Goal: Task Accomplishment & Management: Manage account settings

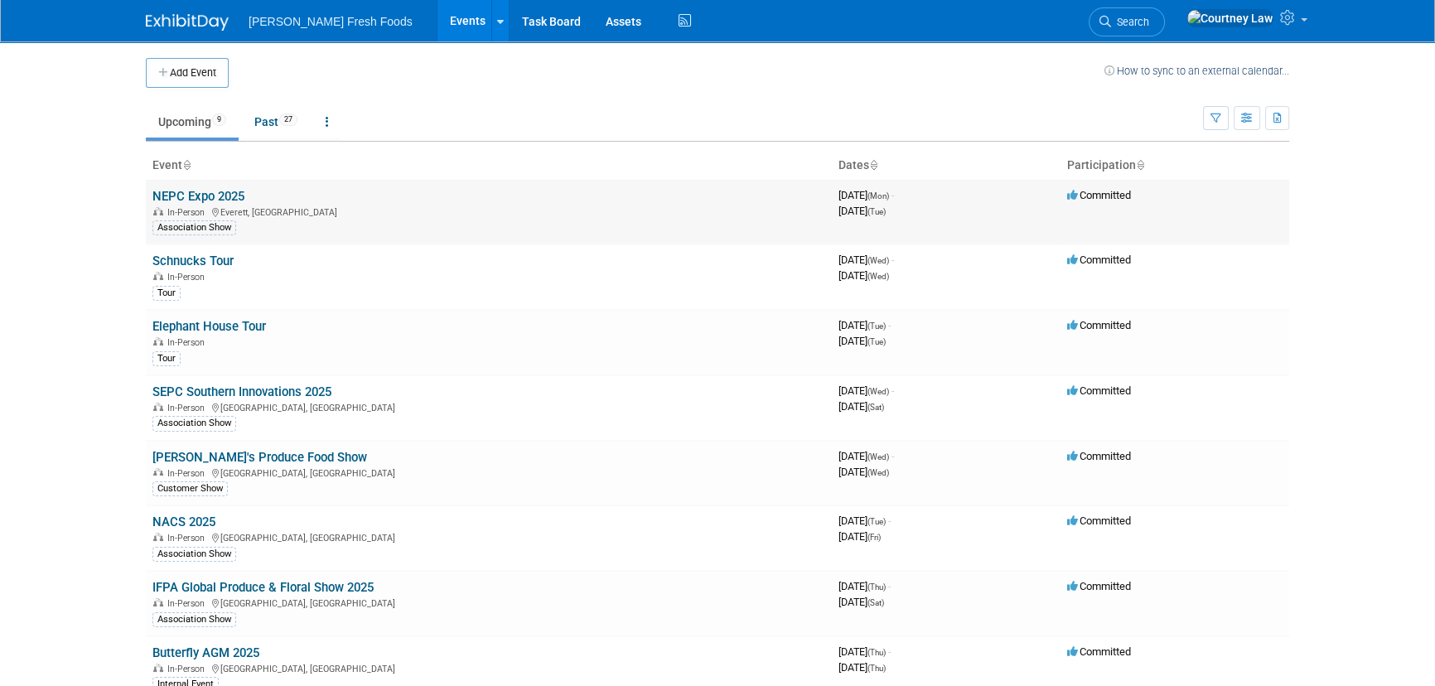
click at [199, 200] on link "NEPC Expo 2025" at bounding box center [198, 196] width 92 height 15
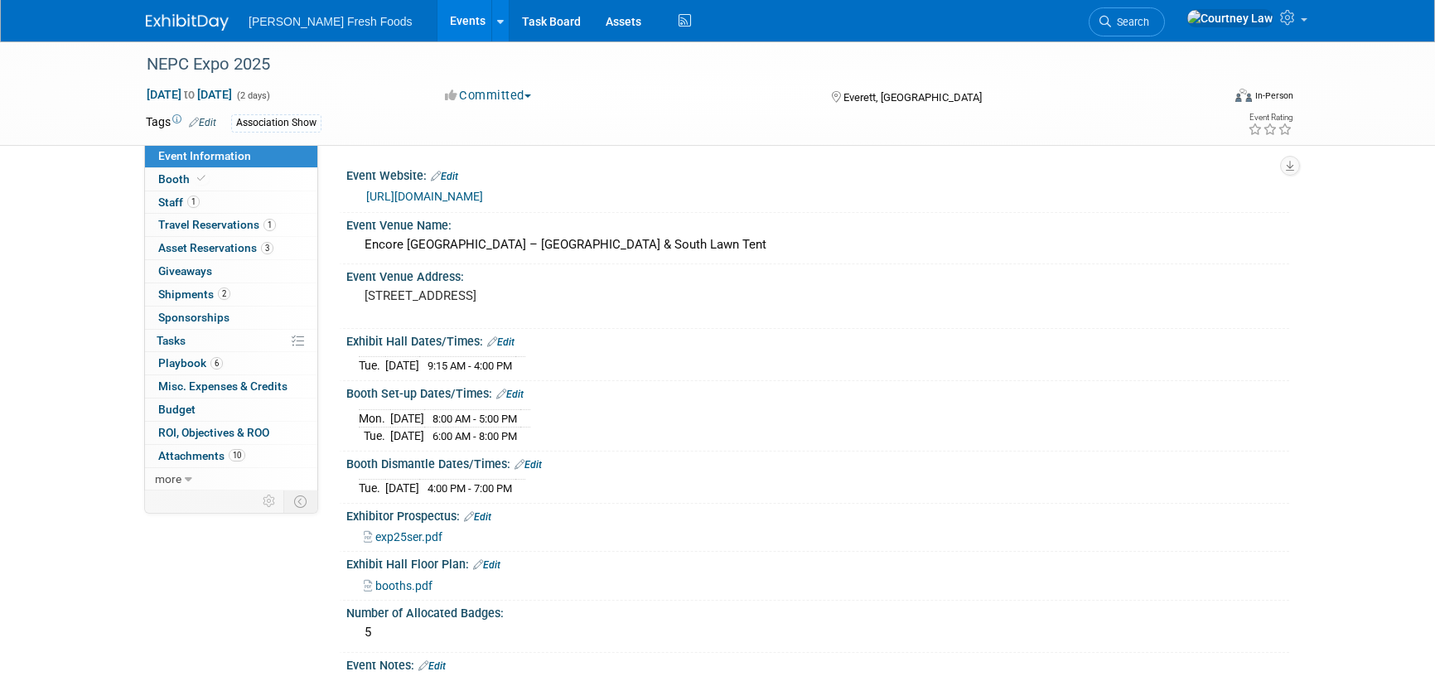
select select "Advanced Warehouse"
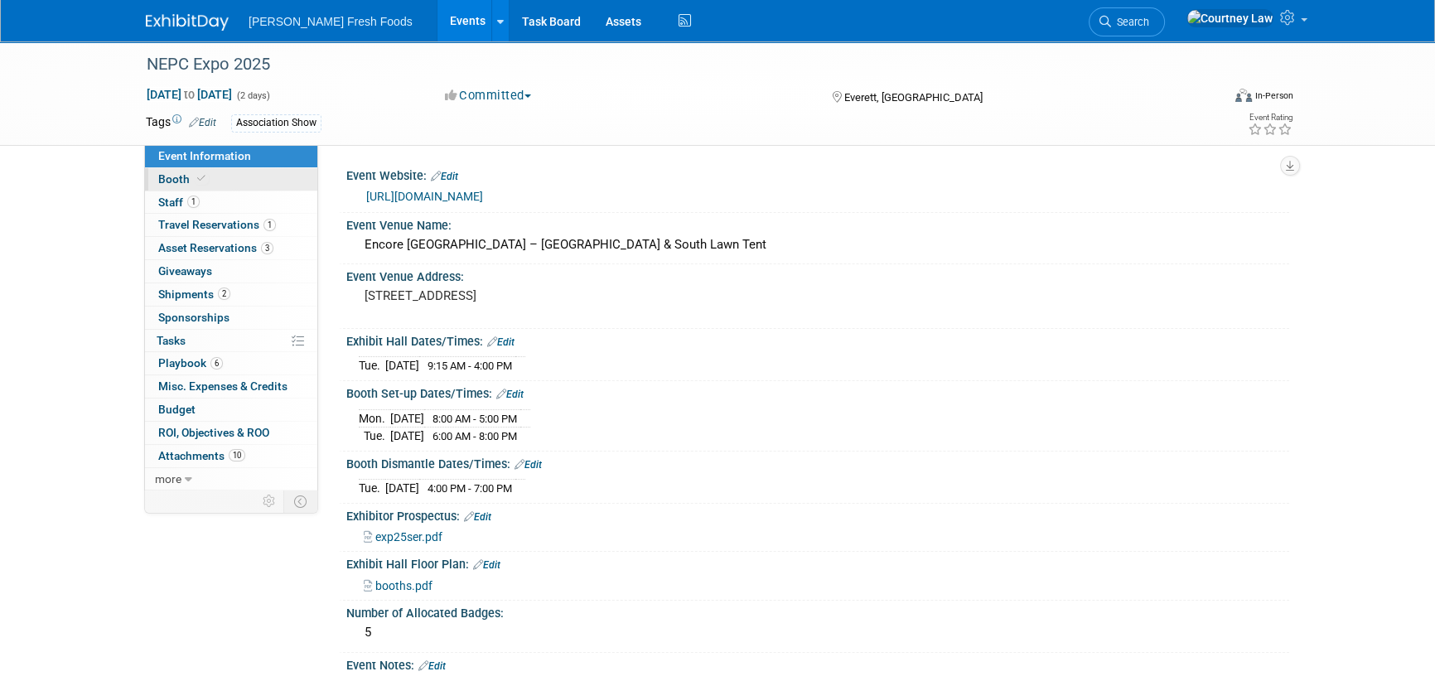
click at [185, 186] on link "Booth" at bounding box center [231, 179] width 172 height 22
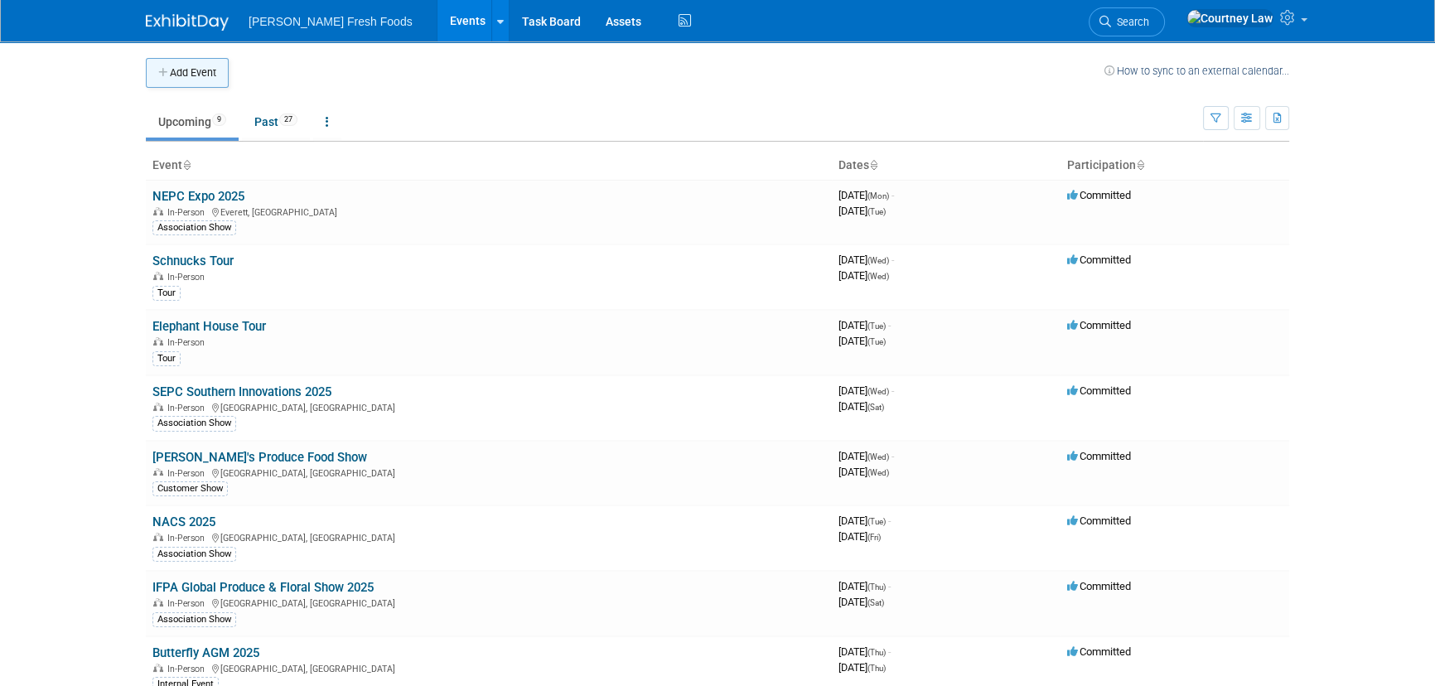
click at [206, 80] on button "Add Event" at bounding box center [187, 73] width 83 height 30
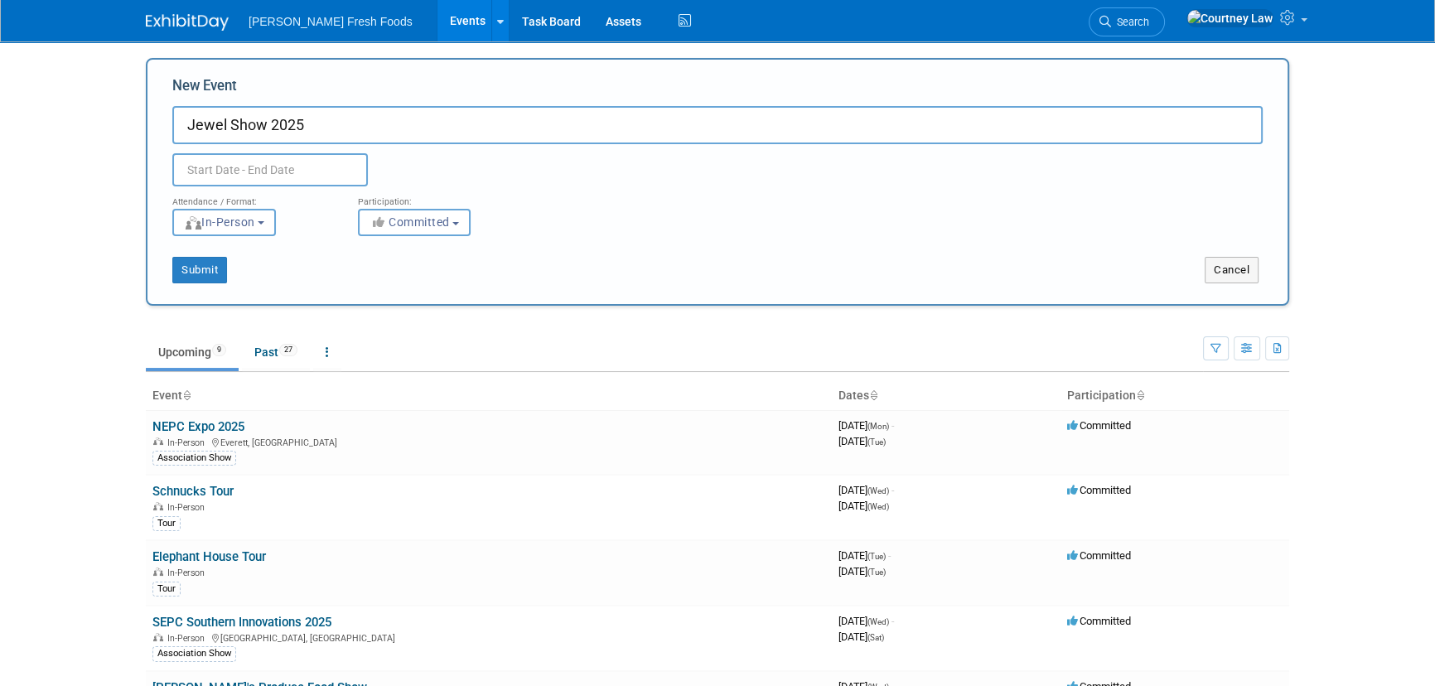
type input "Jewel Show 2025"
click at [286, 177] on input "text" at bounding box center [270, 169] width 196 height 33
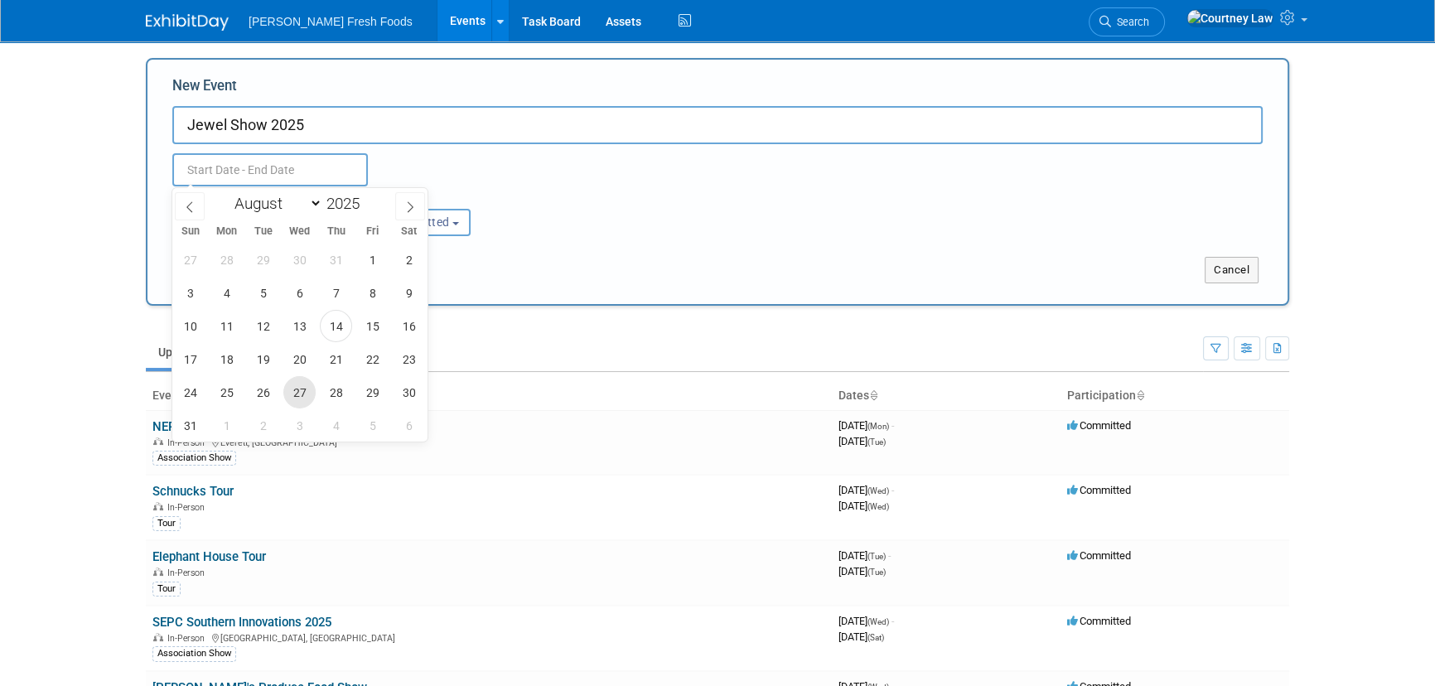
click at [308, 384] on span "27" at bounding box center [299, 392] width 32 height 32
type input "Aug 27, 2025 to Aug 27, 2025"
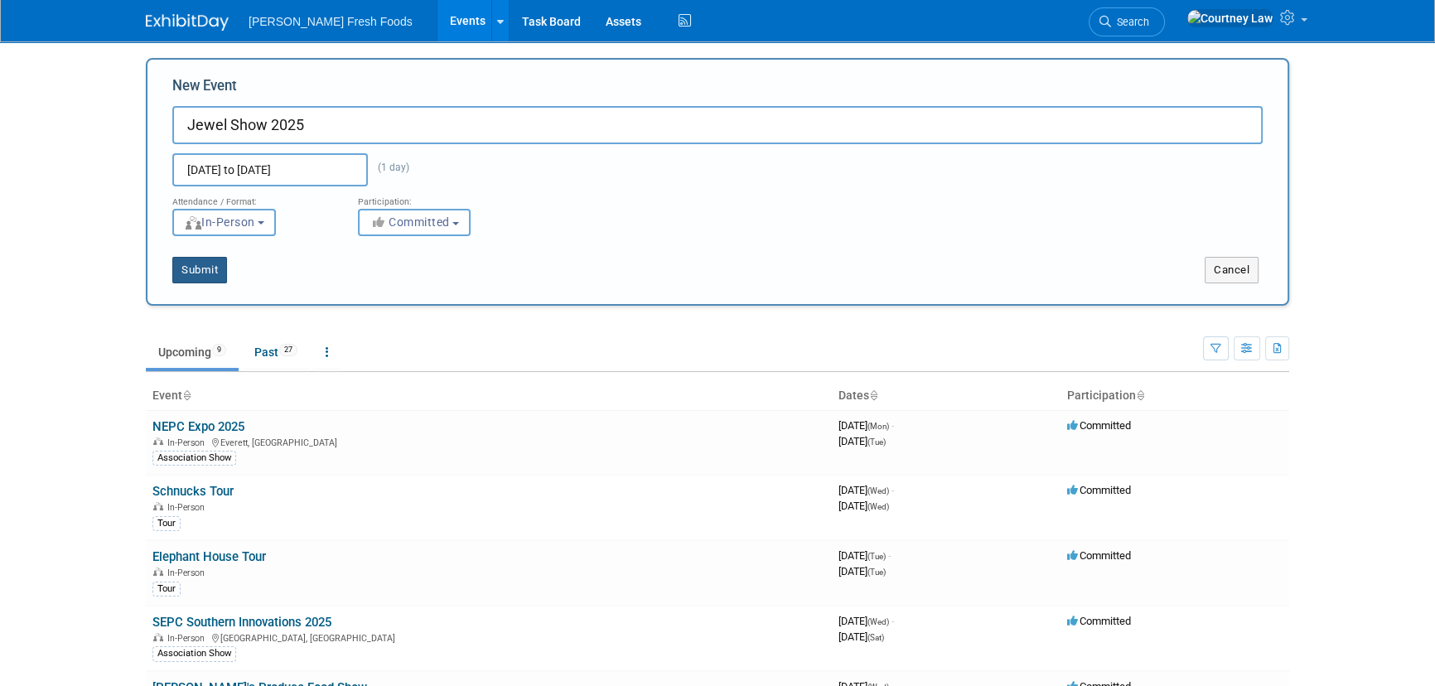
click at [226, 268] on div "Submit" at bounding box center [384, 270] width 475 height 27
click at [211, 269] on button "Submit" at bounding box center [199, 270] width 55 height 27
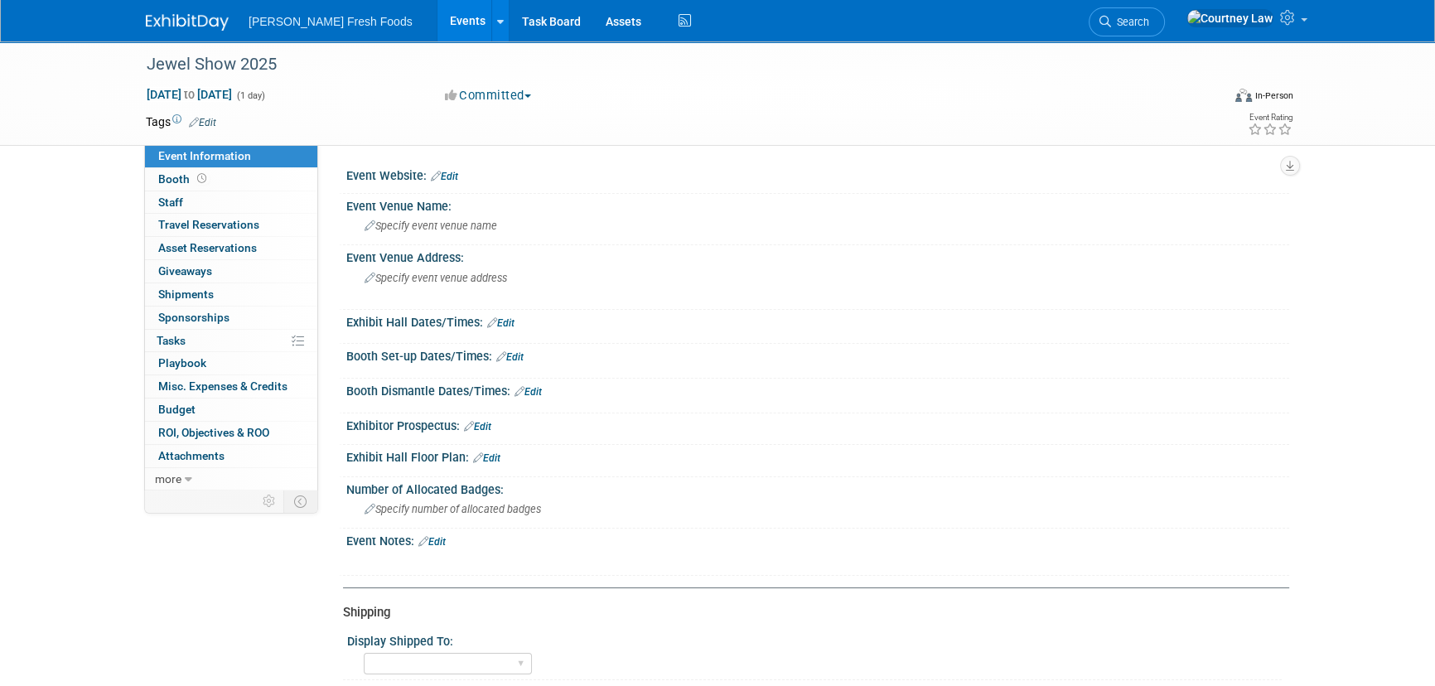
click at [176, 21] on img at bounding box center [187, 22] width 83 height 17
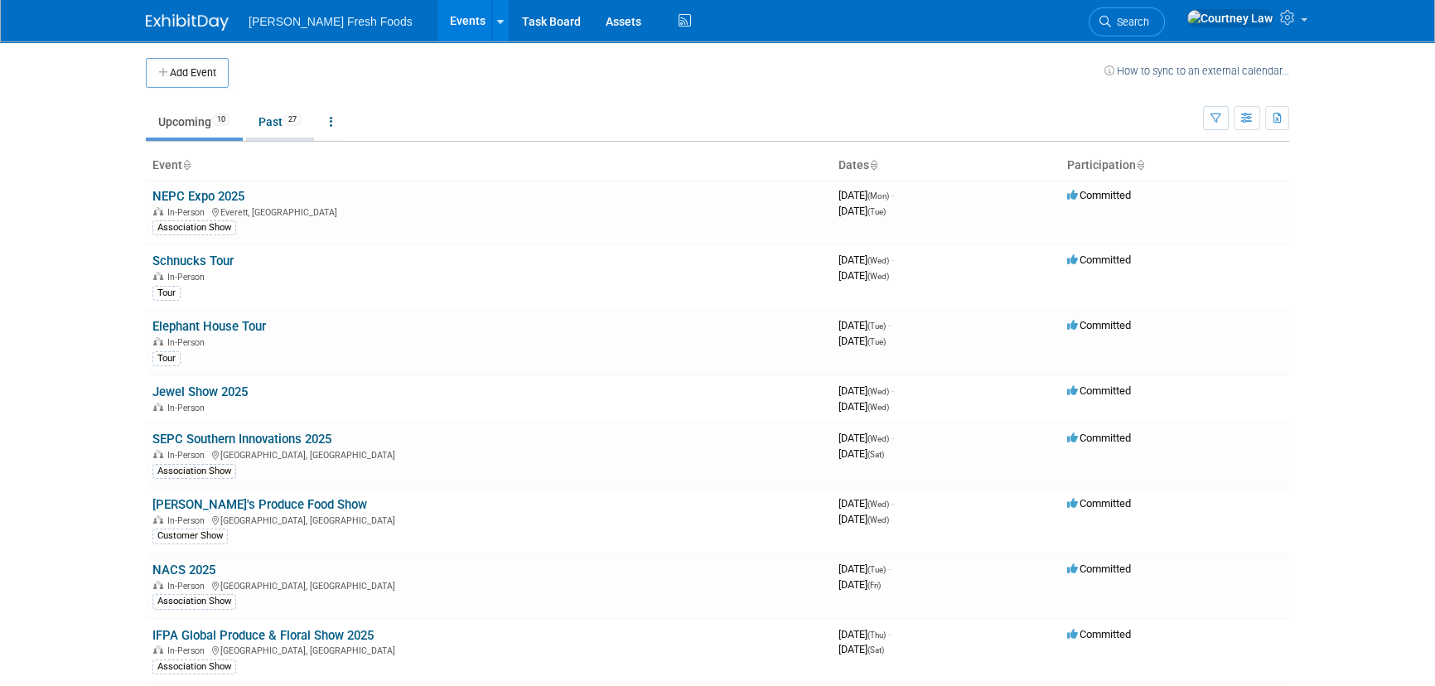
click at [288, 131] on link "Past 27" at bounding box center [280, 121] width 68 height 31
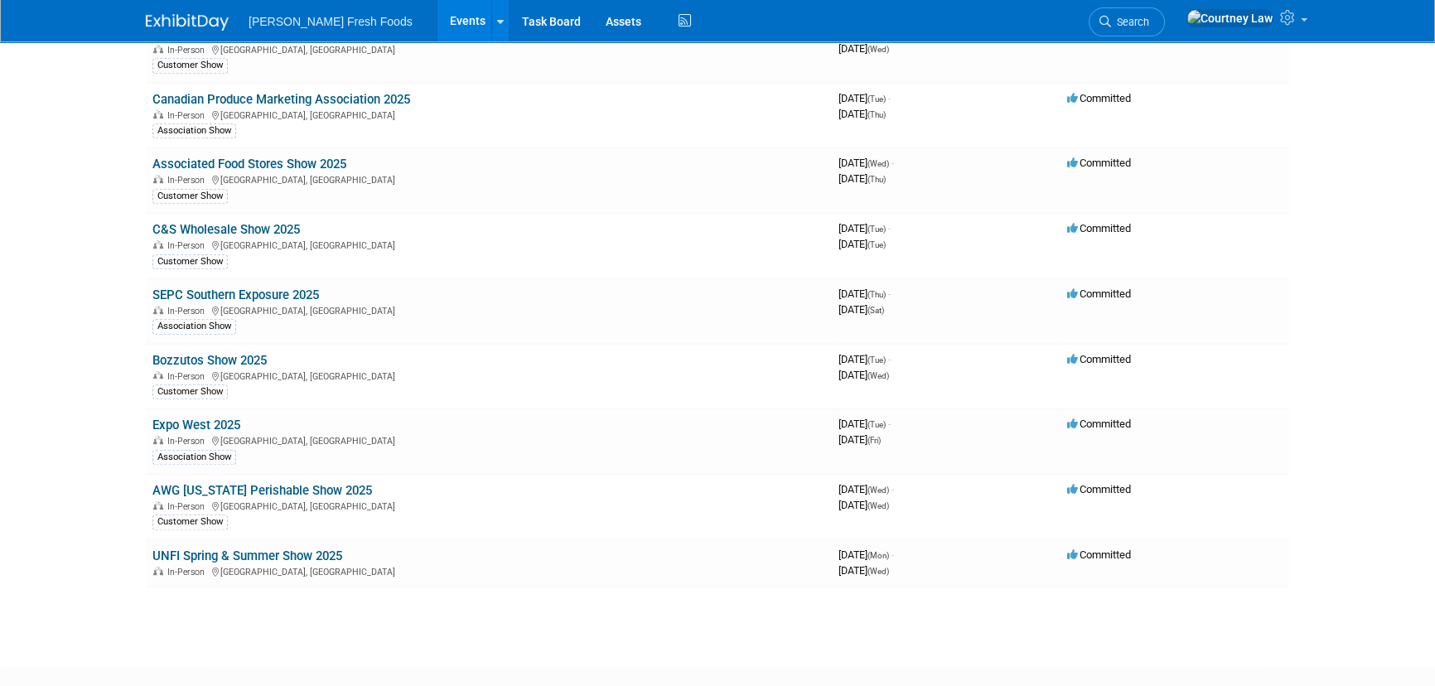
scroll to position [1424, 0]
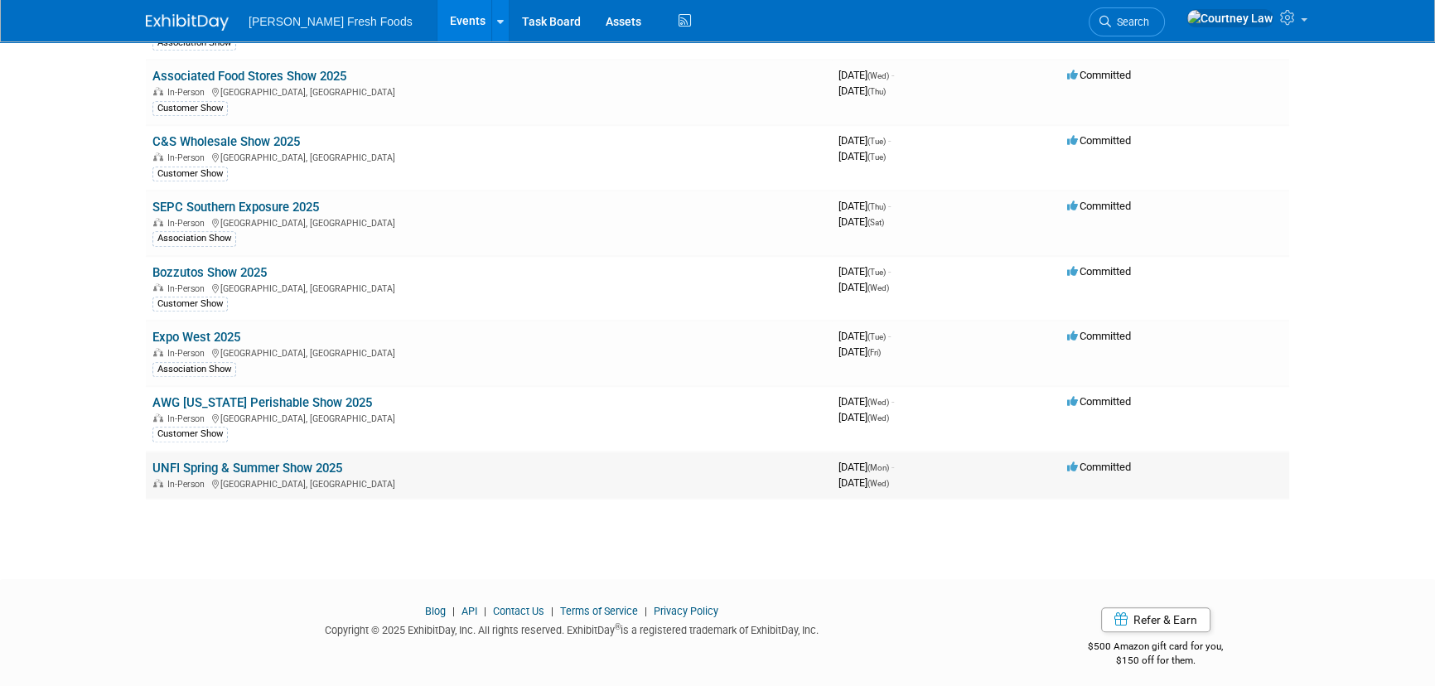
click at [319, 479] on div "In-Person Belle Isle, FL" at bounding box center [488, 482] width 673 height 13
click at [265, 462] on link "UNFI Spring & Summer Show 2025" at bounding box center [247, 468] width 190 height 15
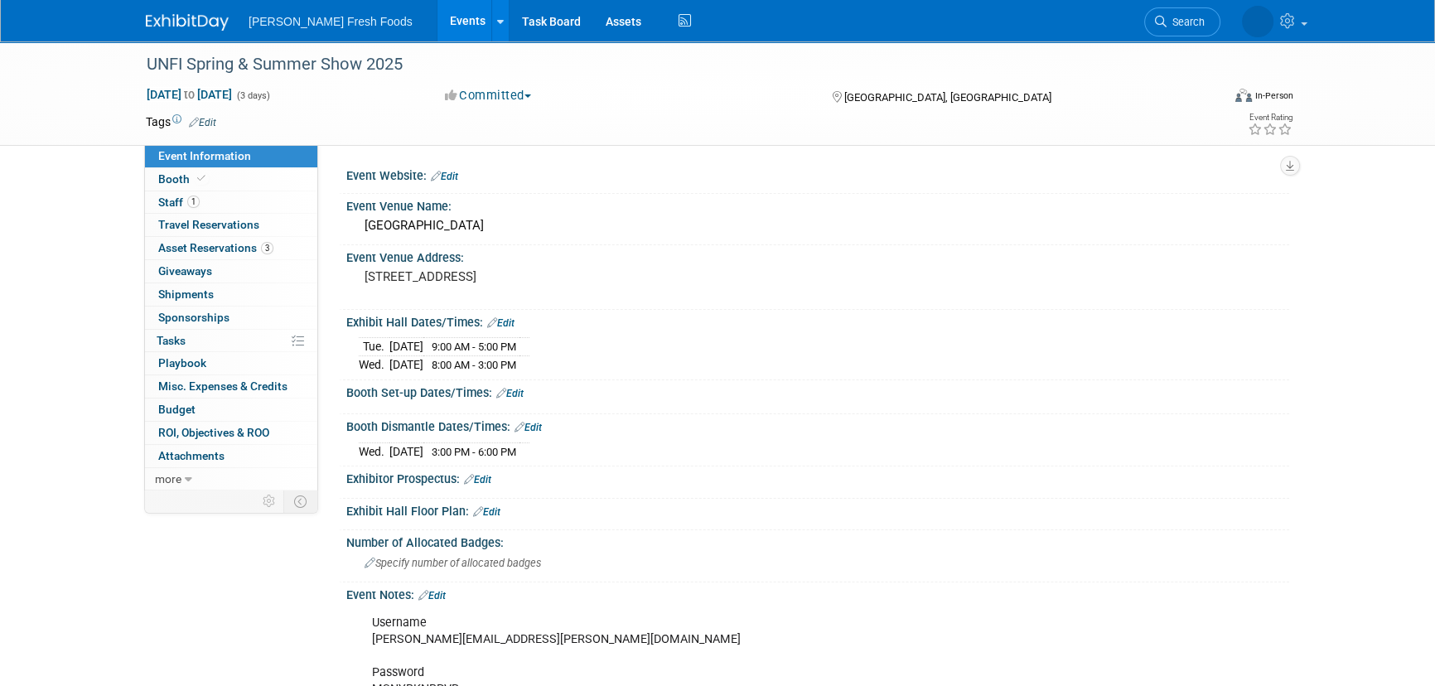
click at [220, 118] on td at bounding box center [657, 122] width 882 height 17
click at [205, 123] on link "Edit" at bounding box center [202, 123] width 27 height 12
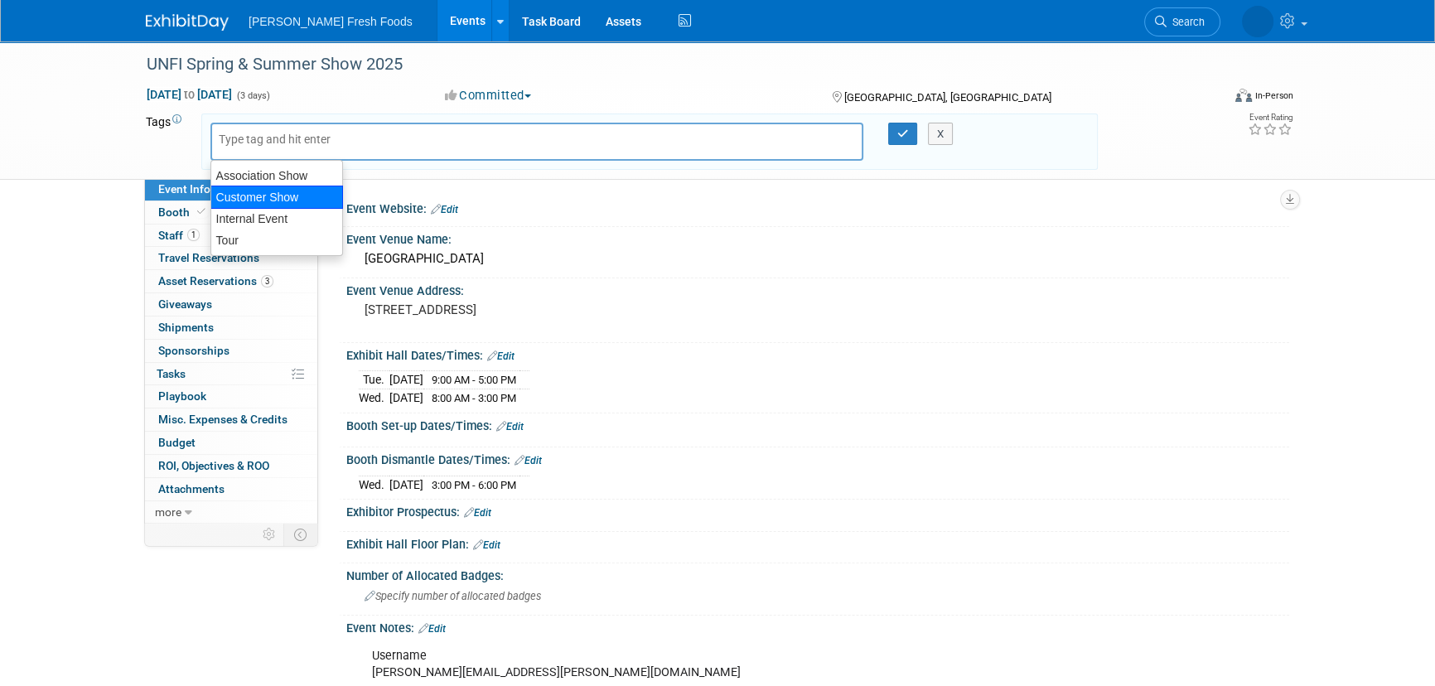
click at [273, 198] on div "Customer Show" at bounding box center [276, 197] width 133 height 23
type input "Customer Show"
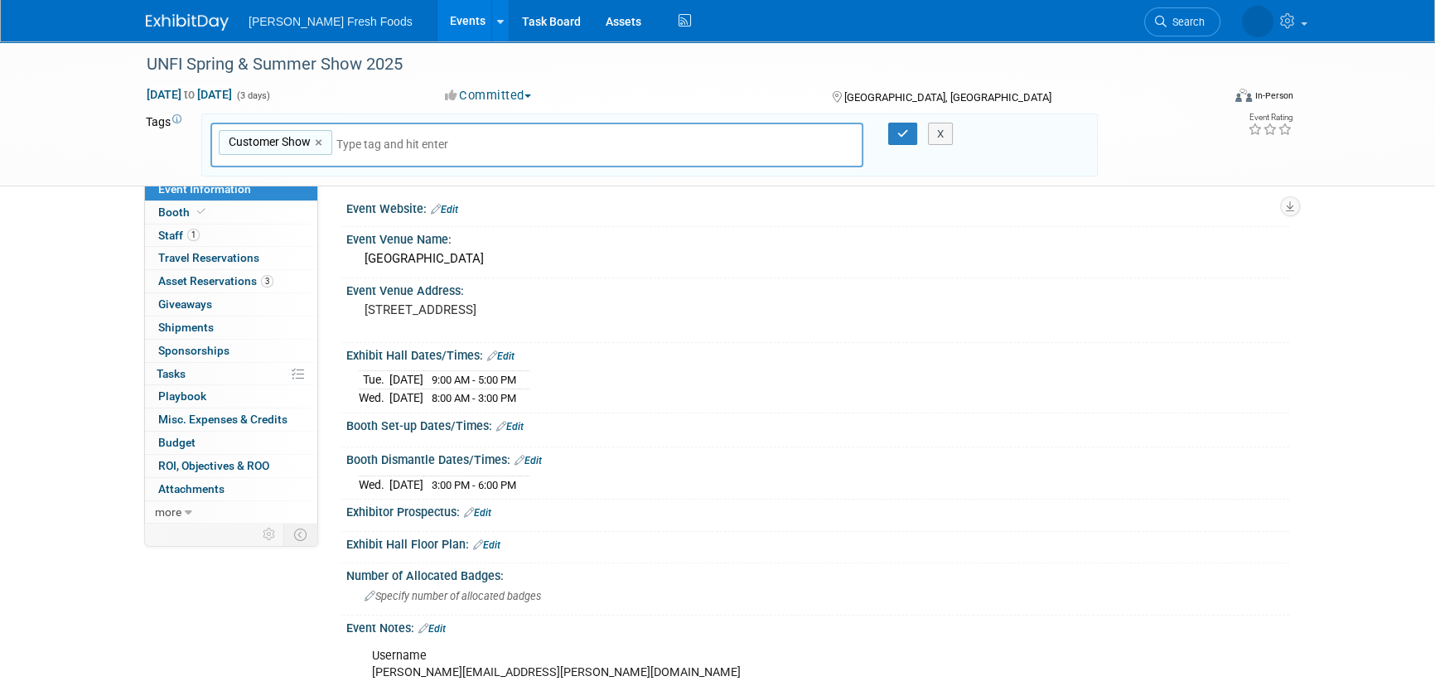
click at [885, 133] on div at bounding box center [893, 134] width 35 height 23
click at [892, 133] on button "button" at bounding box center [903, 134] width 30 height 23
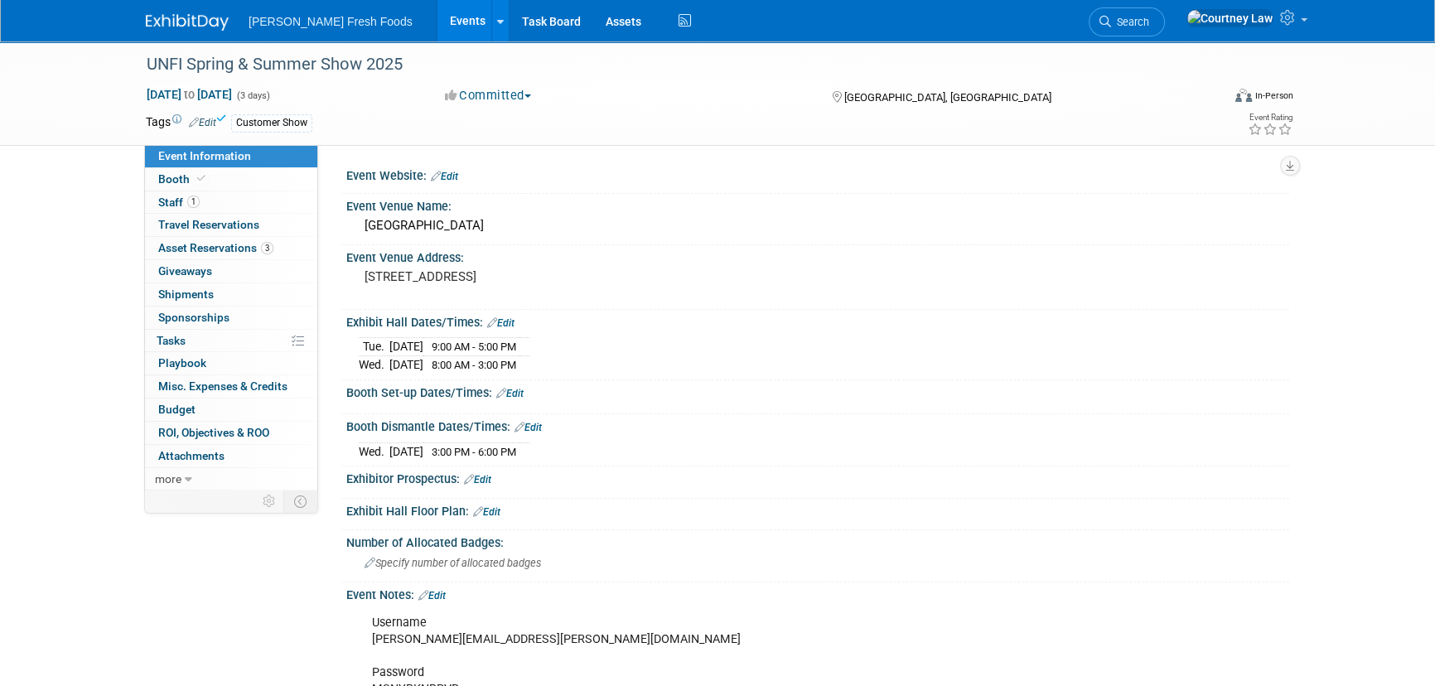
click at [189, 32] on div "Bolthouse Fresh Foods Events Add Event Bulk Upload Events Shareable Event Board…" at bounding box center [717, 20] width 1143 height 41
click at [194, 23] on img at bounding box center [187, 22] width 83 height 17
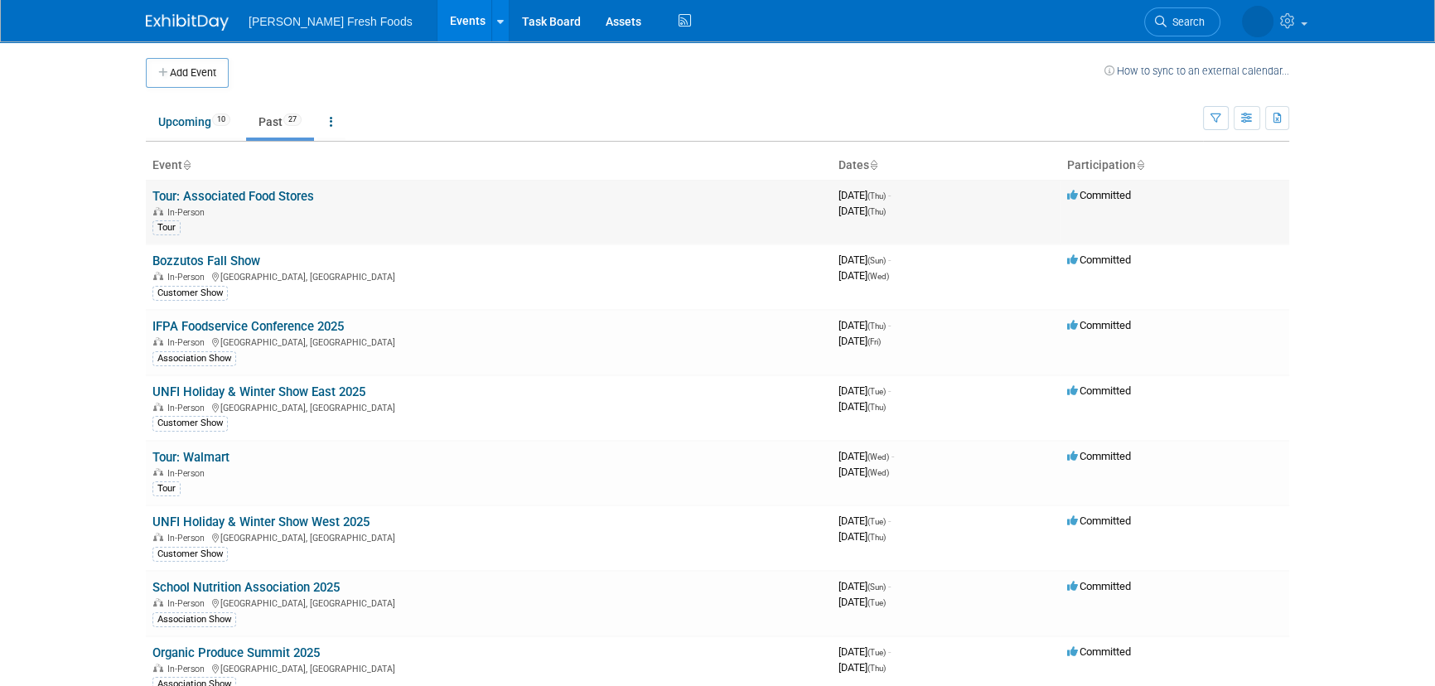
click at [252, 195] on link "Tour: Associated Food Stores" at bounding box center [233, 196] width 162 height 15
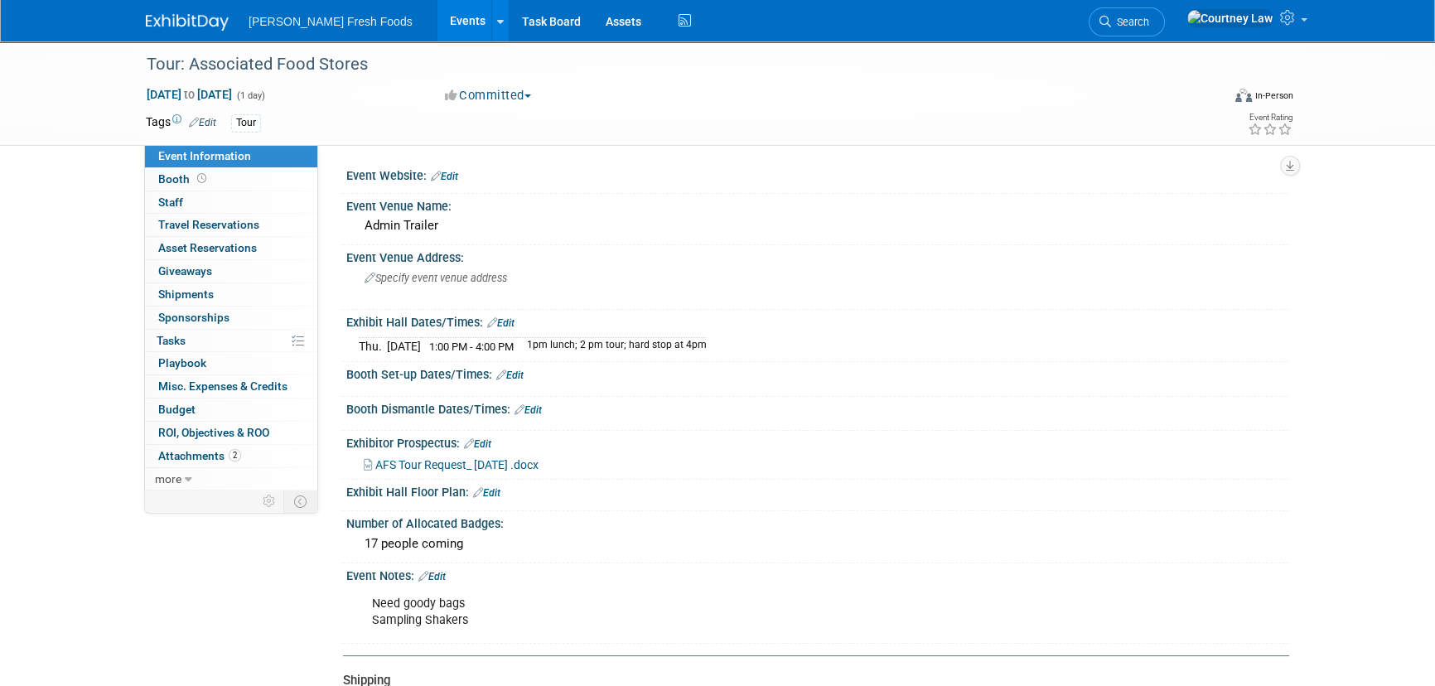
click at [165, 33] on div "Bolthouse Fresh Foods Events Add Event Bulk Upload Events Shareable Event Board…" at bounding box center [717, 20] width 1143 height 41
click at [176, 26] on img at bounding box center [187, 22] width 83 height 17
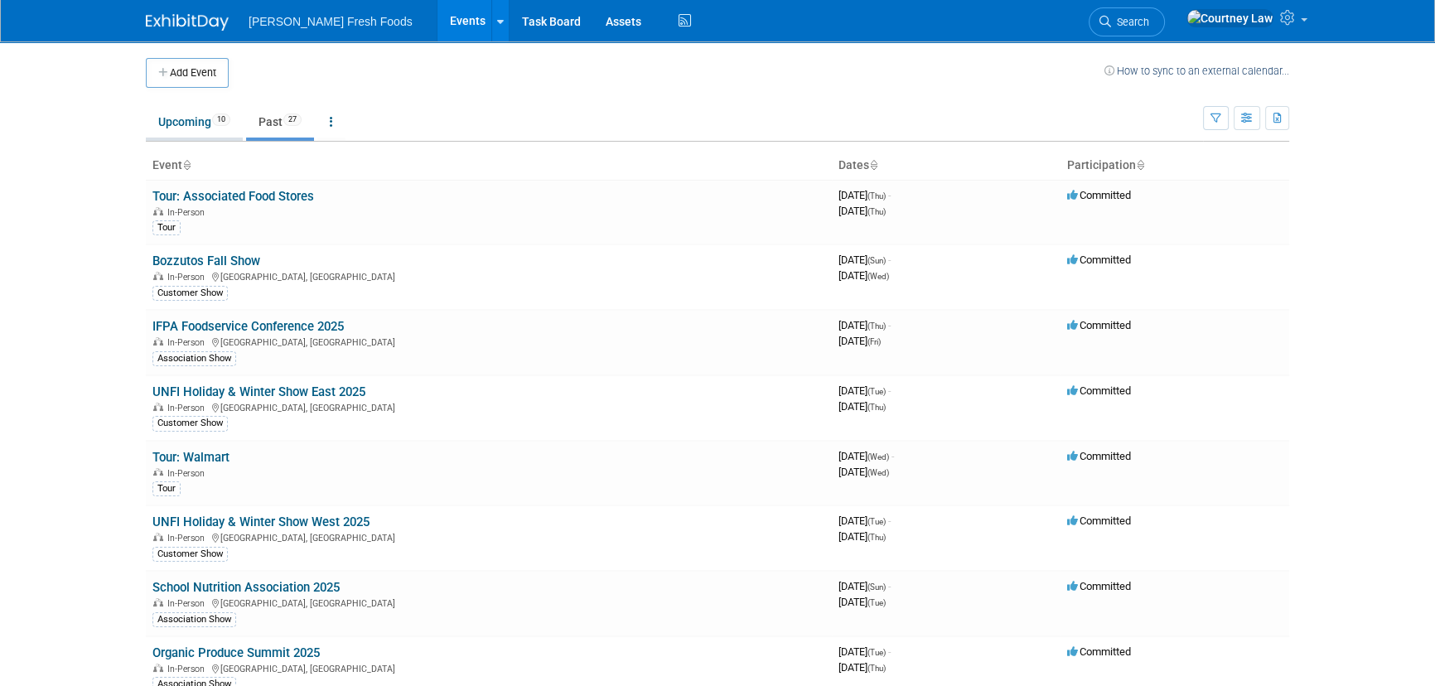
click at [207, 125] on link "Upcoming 10" at bounding box center [194, 121] width 97 height 31
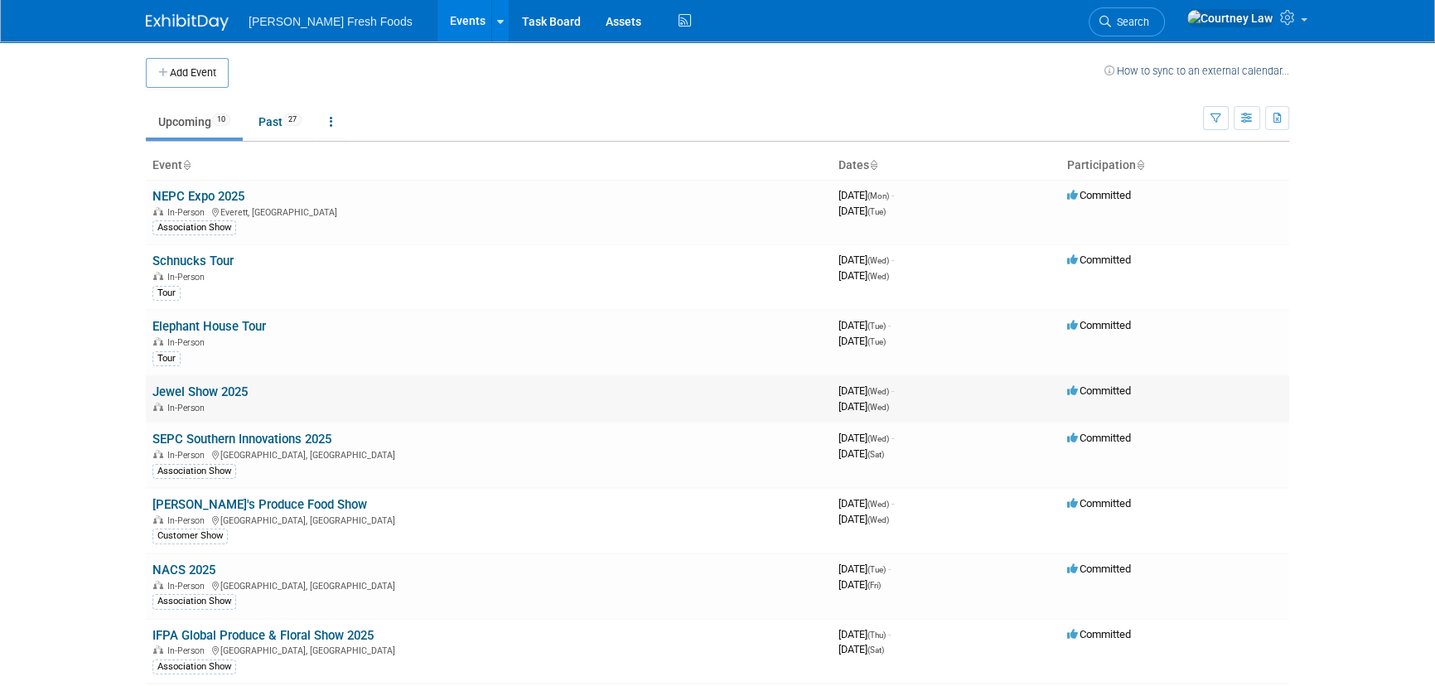
click at [213, 385] on link "Jewel Show 2025" at bounding box center [199, 391] width 95 height 15
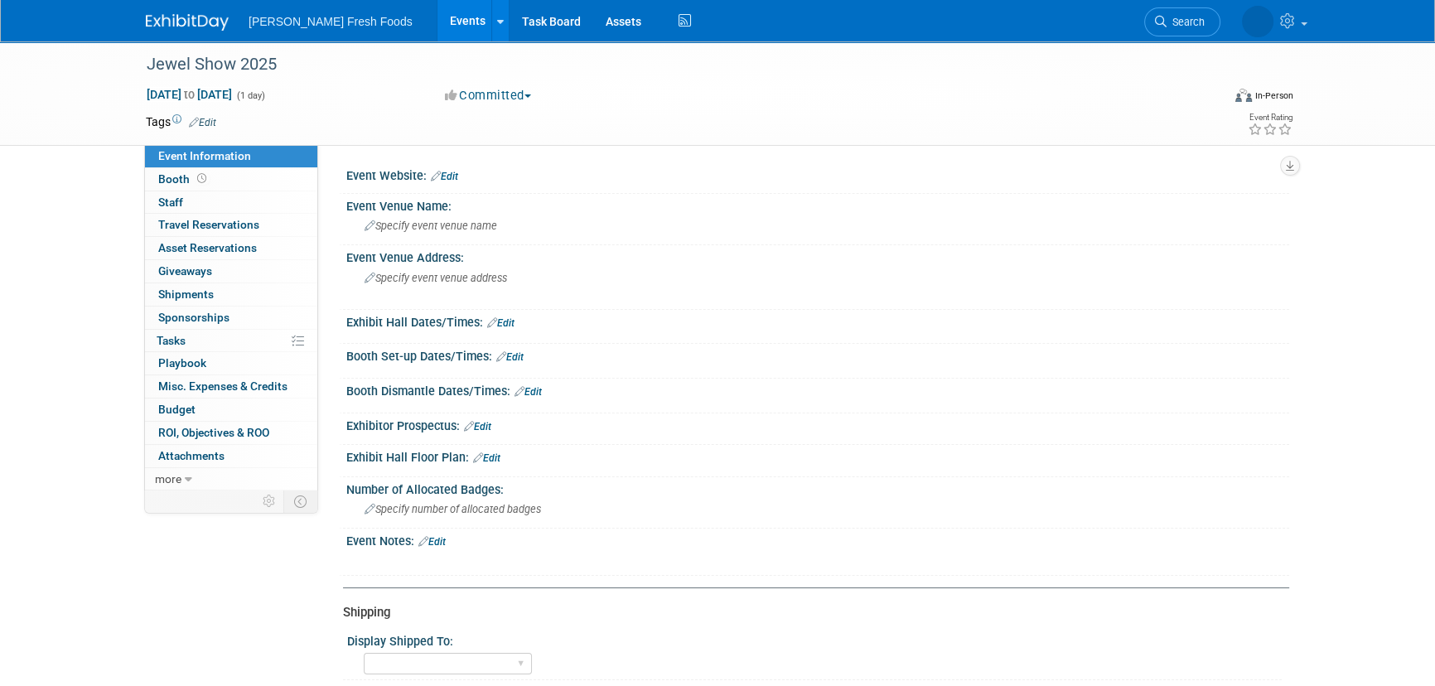
click at [205, 122] on link "Edit" at bounding box center [202, 123] width 27 height 12
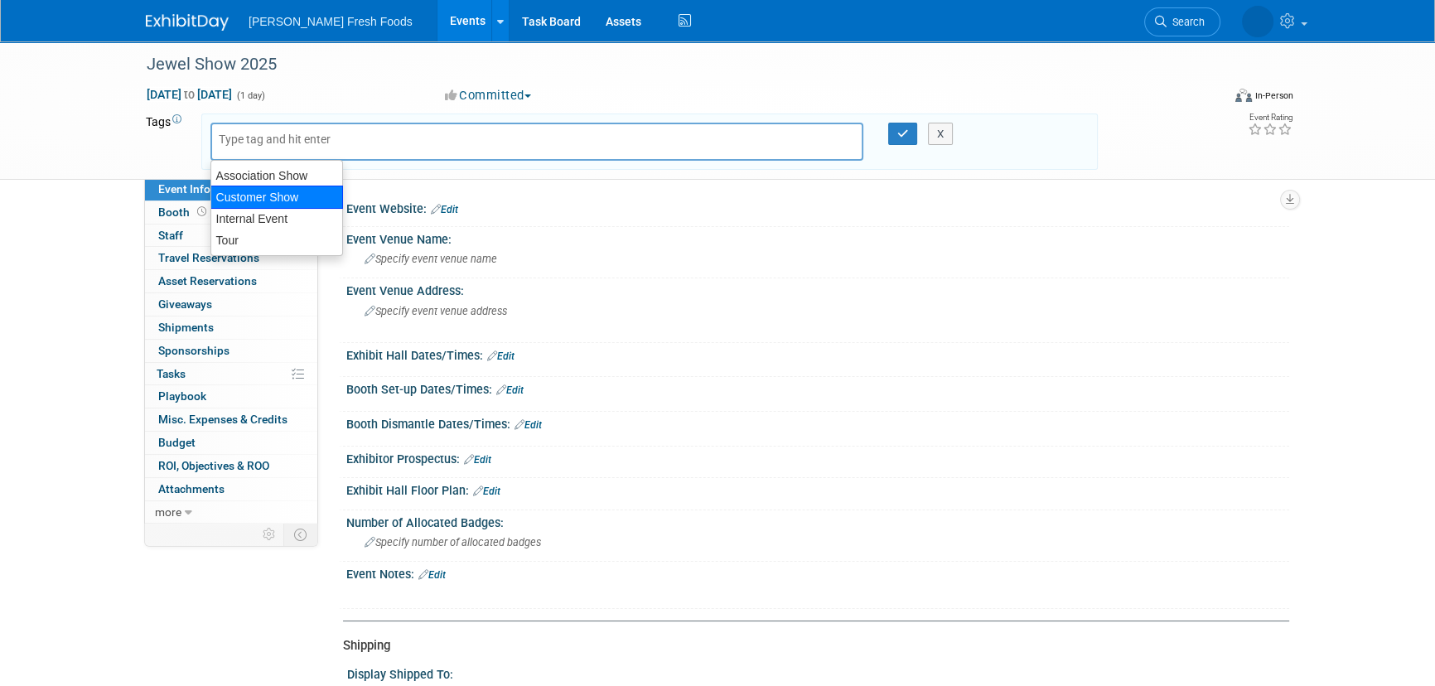
click at [273, 199] on div "Customer Show" at bounding box center [276, 197] width 133 height 23
type input "Customer Show"
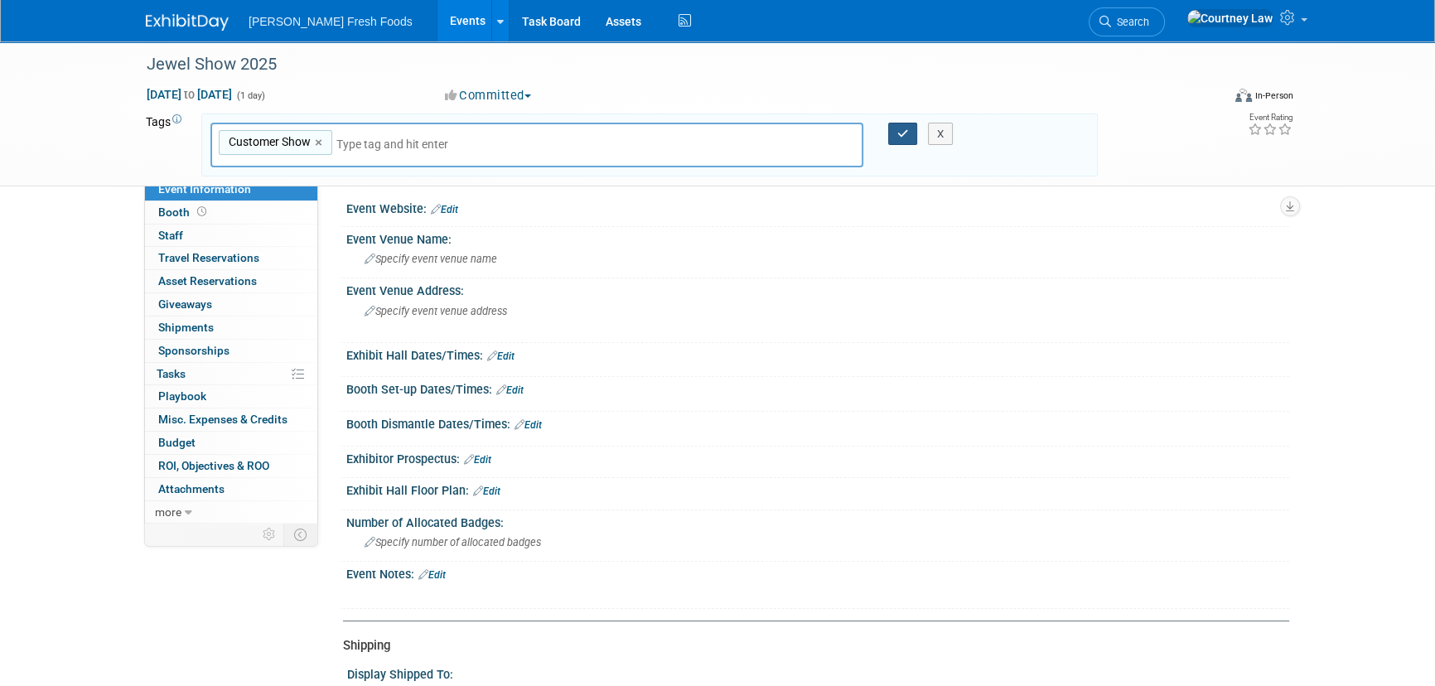
click at [897, 129] on icon "button" at bounding box center [903, 133] width 12 height 11
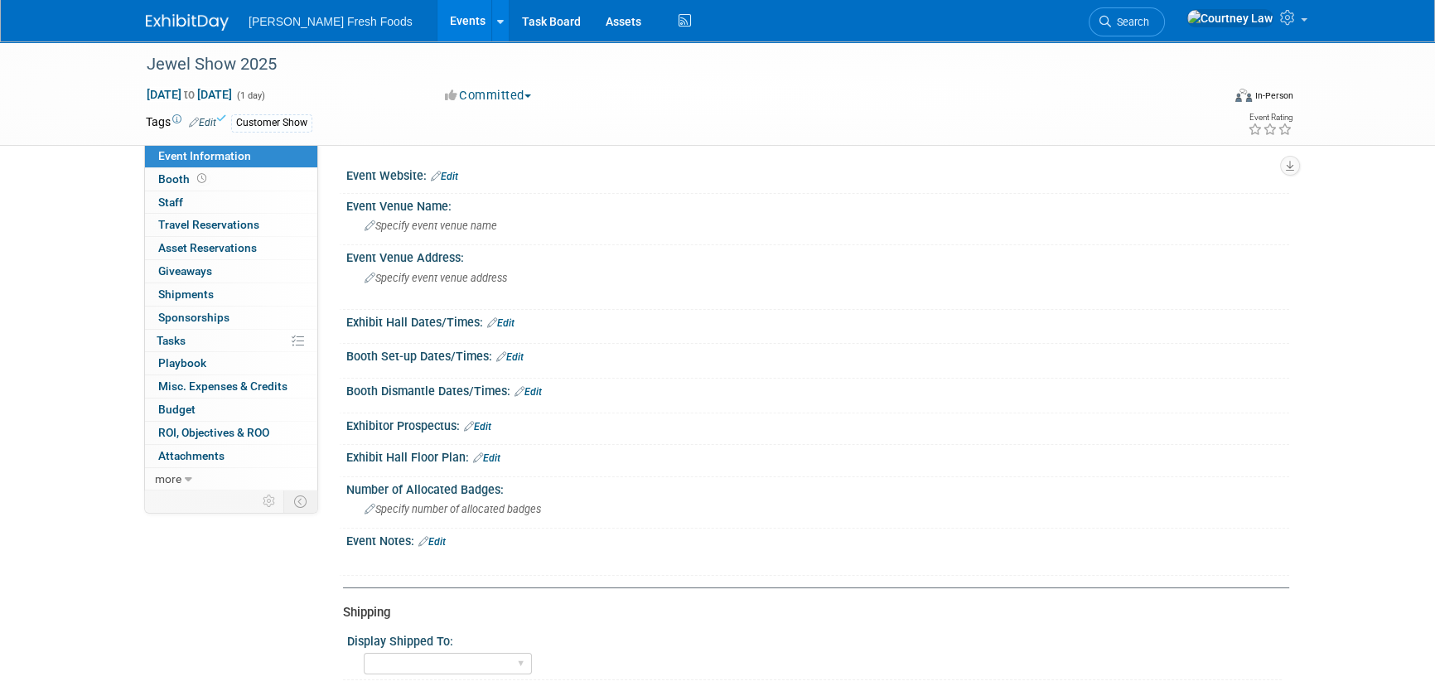
click at [0, 234] on div "Jewel Show 2025 Aug 27, 2025 to Aug 27, 2025 (1 day) Aug 27, 2025 to Aug 27, 20…" at bounding box center [717, 611] width 1435 height 1141
click at [184, 25] on img at bounding box center [187, 22] width 83 height 17
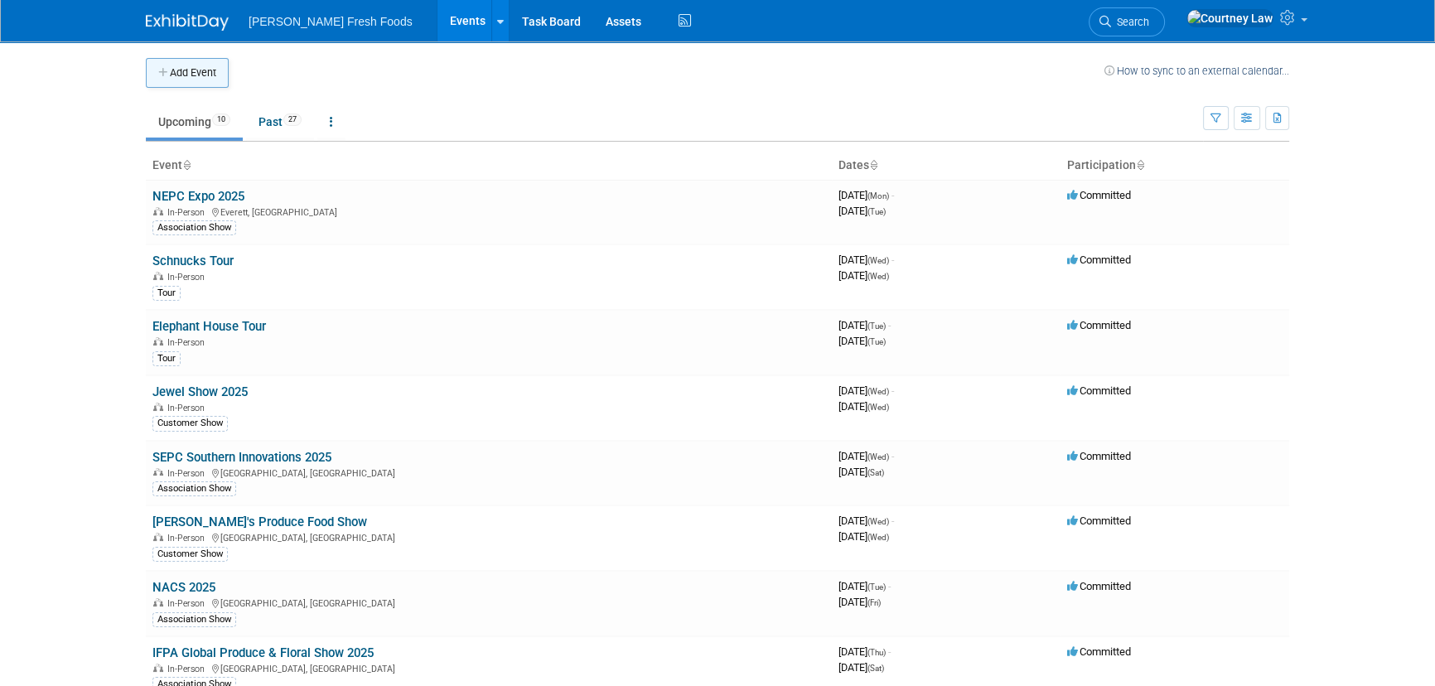
click at [220, 85] on button "Add Event" at bounding box center [187, 73] width 83 height 30
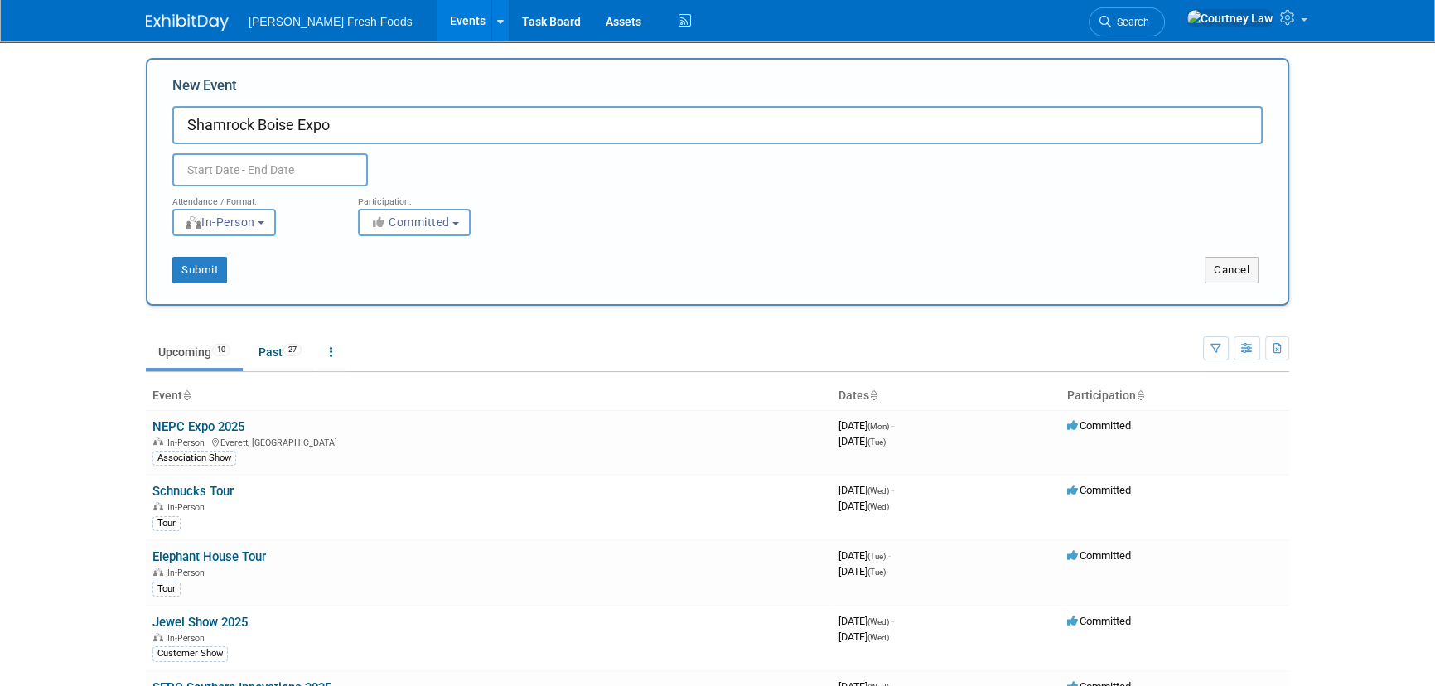
type input "Shamrock Boise Expo"
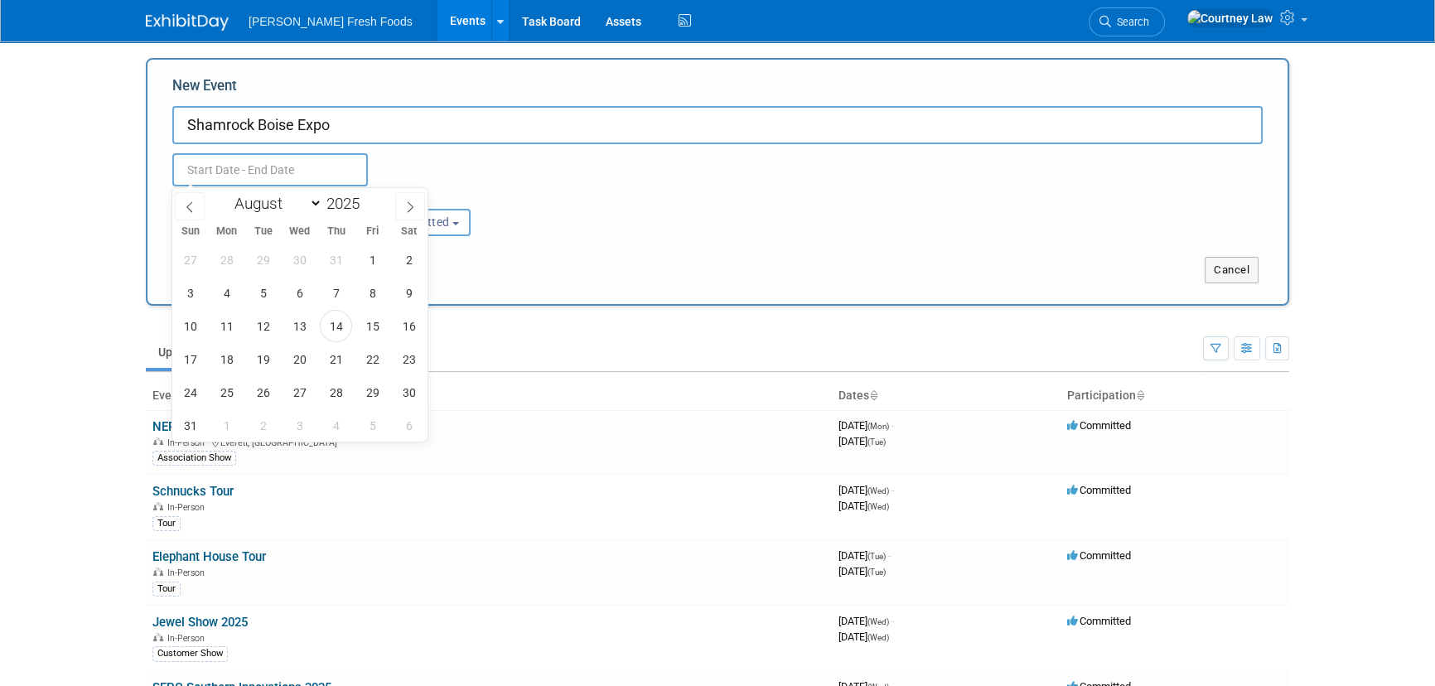
click at [288, 167] on input "text" at bounding box center [270, 169] width 196 height 33
click at [263, 389] on span "26" at bounding box center [263, 392] width 32 height 32
click at [268, 396] on span "26" at bounding box center [263, 392] width 32 height 32
type input "Aug 26, 2025 to Aug 26, 2025"
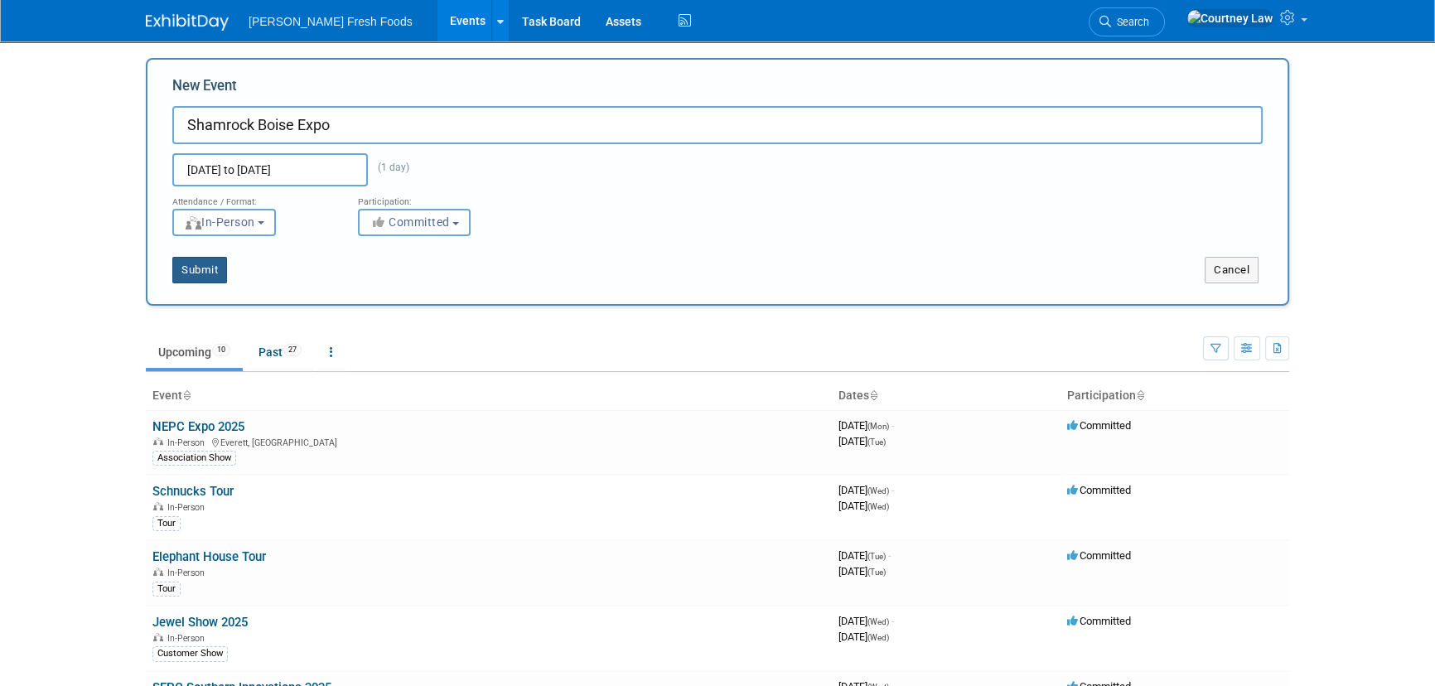
click at [202, 268] on button "Submit" at bounding box center [199, 270] width 55 height 27
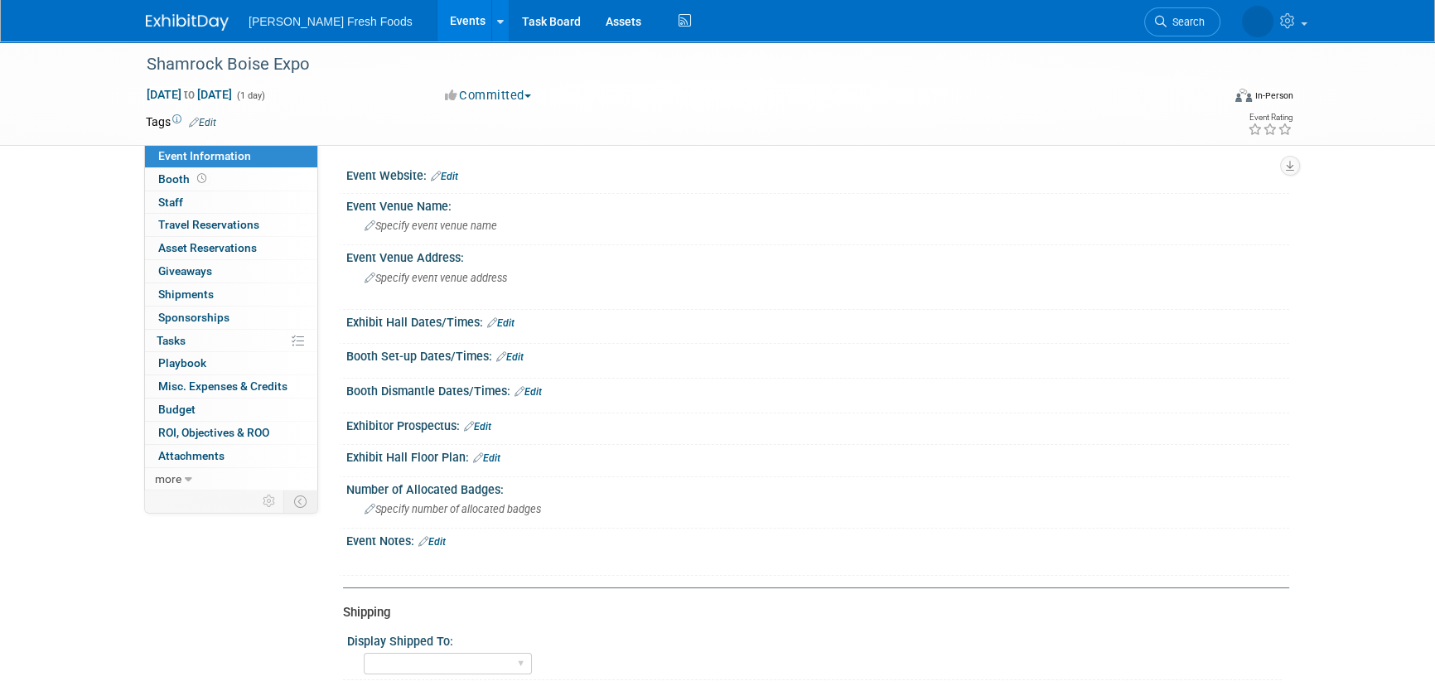
click at [212, 118] on link "Edit" at bounding box center [202, 123] width 27 height 12
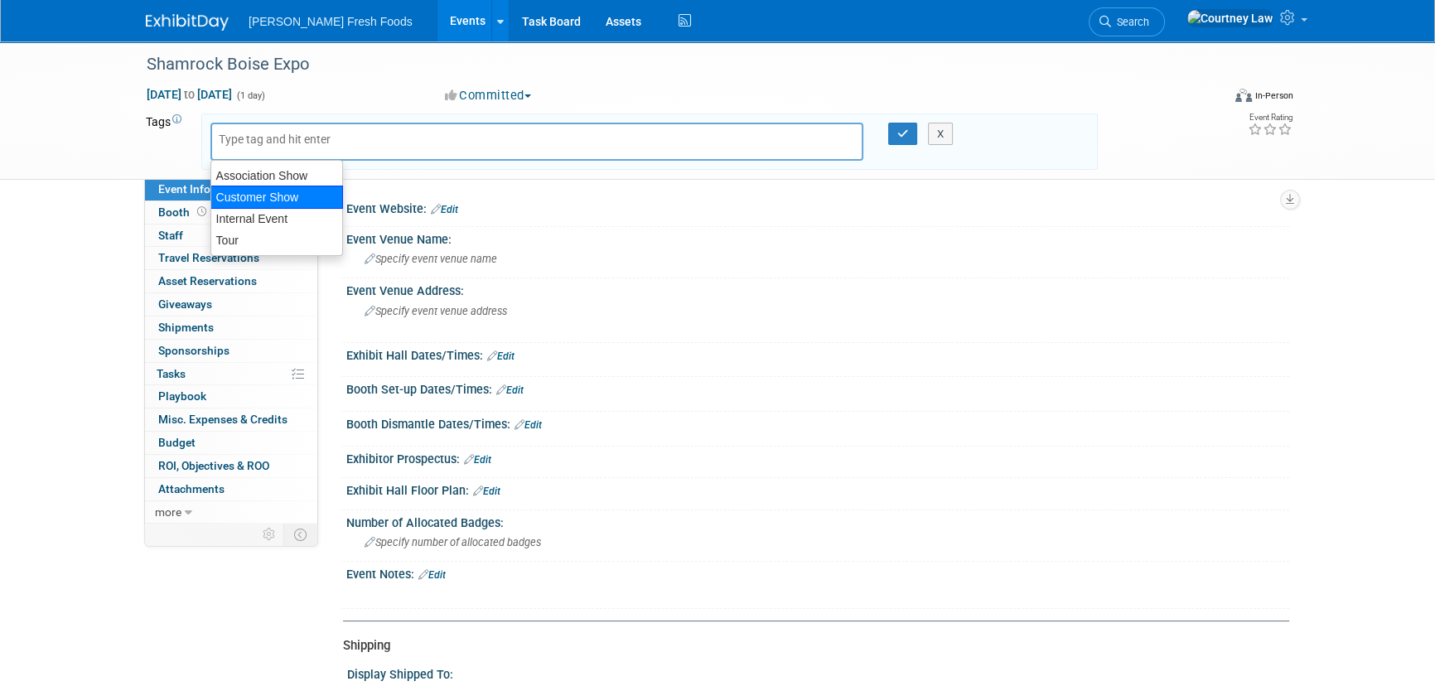
click at [264, 195] on div "Customer Show" at bounding box center [276, 197] width 133 height 23
type input "Customer Show"
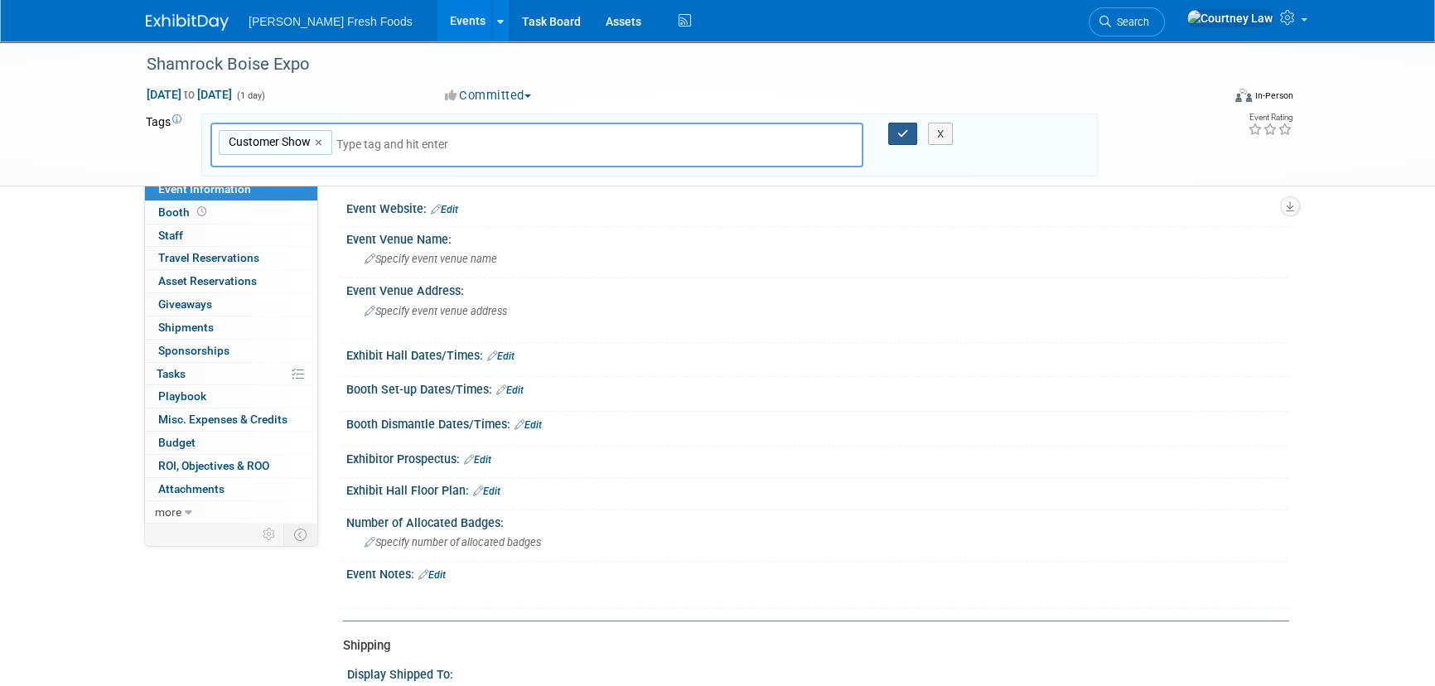
click at [897, 138] on icon "button" at bounding box center [903, 133] width 12 height 11
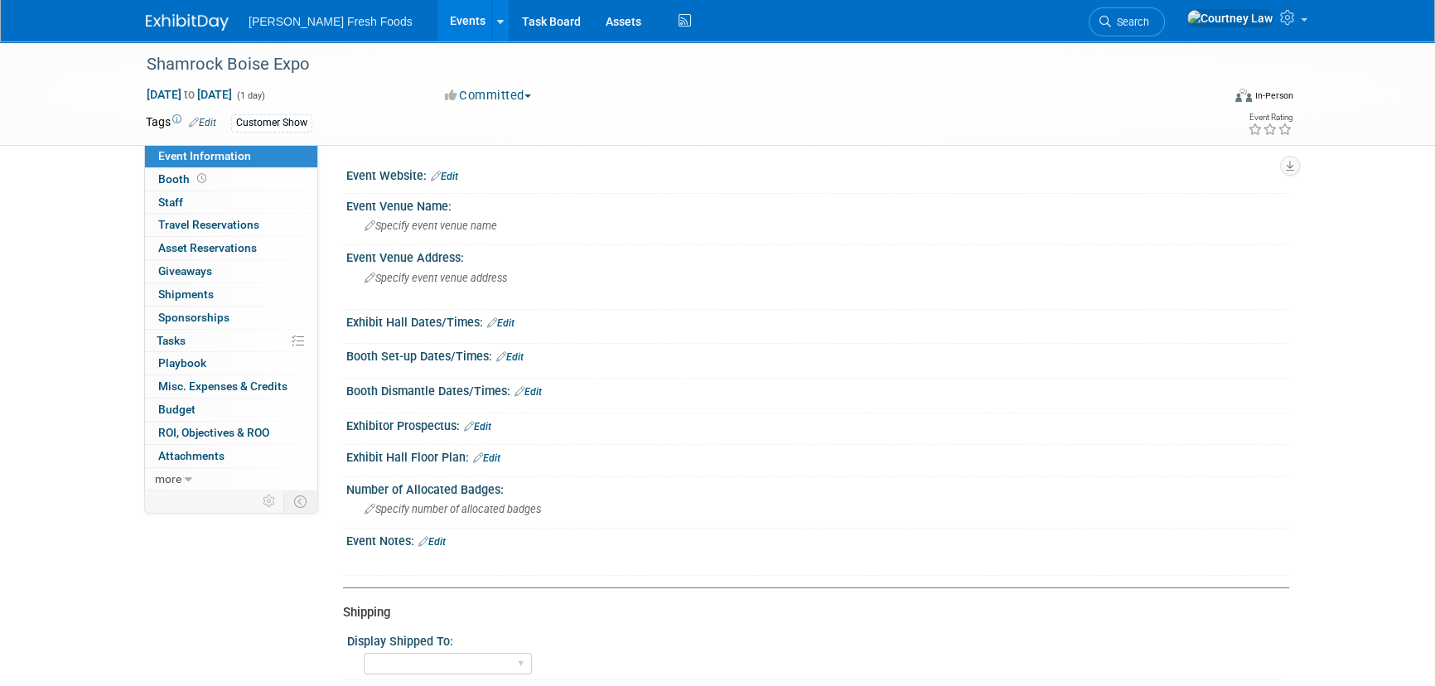
click at [457, 176] on link "Edit" at bounding box center [444, 177] width 27 height 12
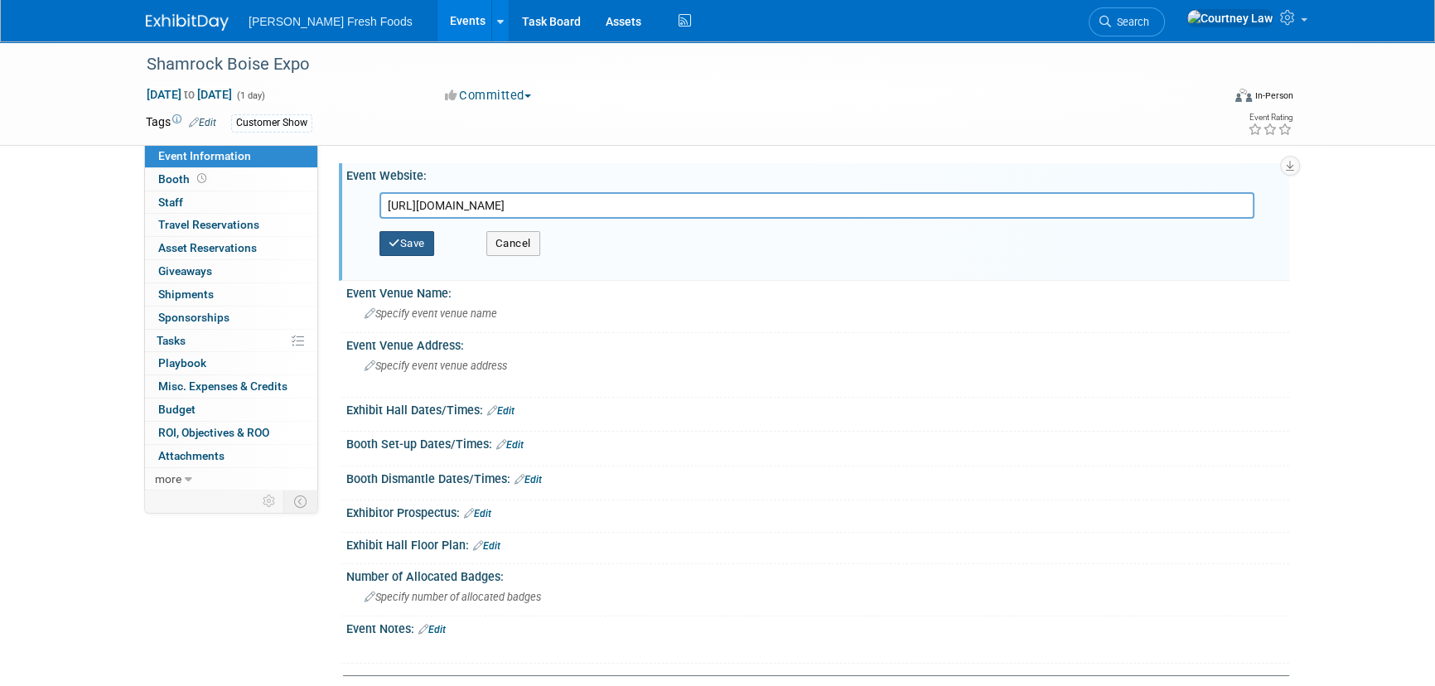
type input "https://www.shamrockfoodservice.com/expo/#gref"
click at [404, 234] on button "Save" at bounding box center [406, 243] width 55 height 25
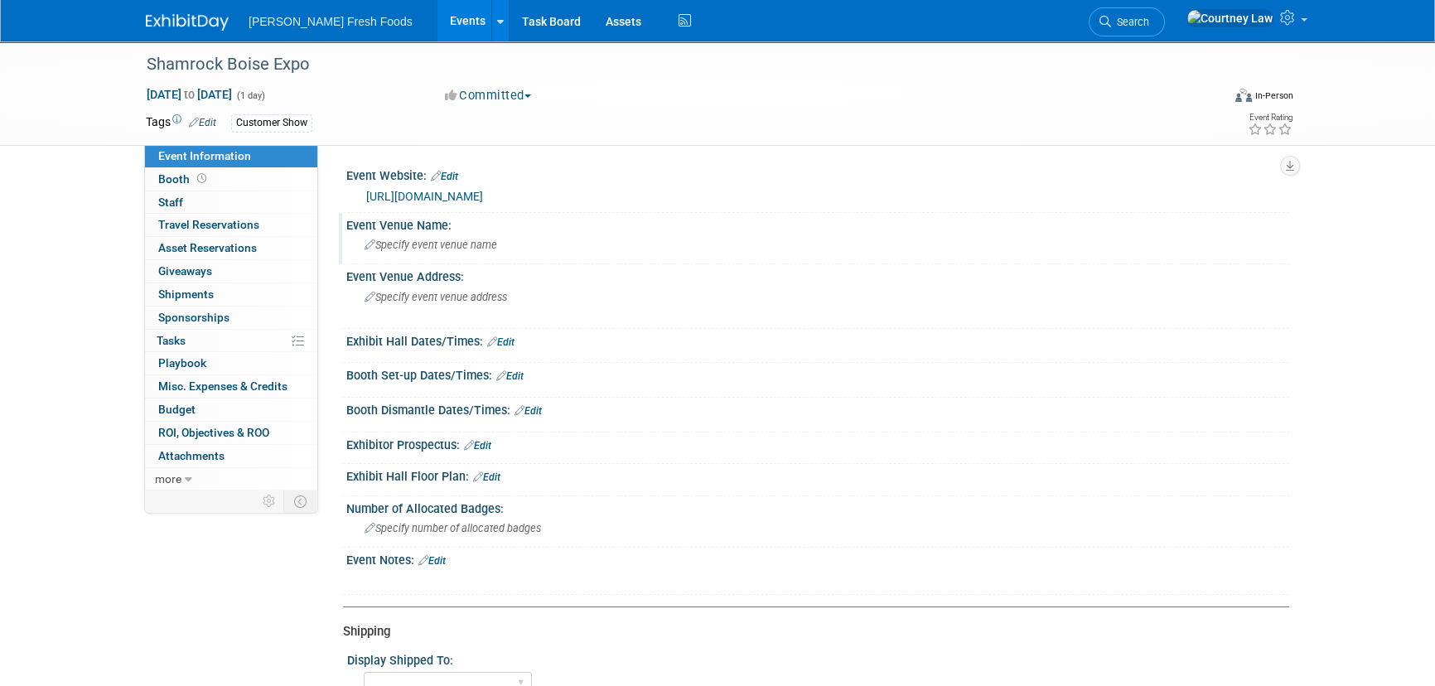
click at [464, 256] on div "Specify event venue name" at bounding box center [818, 245] width 918 height 26
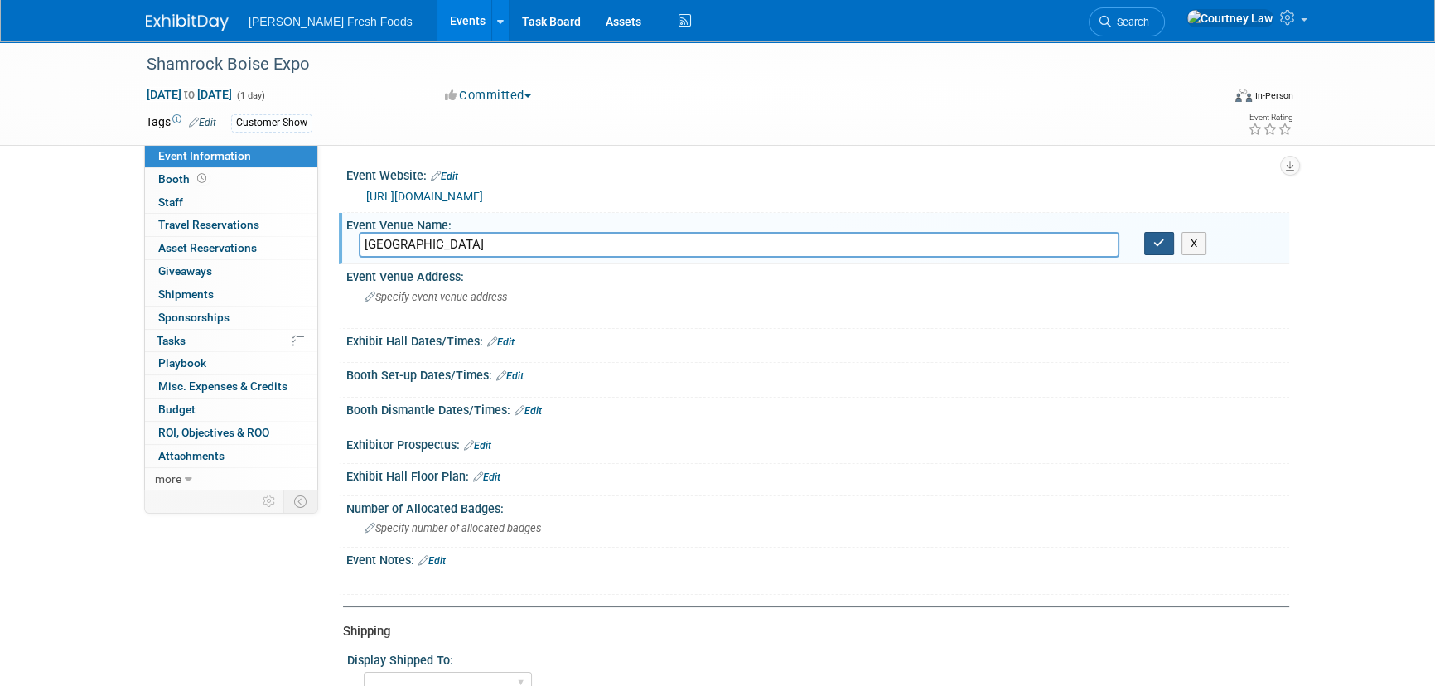
type input "Boise Centre"
click at [1154, 235] on button "button" at bounding box center [1159, 243] width 30 height 23
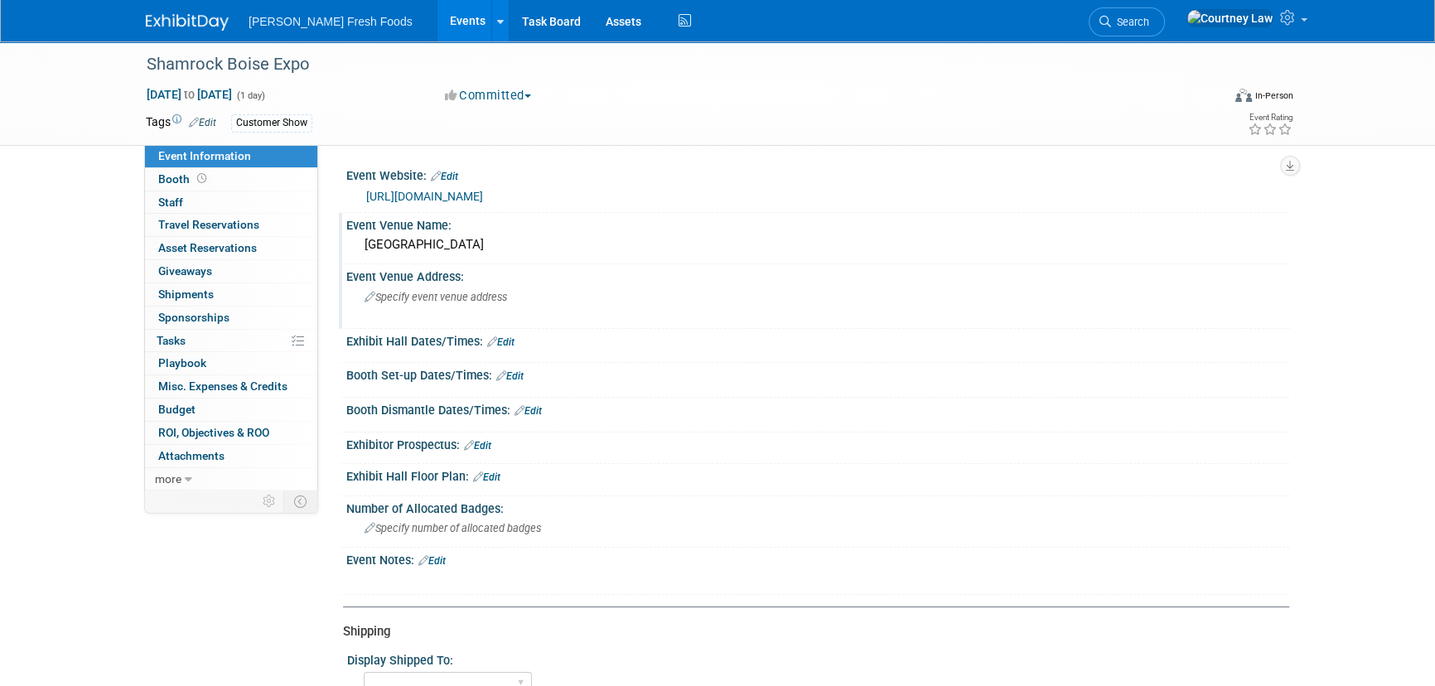
click at [433, 286] on div "Specify event venue address" at bounding box center [543, 303] width 368 height 38
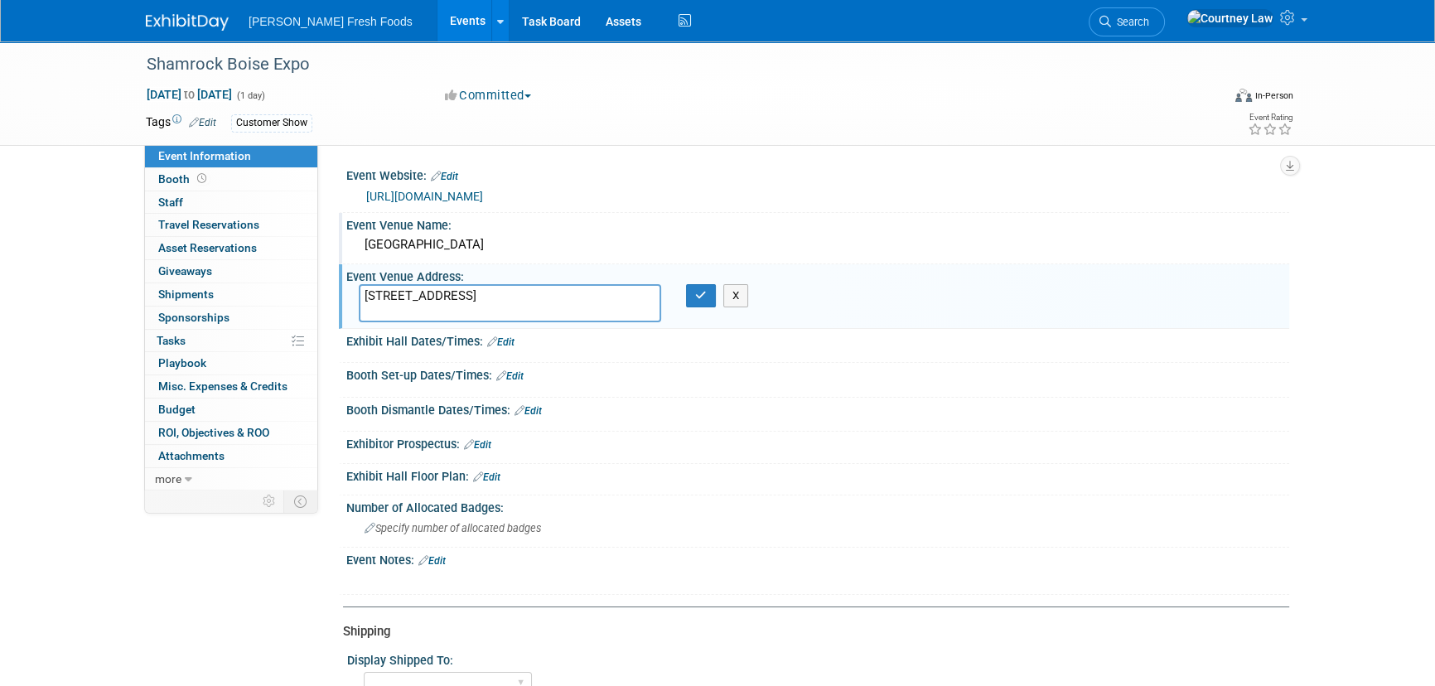
click at [447, 294] on textarea "850 W Front St Boise, ID 83702" at bounding box center [510, 303] width 302 height 38
type textarea "850 W Front St Boise, ID 83702"
click at [702, 303] on button "button" at bounding box center [701, 295] width 30 height 23
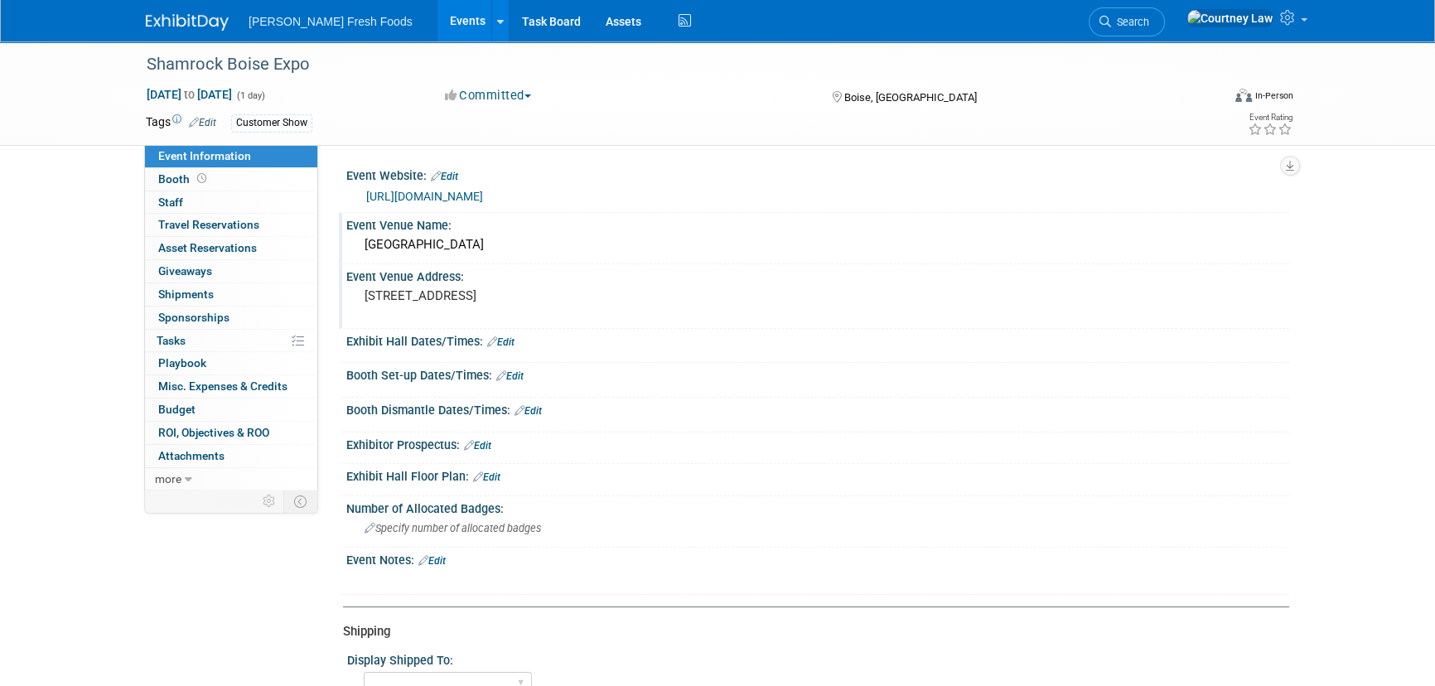
click at [509, 348] on div "Save Changes Cancel" at bounding box center [817, 353] width 943 height 10
click at [509, 346] on link "Edit" at bounding box center [500, 342] width 27 height 12
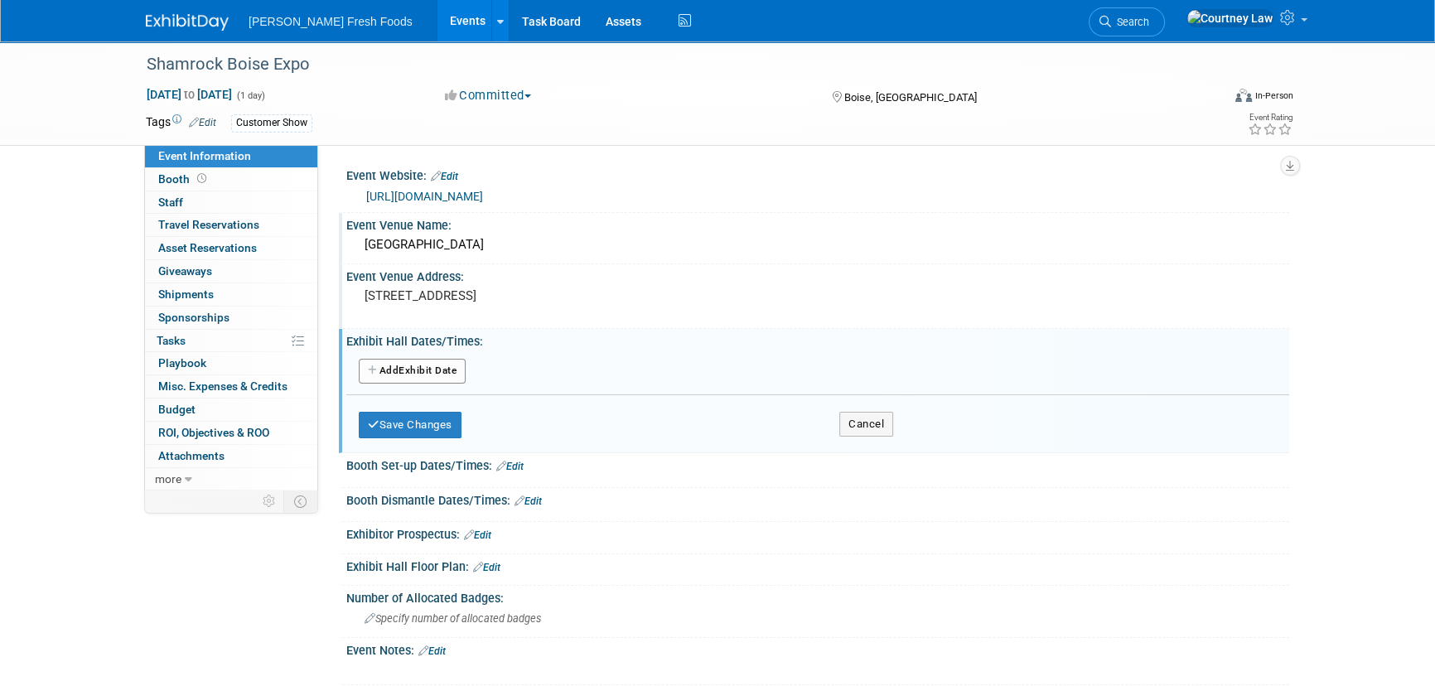
click at [414, 373] on button "Add Another Exhibit Date" at bounding box center [412, 371] width 107 height 25
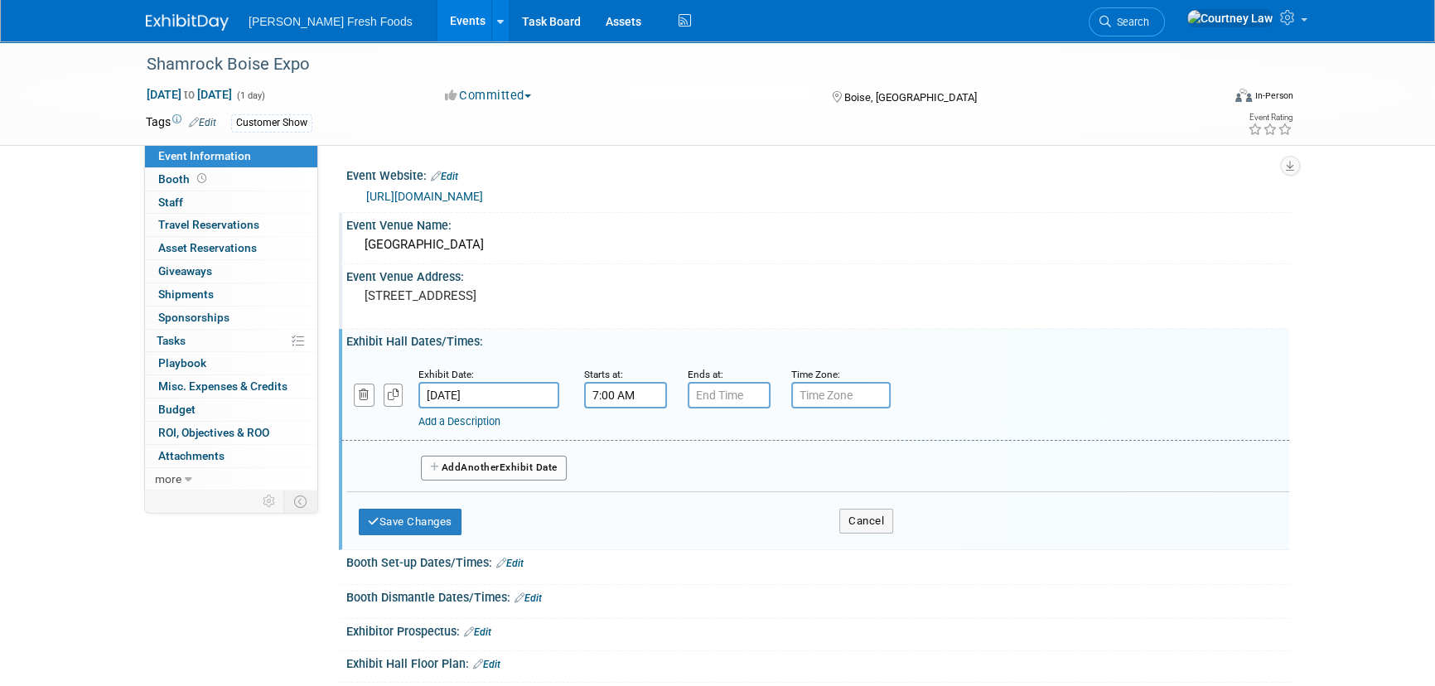
click at [621, 399] on input "7:00 AM" at bounding box center [625, 395] width 83 height 27
click at [625, 440] on span at bounding box center [622, 436] width 29 height 29
type input "9:00 AM"
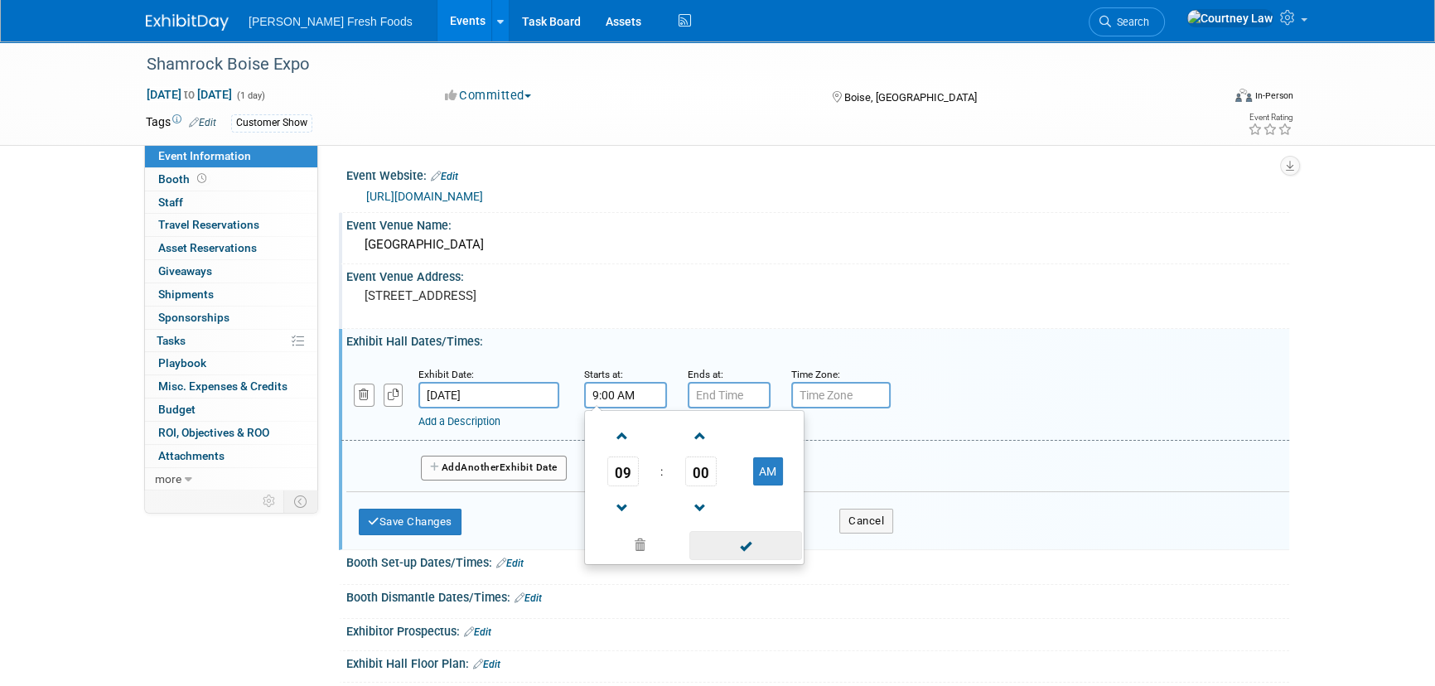
click at [728, 549] on span at bounding box center [745, 545] width 112 height 29
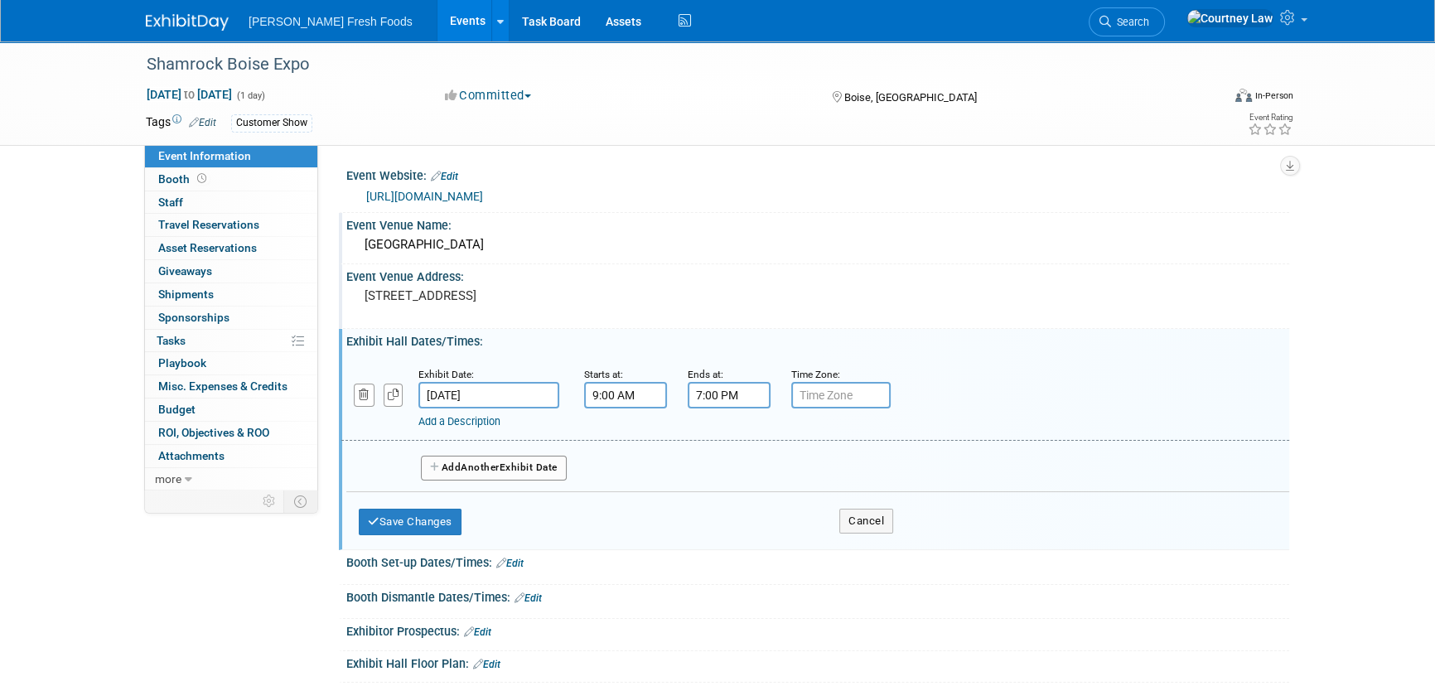
click at [730, 397] on input "7:00 PM" at bounding box center [729, 395] width 83 height 27
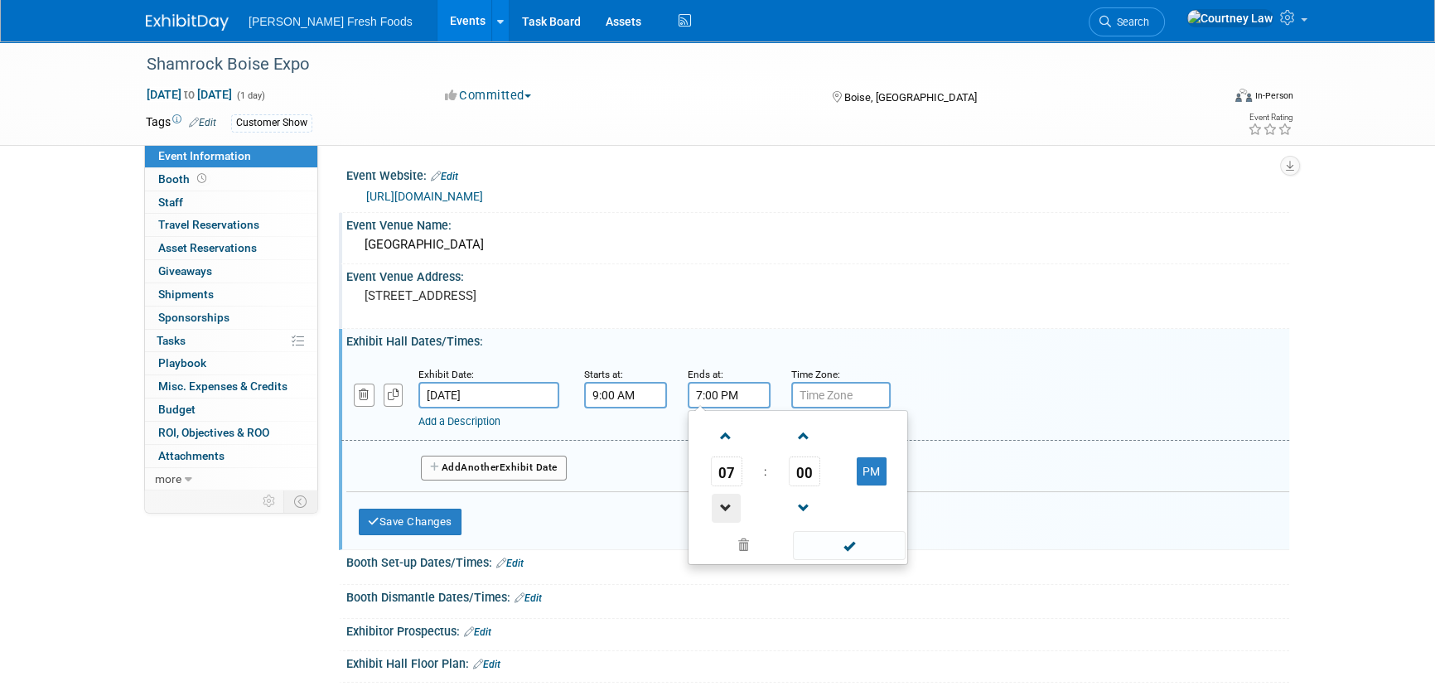
click at [729, 498] on span at bounding box center [726, 508] width 29 height 29
type input "4:00 PM"
click at [866, 545] on span at bounding box center [849, 545] width 112 height 29
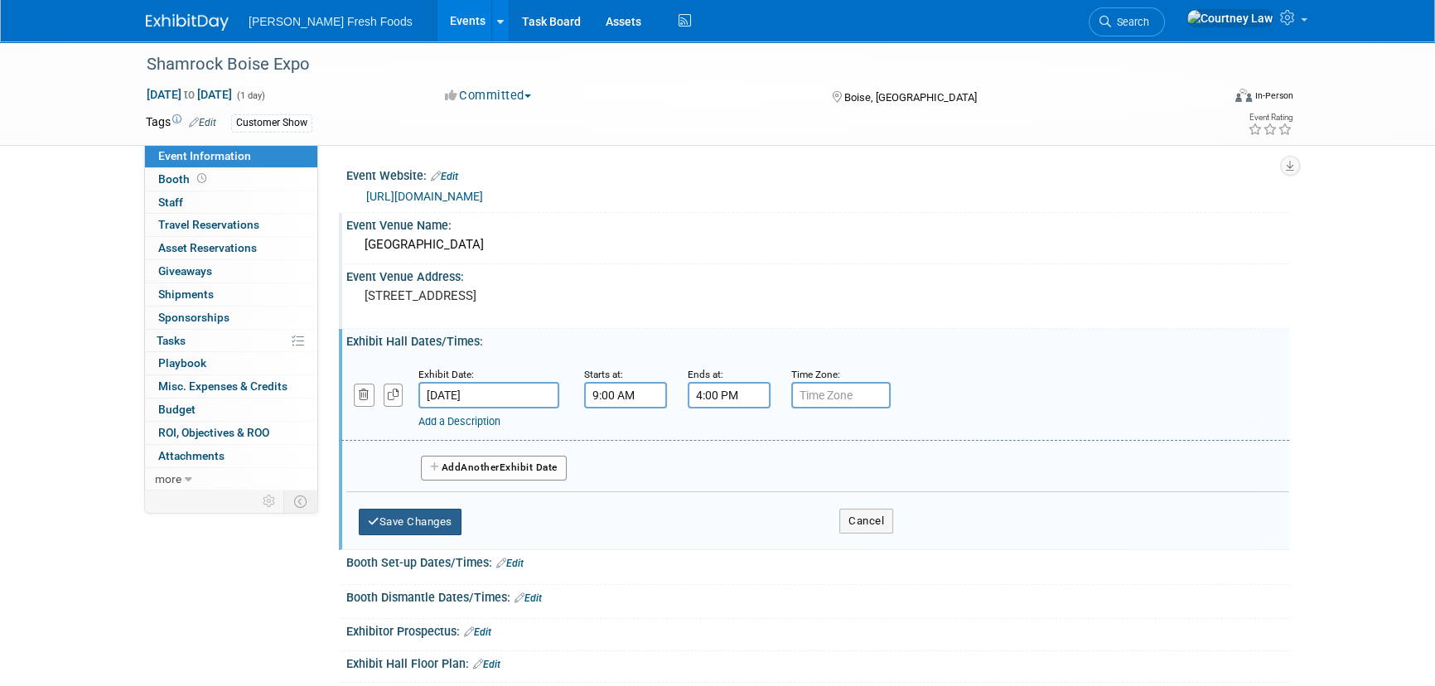
click at [389, 531] on button "Save Changes" at bounding box center [410, 522] width 103 height 27
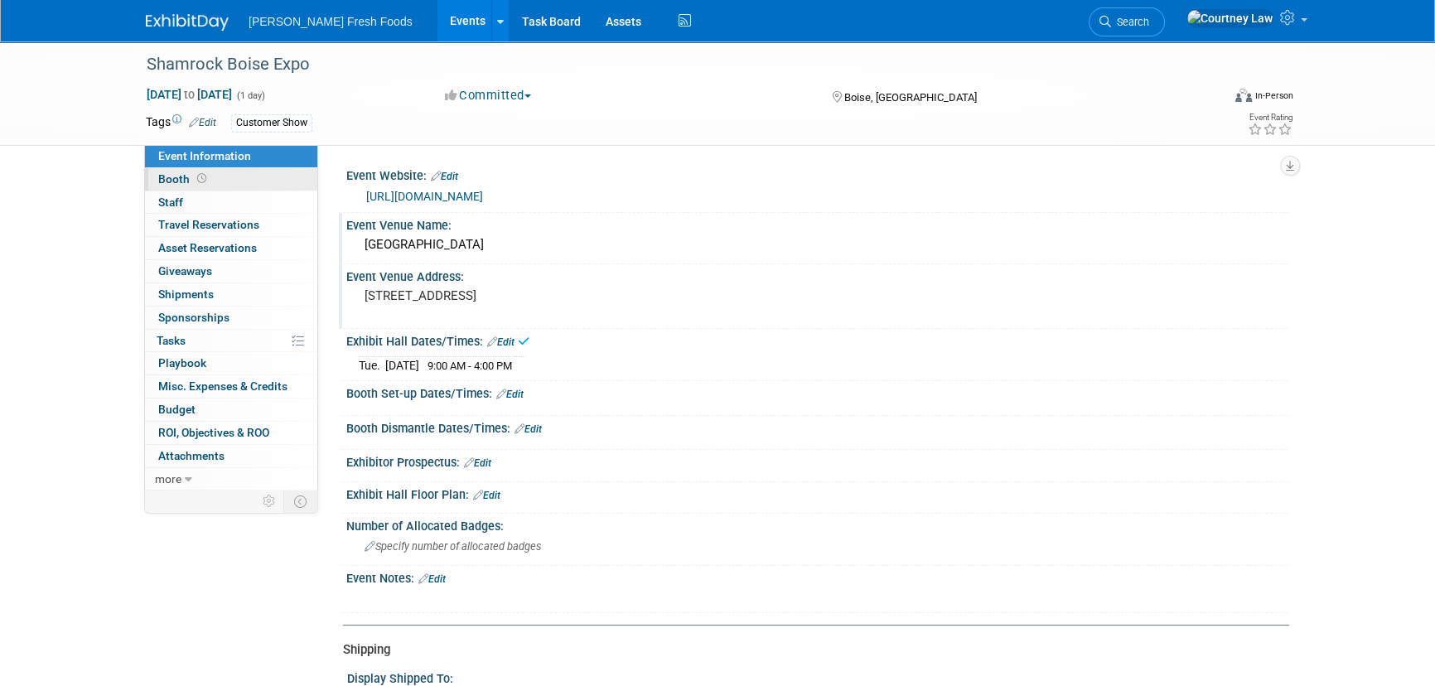
click at [173, 186] on link "Booth" at bounding box center [231, 179] width 172 height 22
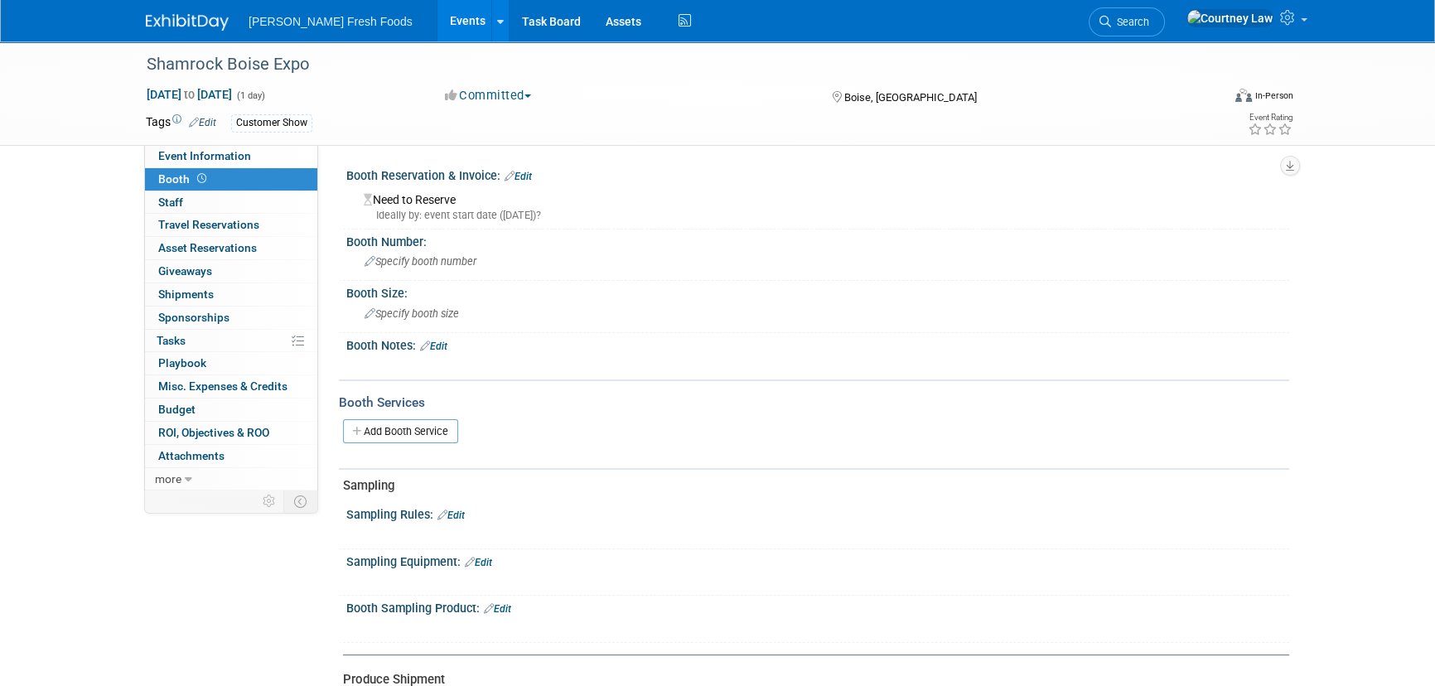
click at [530, 168] on div "Booth Reservation & Invoice: Edit" at bounding box center [817, 174] width 943 height 22
click at [522, 174] on link "Edit" at bounding box center [518, 177] width 27 height 12
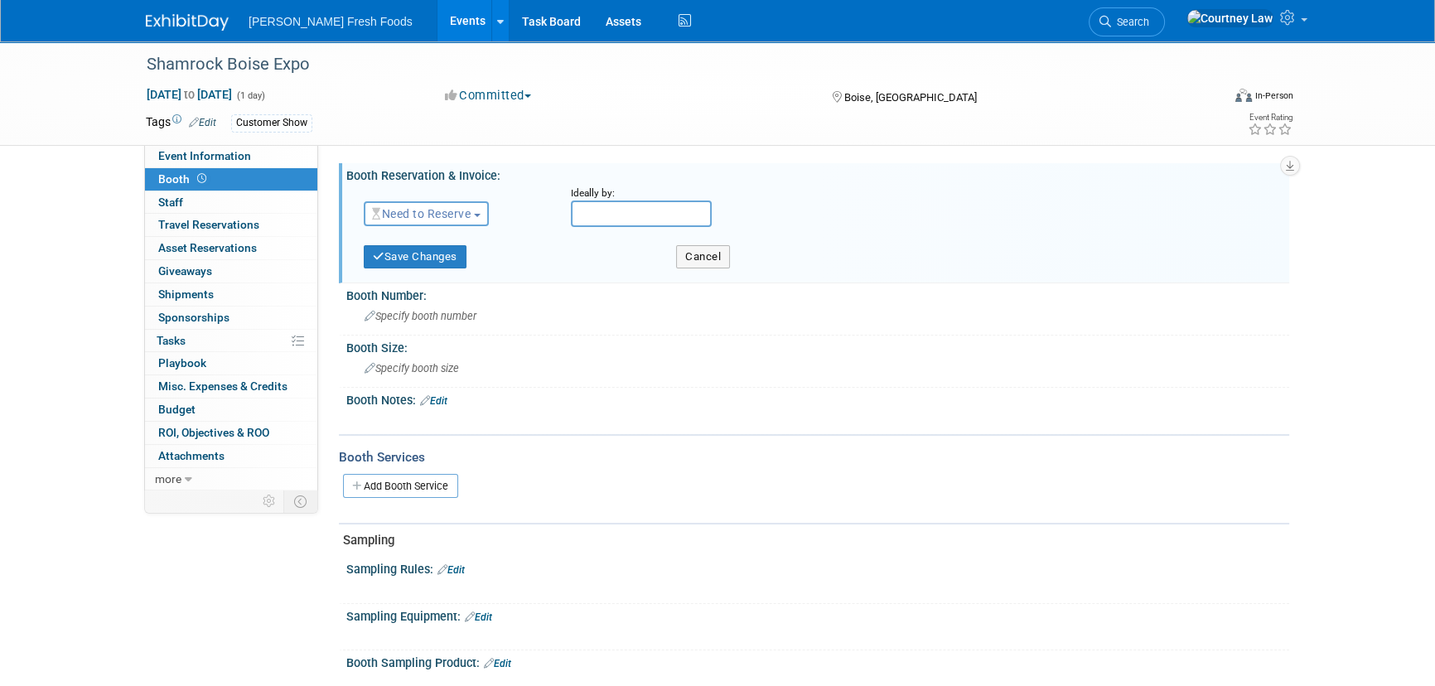
click at [455, 218] on span "Need to Reserve" at bounding box center [421, 213] width 99 height 13
click at [426, 259] on link "Reserved" at bounding box center [453, 265] width 177 height 23
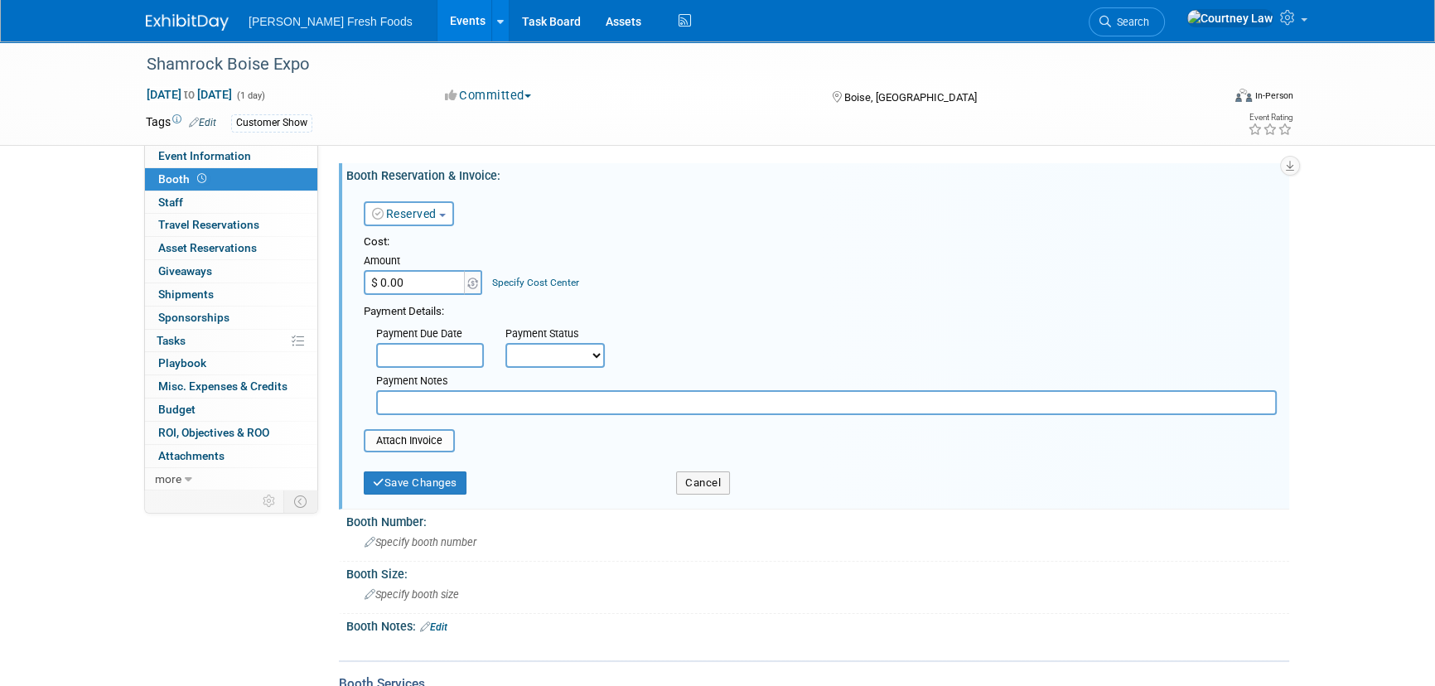
click at [412, 459] on form "Reserved Need to Reserve Reserved No Reservation Required Ideally by: Cost: Amo…" at bounding box center [820, 344] width 913 height 317
click at [428, 450] on input "file" at bounding box center [354, 441] width 197 height 20
click at [431, 487] on button "Save Changes" at bounding box center [415, 482] width 103 height 23
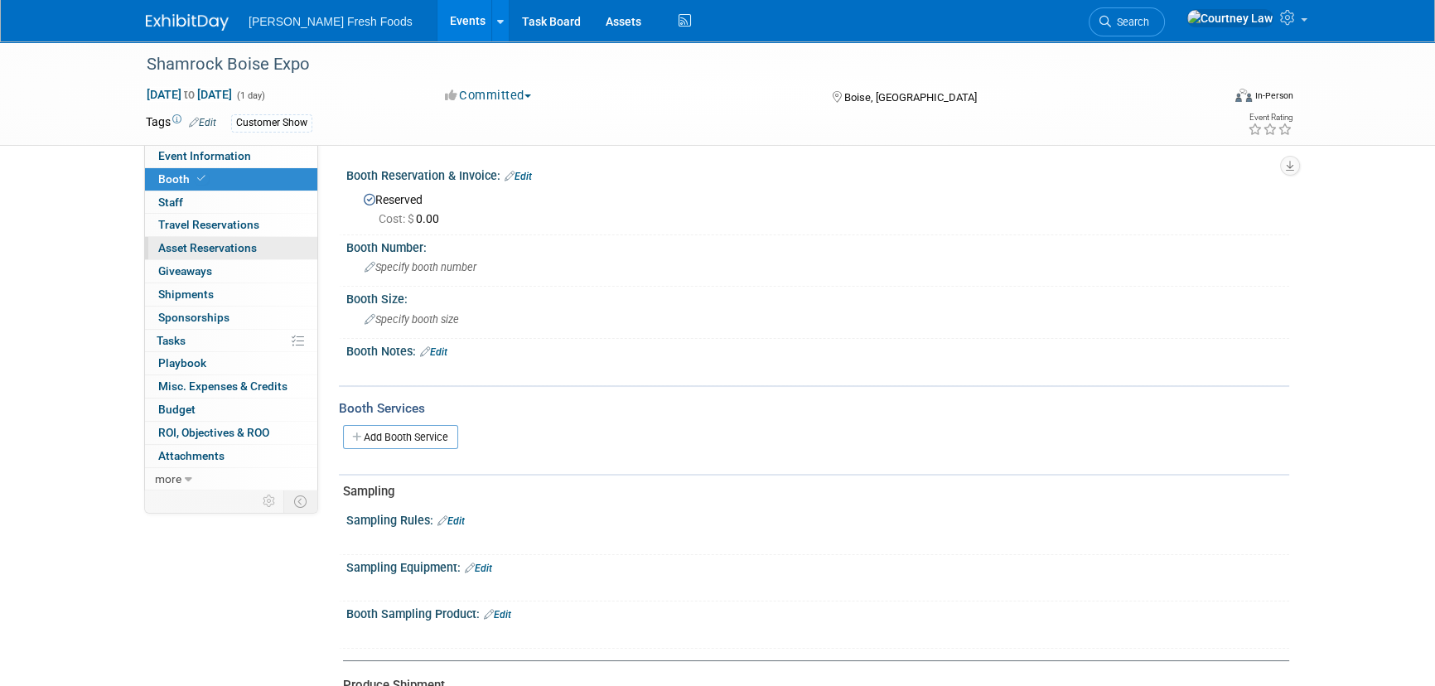
click at [205, 253] on span "Asset Reservations 0" at bounding box center [207, 247] width 99 height 13
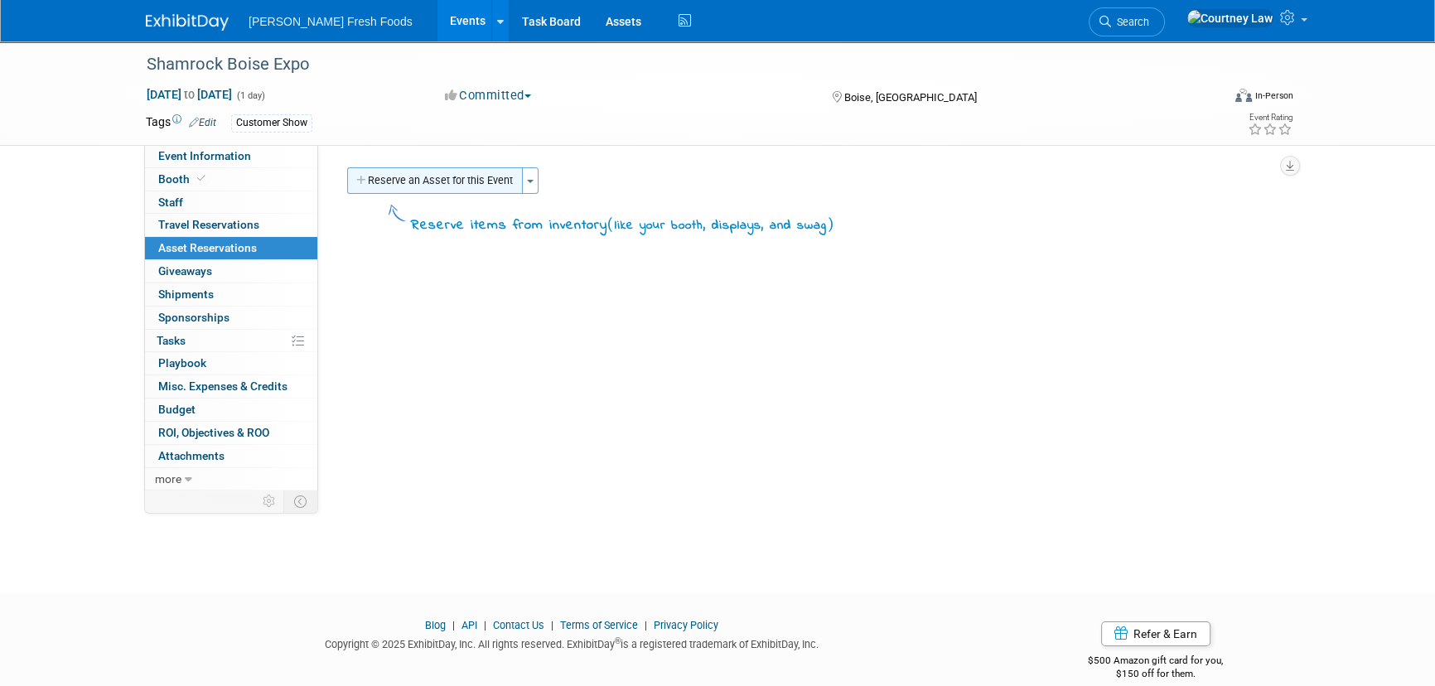
click at [405, 190] on button "Reserve an Asset for this Event" at bounding box center [435, 180] width 176 height 27
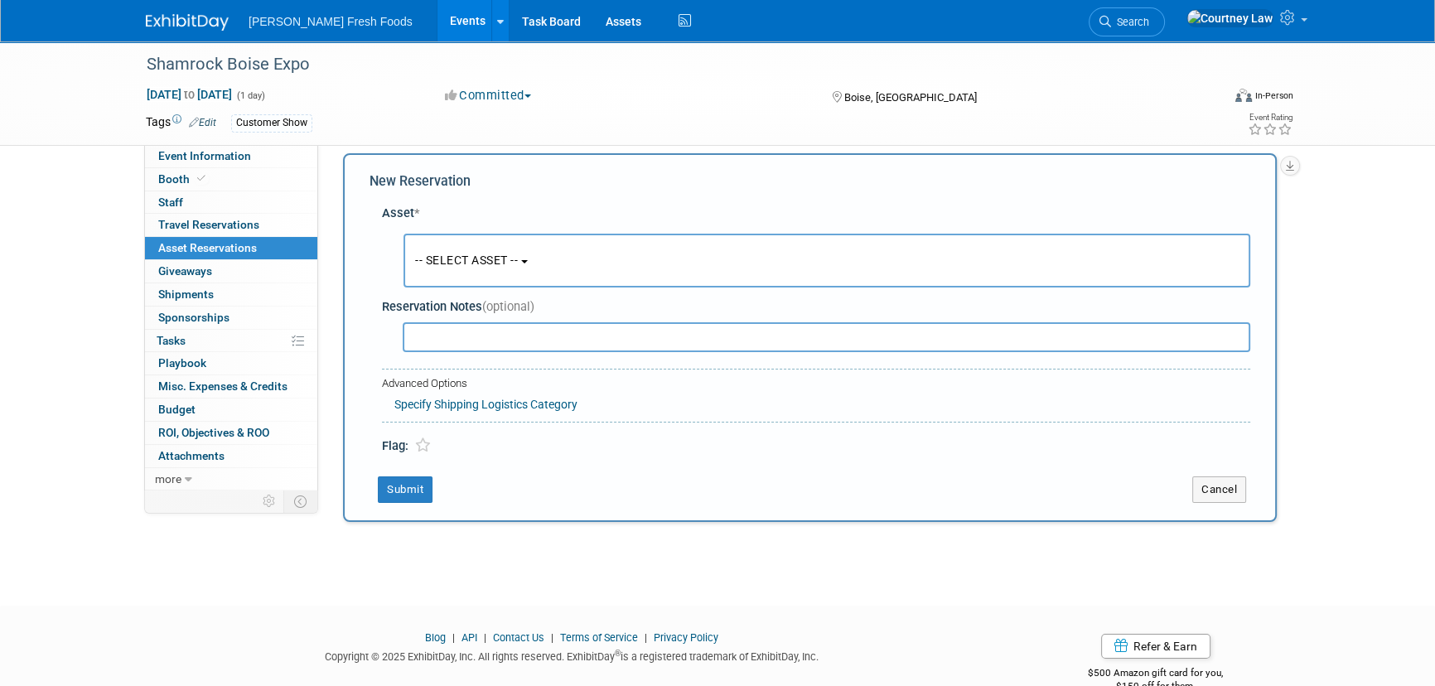
scroll to position [16, 0]
click at [448, 254] on span "-- SELECT ASSET --" at bounding box center [466, 258] width 103 height 13
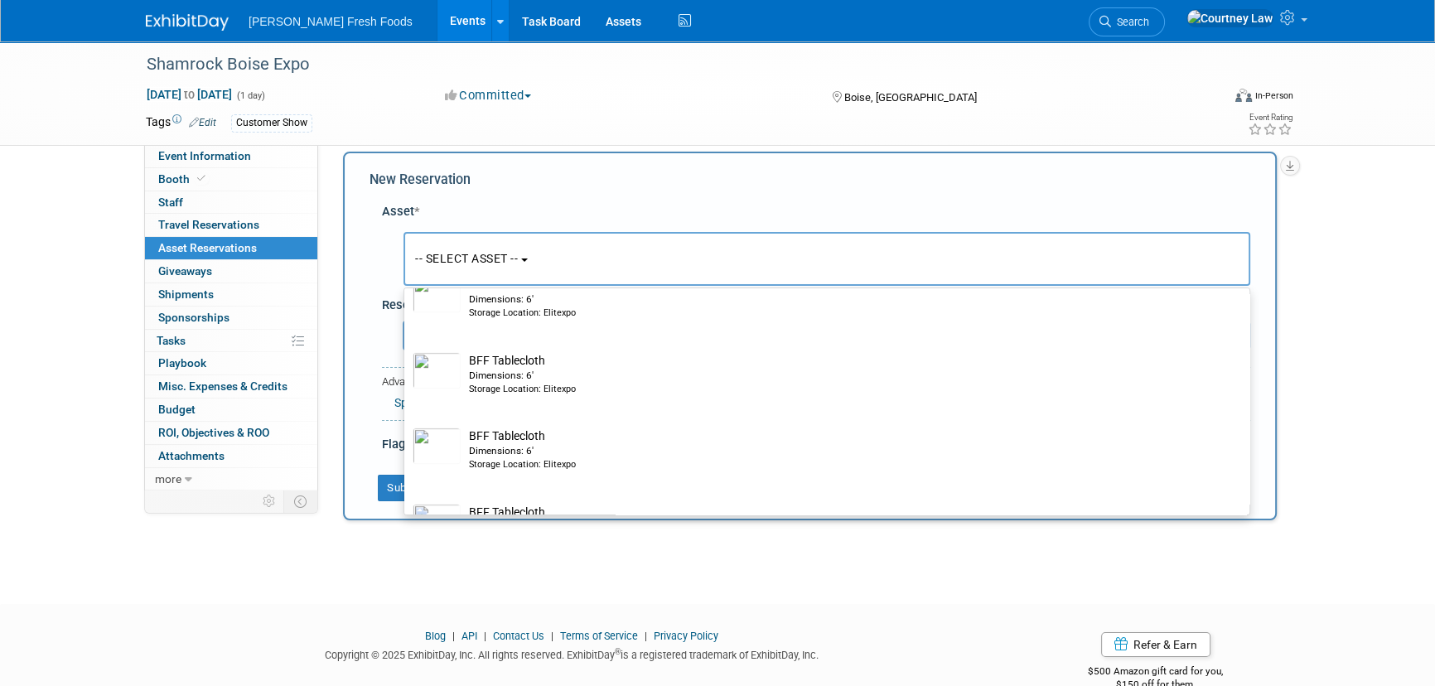
scroll to position [1054, 0]
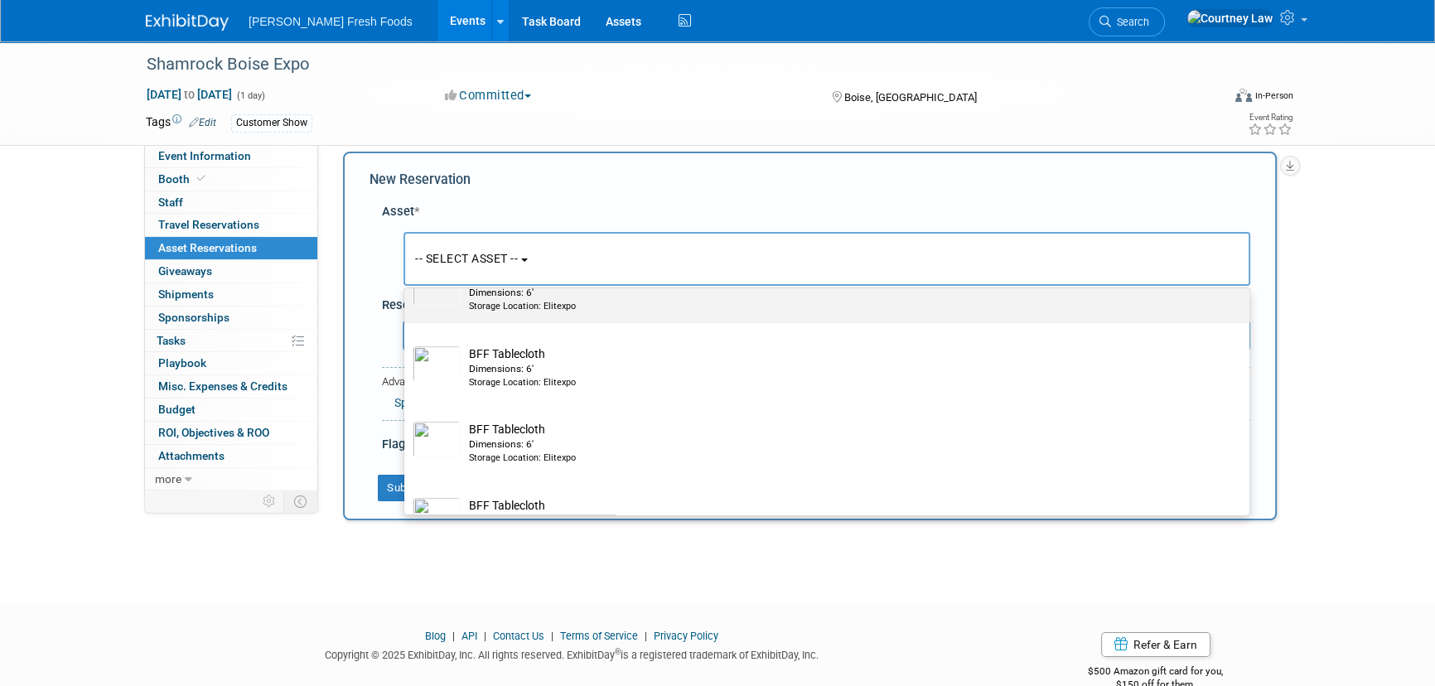
click at [525, 313] on div "Storage Location: Elitexpo" at bounding box center [842, 306] width 747 height 13
click at [407, 267] on input "BFF Tablecloth Dimensions: 6' Storage Location: Elitexpo" at bounding box center [401, 261] width 11 height 11
select select "10724593"
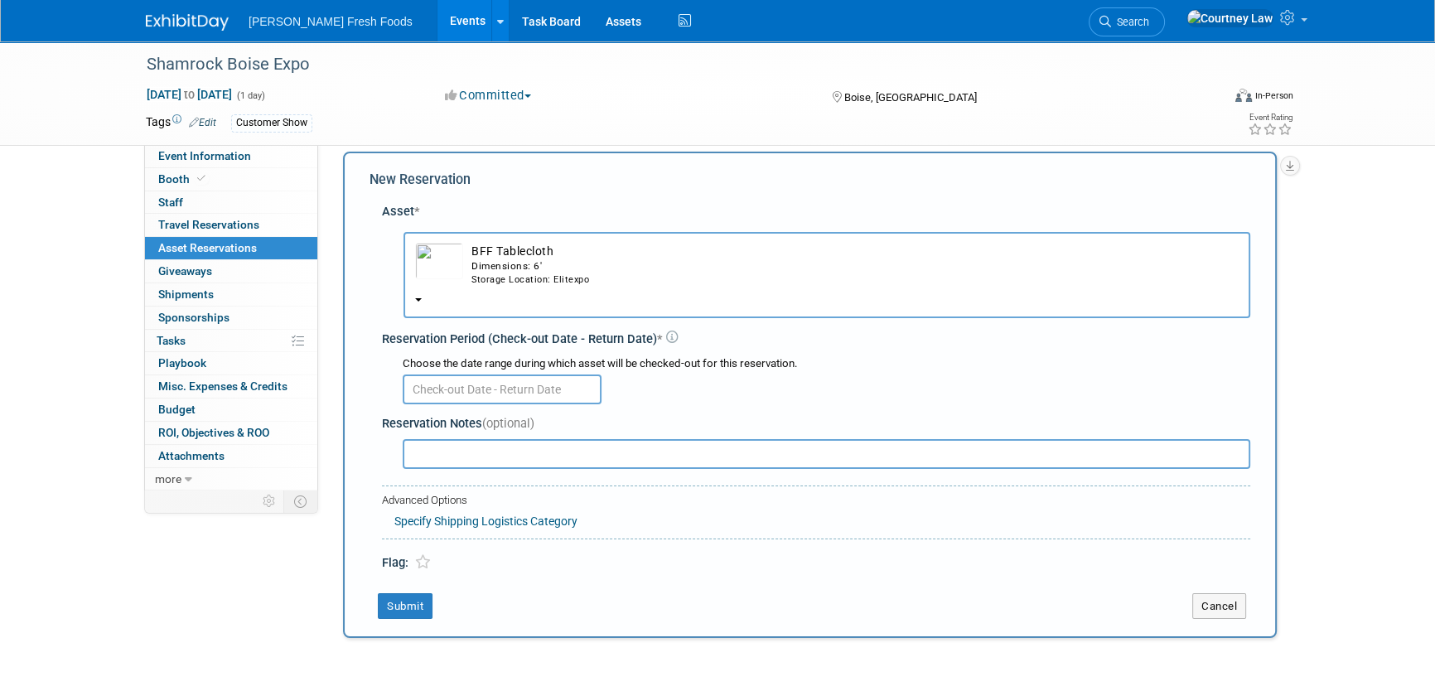
click at [405, 580] on div "New Reservation Asset * -- SELECT ASSET -- <table style='display: inline-block;…" at bounding box center [810, 395] width 934 height 486
click at [515, 448] on input "text" at bounding box center [827, 454] width 848 height 30
type input "I"
type input "only thing allowed for display (no backdrops)"
click at [425, 597] on button "Submit" at bounding box center [405, 606] width 55 height 27
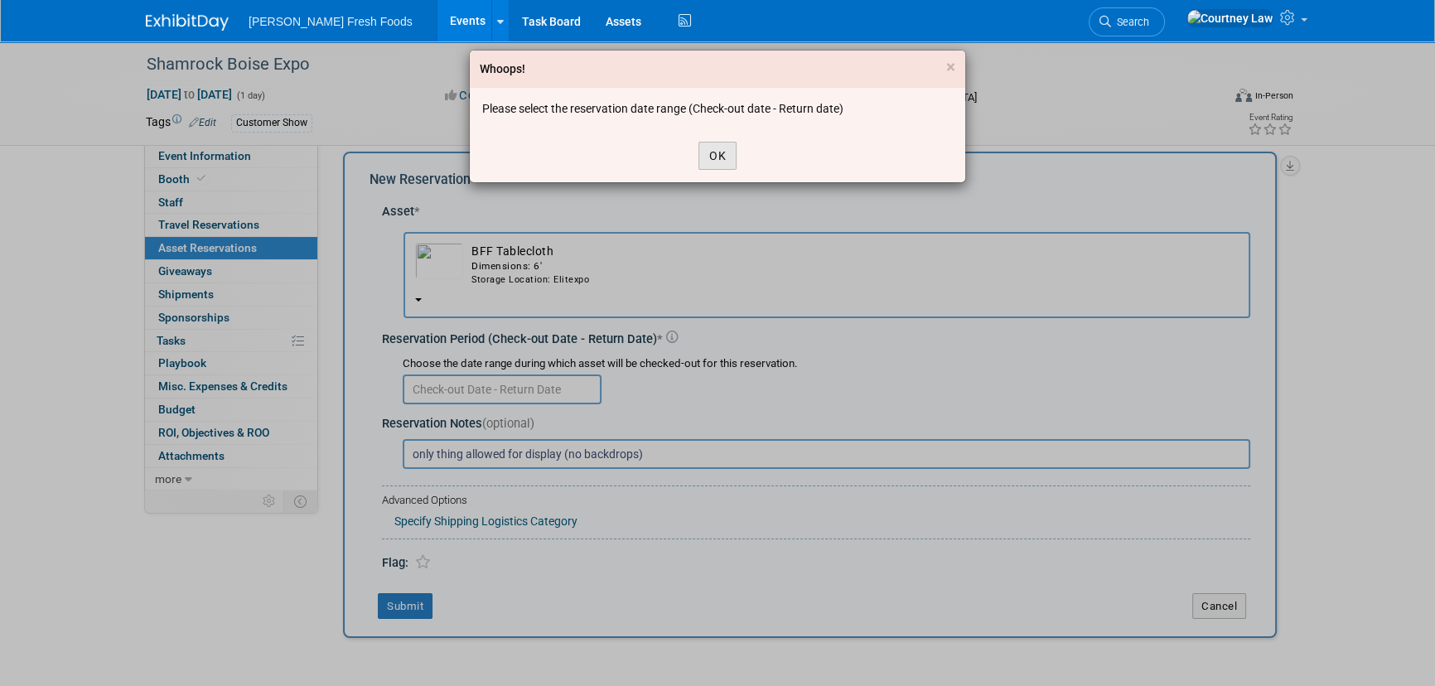
click at [712, 162] on button "OK" at bounding box center [717, 156] width 38 height 28
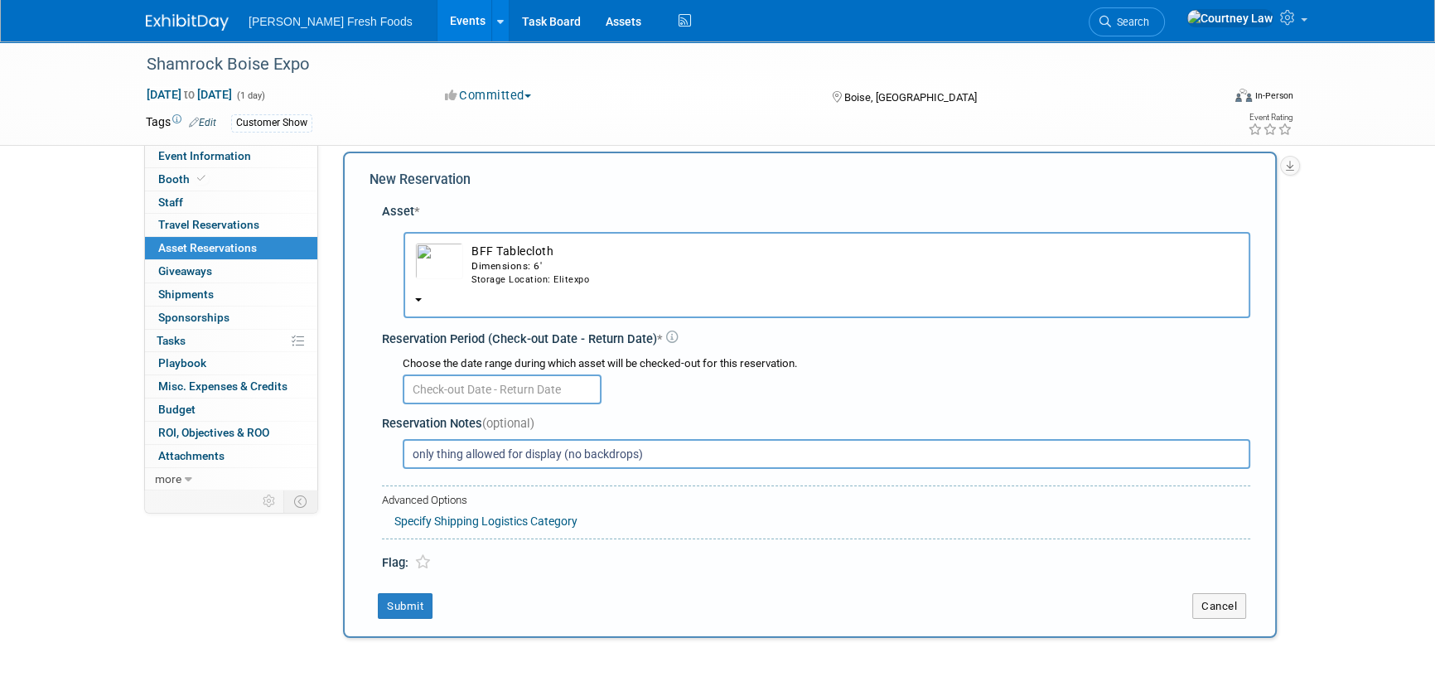
drag, startPoint x: 527, startPoint y: 396, endPoint x: 520, endPoint y: 407, distance: 13.1
click at [526, 397] on input "text" at bounding box center [502, 390] width 199 height 30
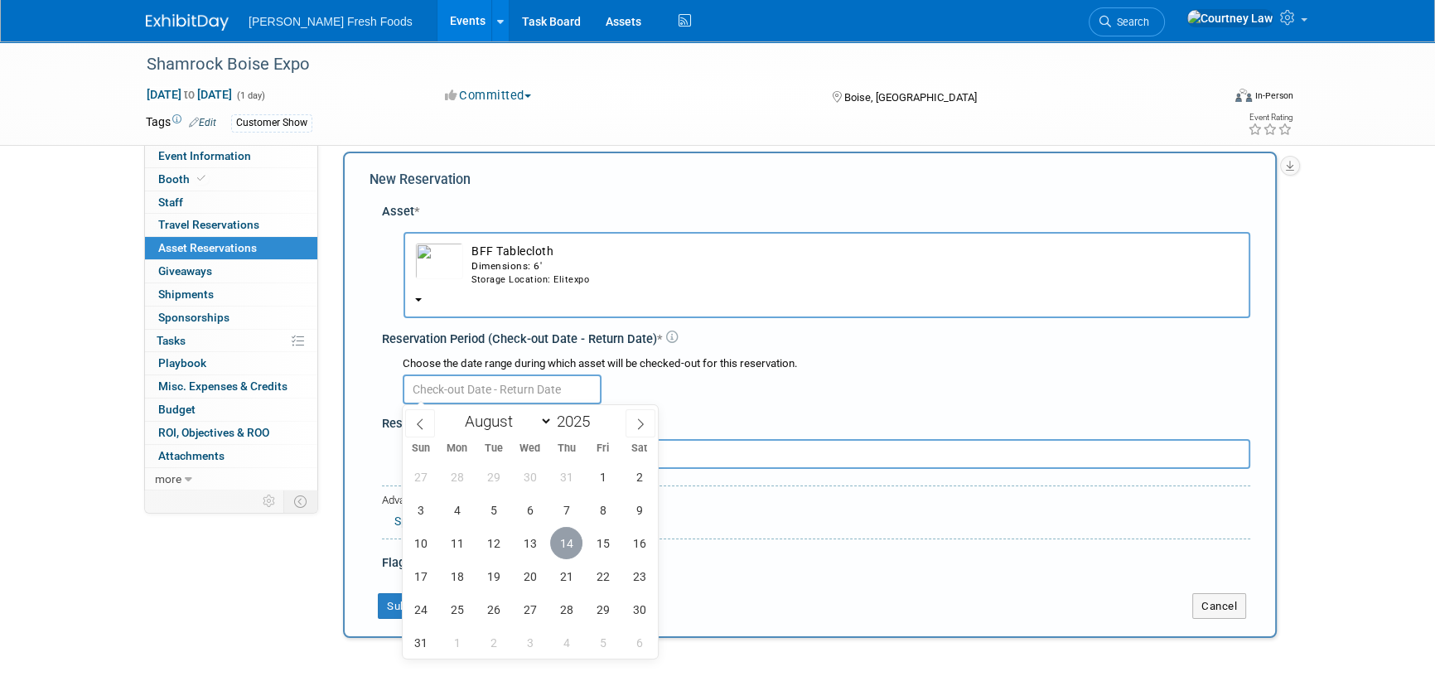
click at [559, 542] on span "14" at bounding box center [566, 543] width 32 height 32
type input "Aug 14, 2025"
click at [559, 542] on span "14" at bounding box center [566, 543] width 32 height 32
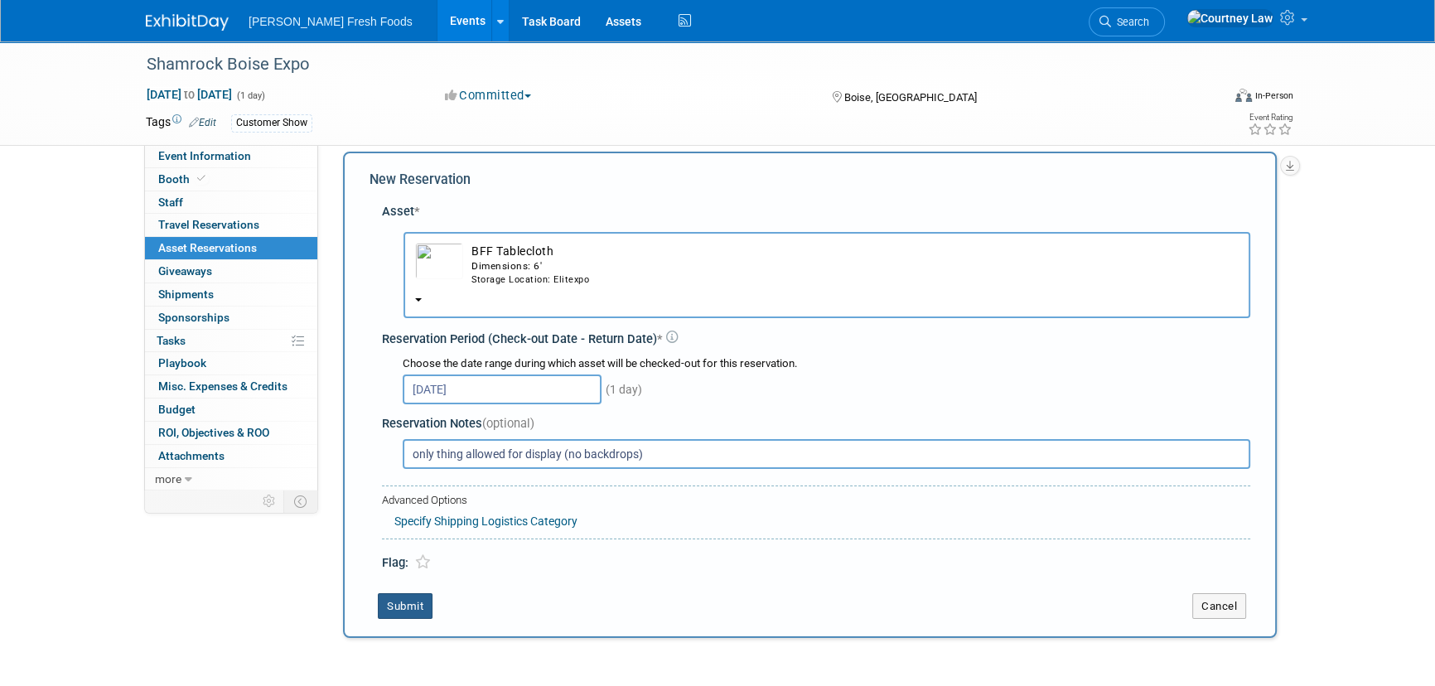
click at [428, 599] on button "Submit" at bounding box center [405, 606] width 55 height 27
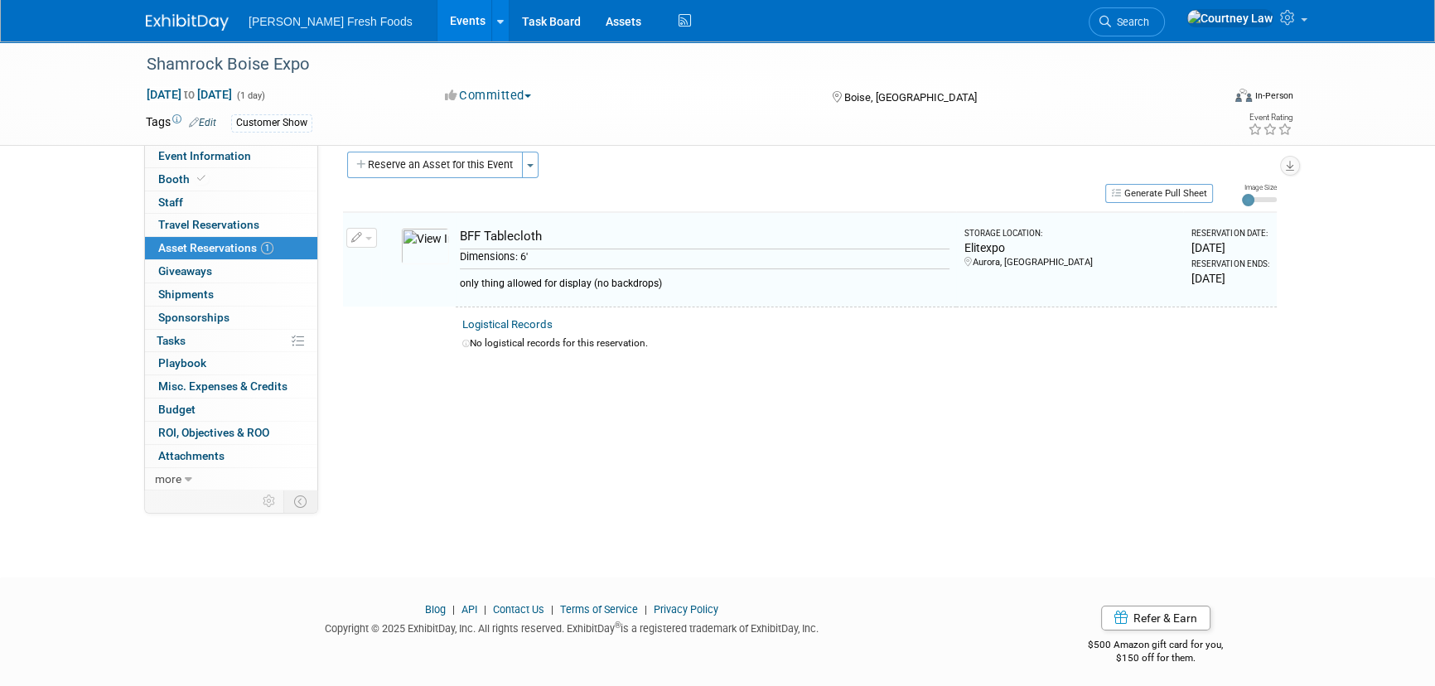
scroll to position [20, 0]
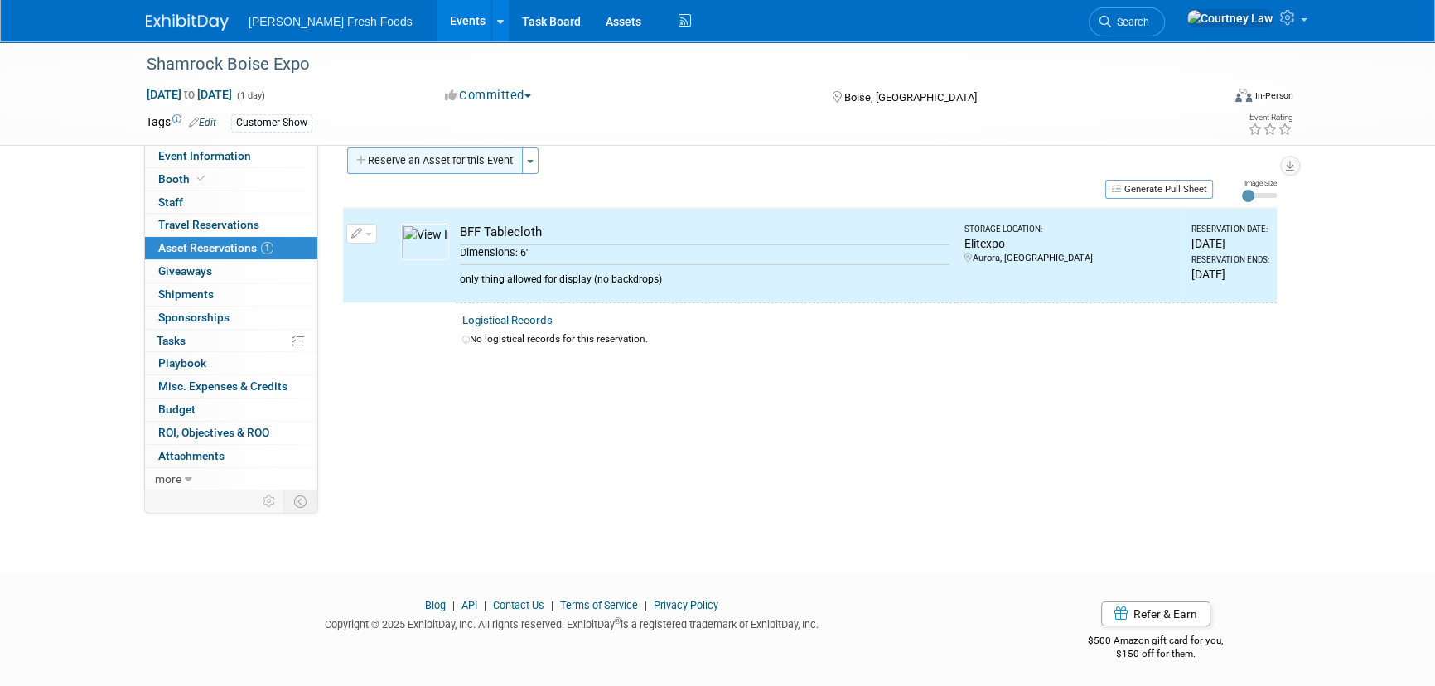
click at [466, 162] on button "Reserve an Asset for this Event" at bounding box center [435, 160] width 176 height 27
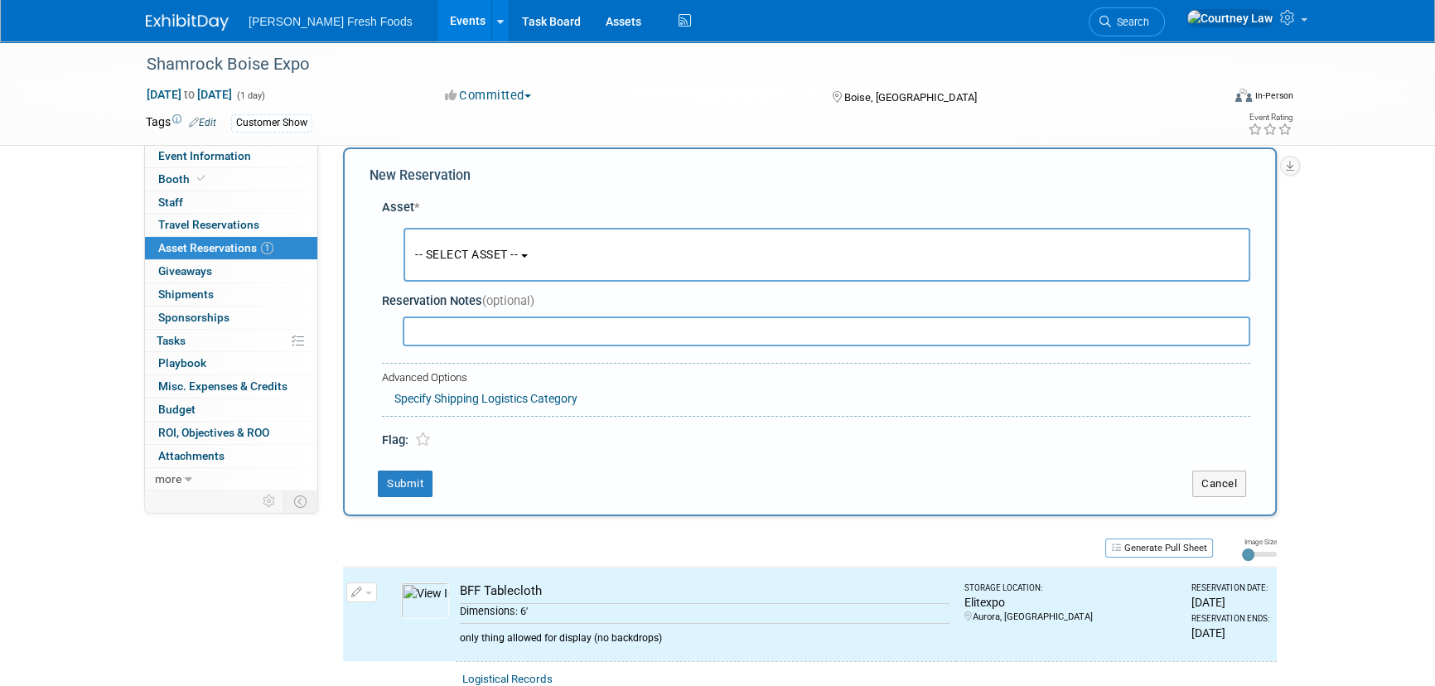
scroll to position [16, 0]
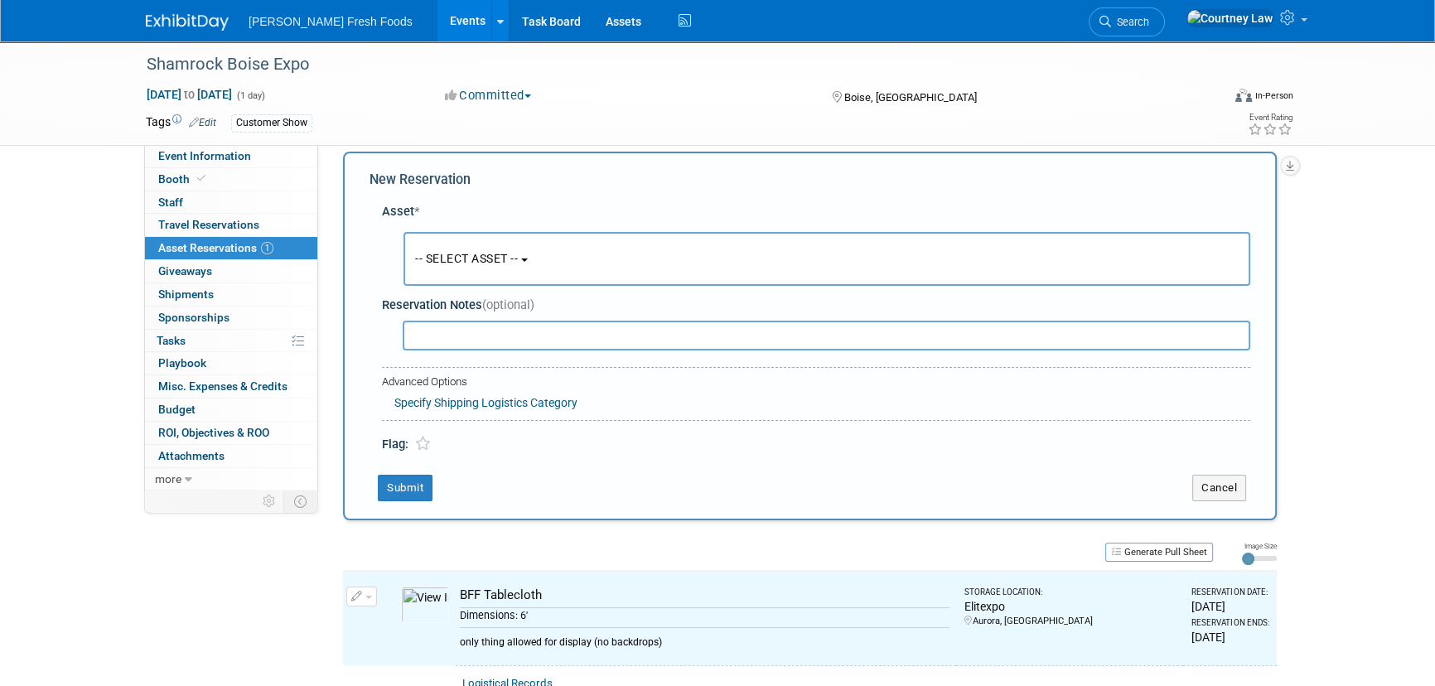
click at [492, 263] on span "-- SELECT ASSET --" at bounding box center [466, 258] width 103 height 13
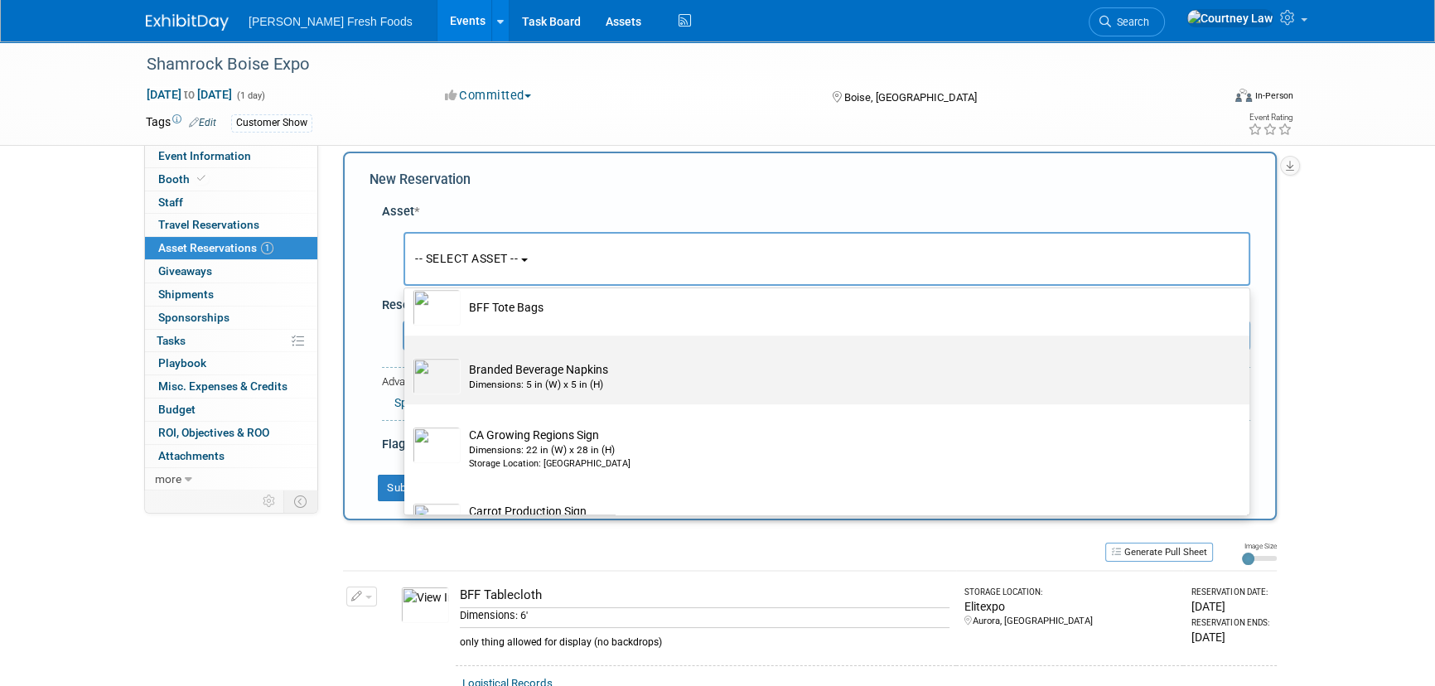
scroll to position [1356, 0]
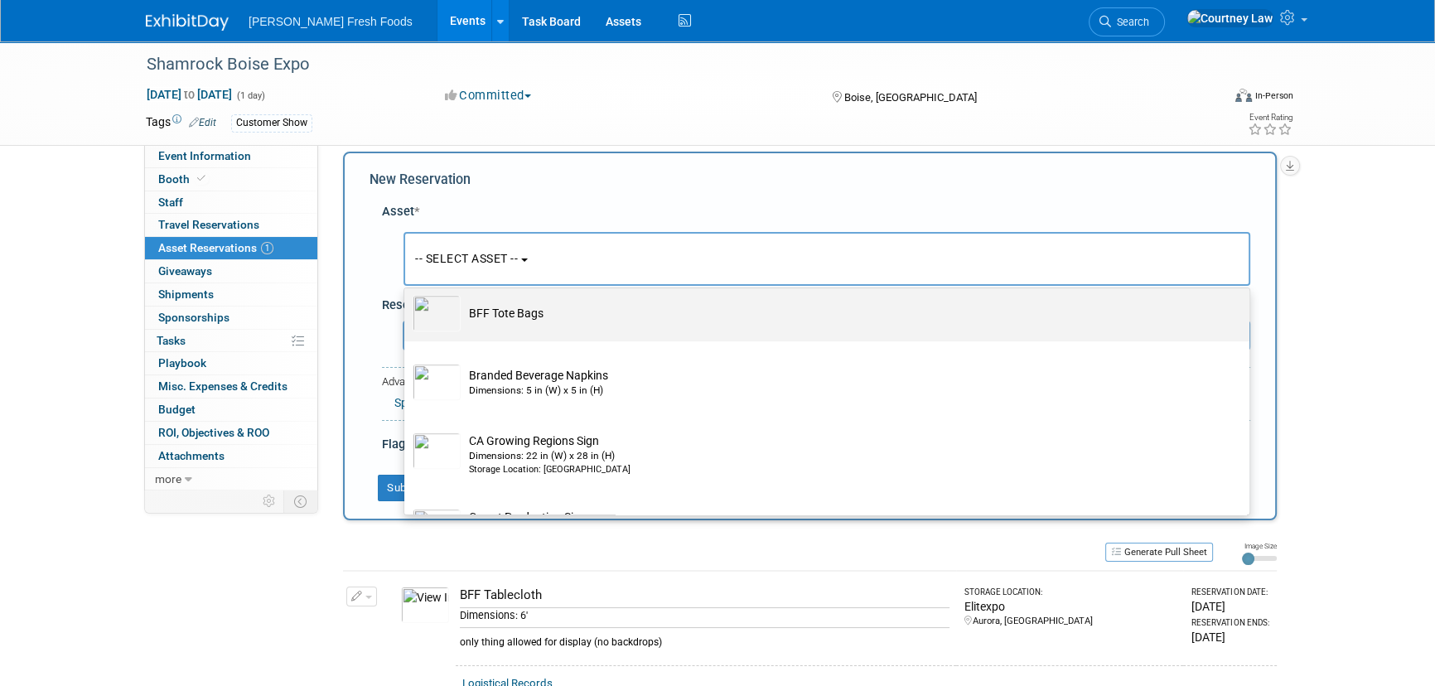
click at [518, 327] on td "BFF Tote Bags" at bounding box center [839, 313] width 756 height 36
click at [407, 292] on input "BFF Tote Bags" at bounding box center [401, 287] width 11 height 11
select select "10724399"
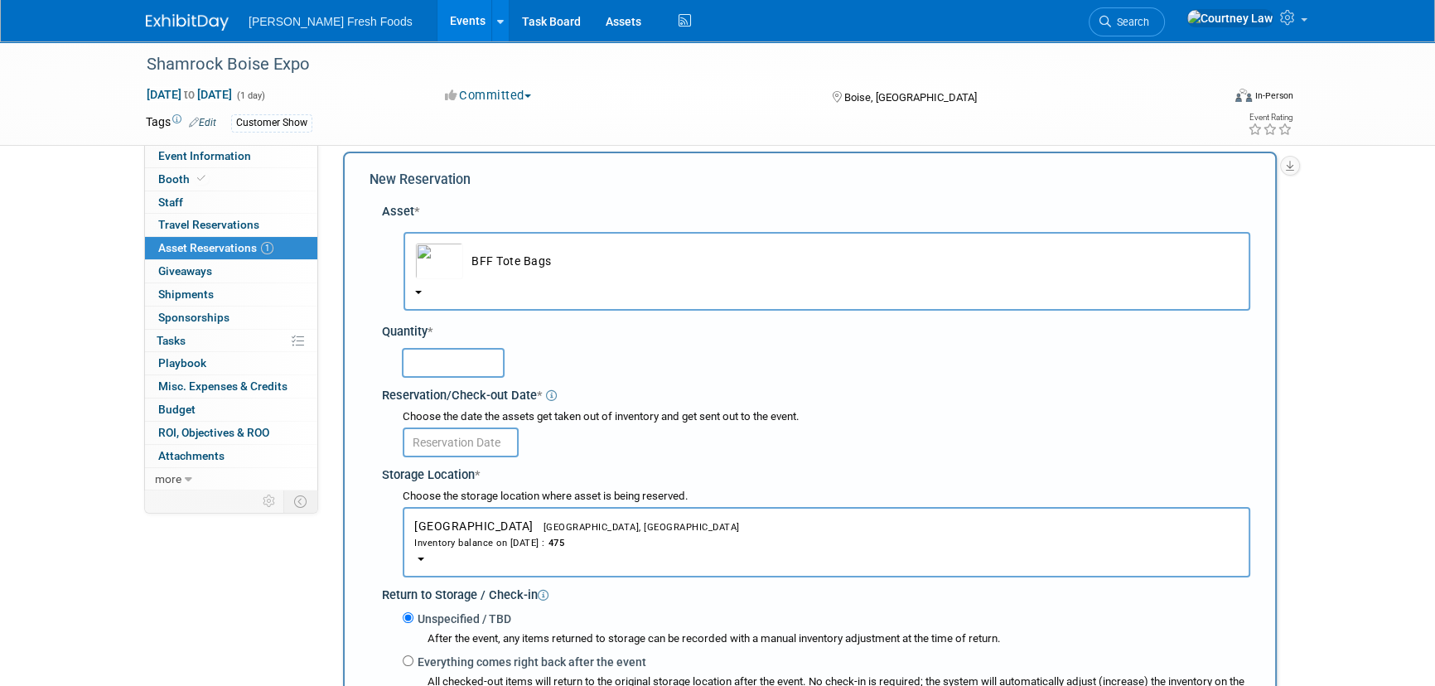
click at [481, 371] on input "text" at bounding box center [453, 363] width 103 height 30
type input "50"
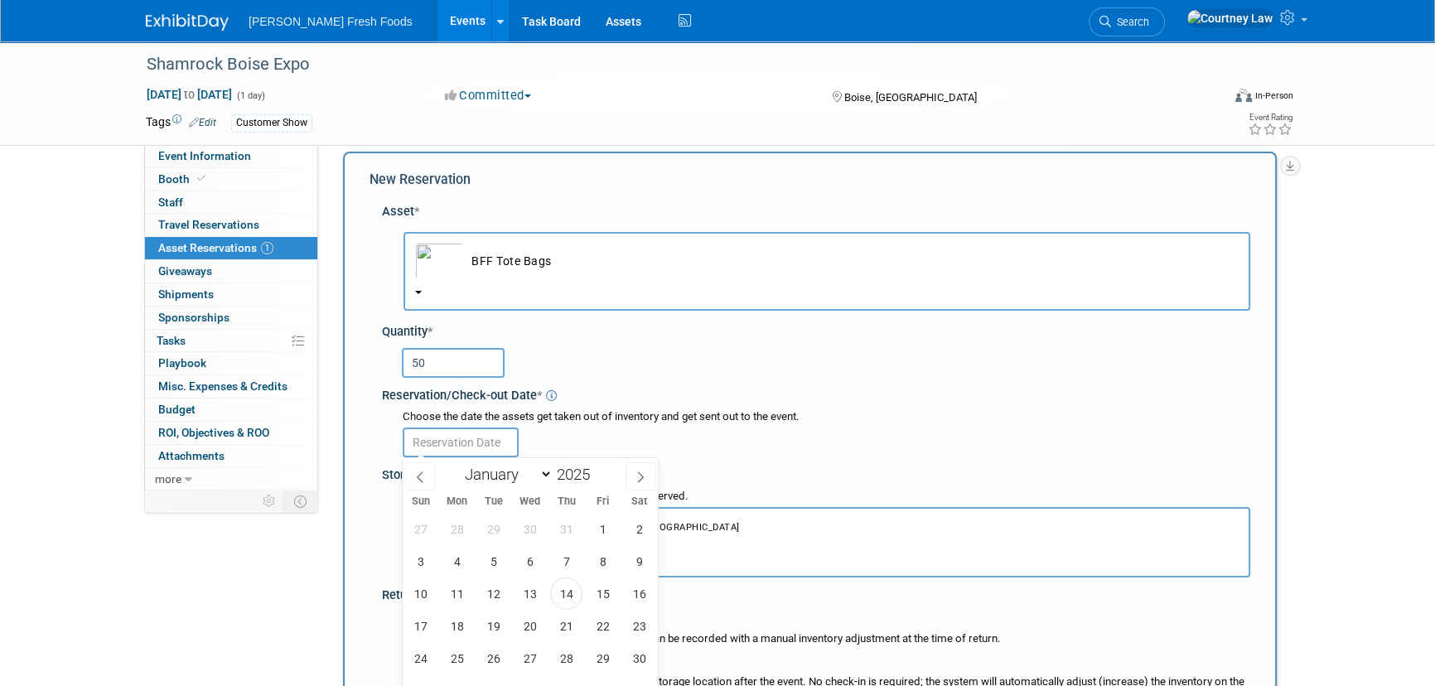
click at [476, 448] on input "text" at bounding box center [461, 443] width 116 height 30
click at [563, 595] on span "14" at bounding box center [566, 594] width 32 height 32
type input "Aug 14, 2025"
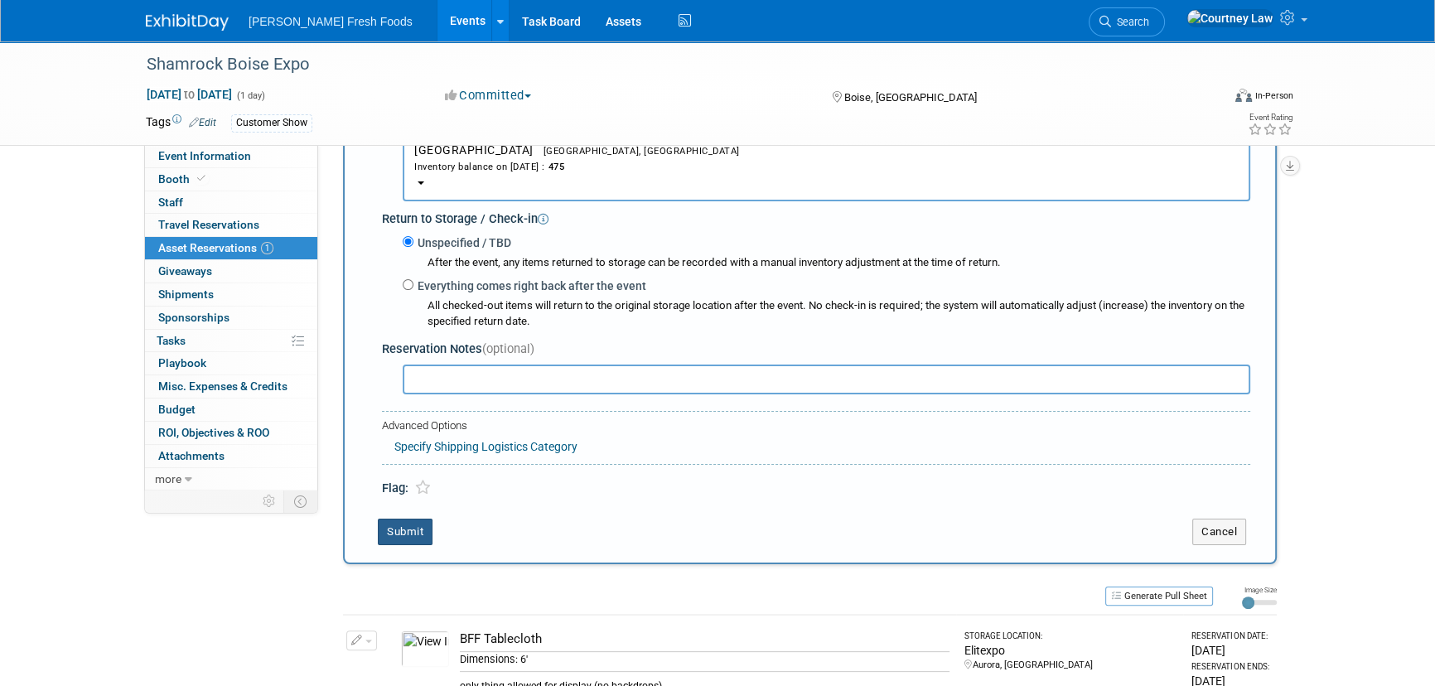
click at [430, 527] on button "Submit" at bounding box center [405, 532] width 55 height 27
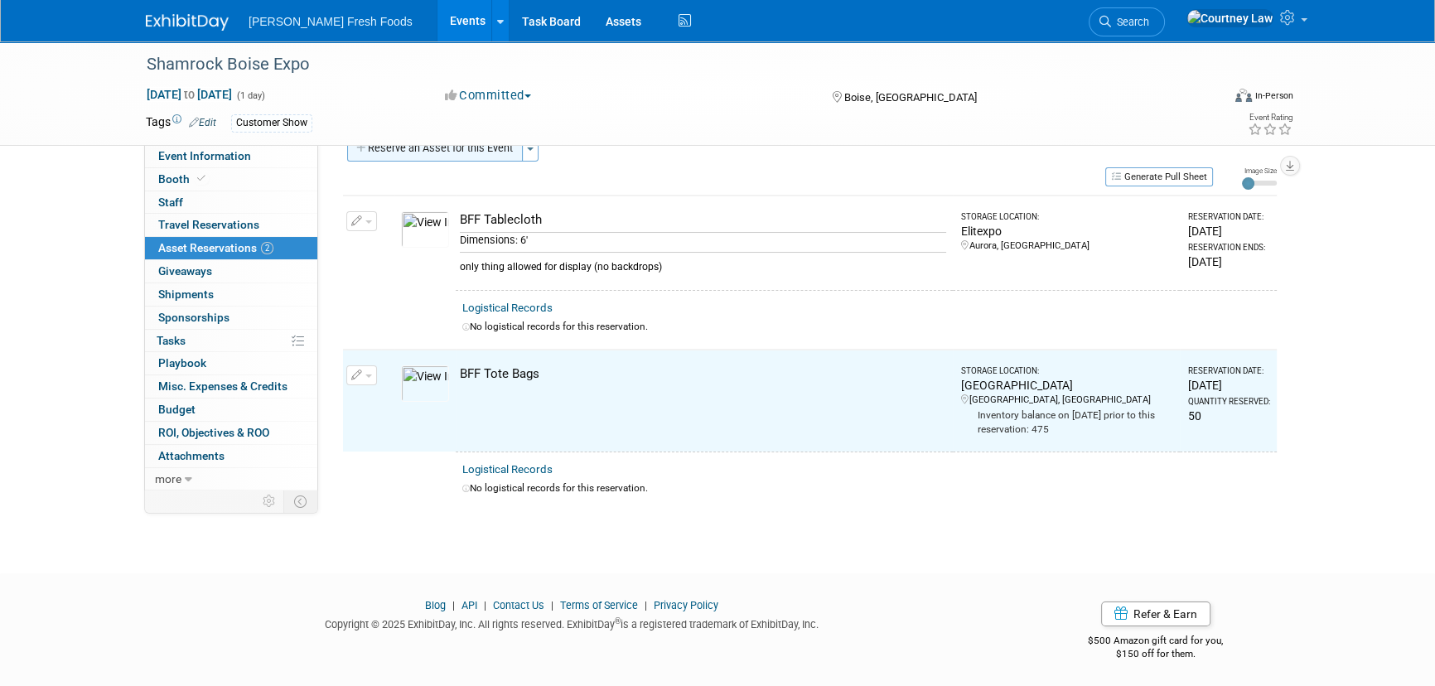
click at [424, 156] on button "Reserve an Asset for this Event" at bounding box center [435, 148] width 176 height 27
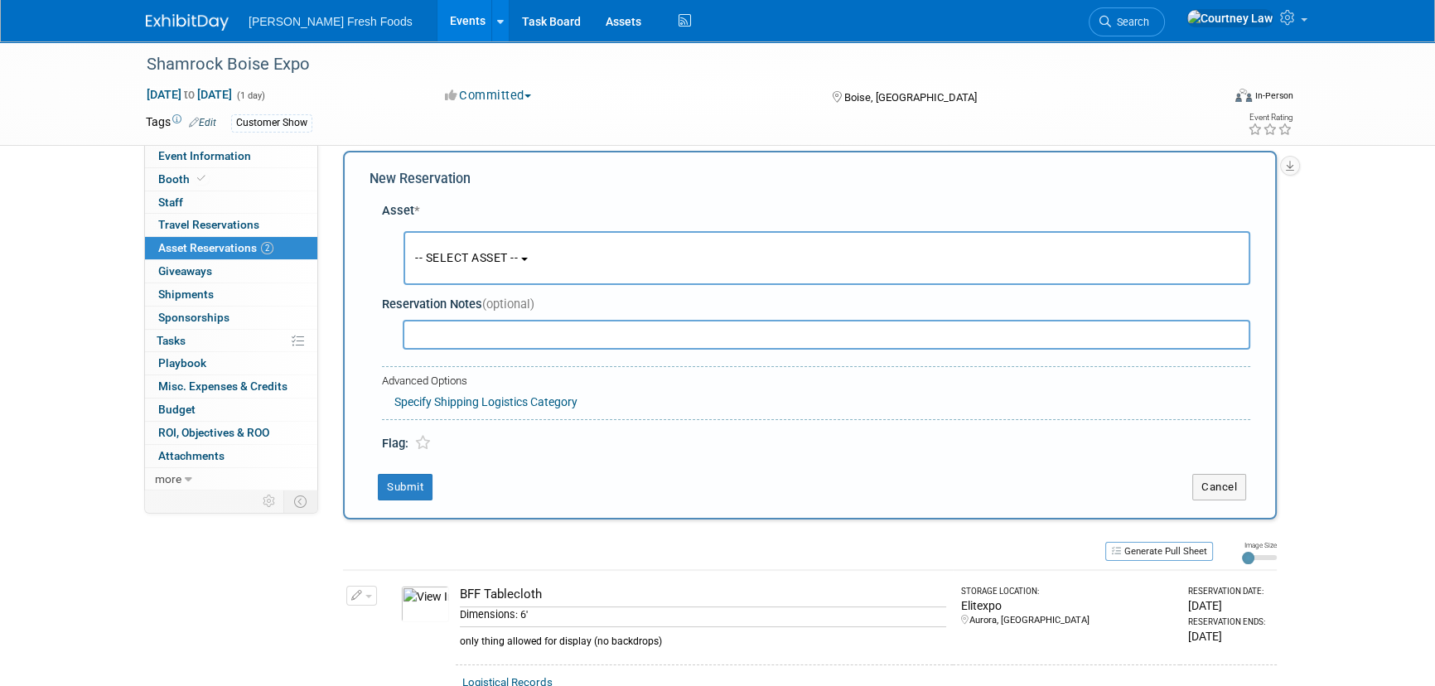
scroll to position [16, 0]
click at [482, 263] on span "-- SELECT ASSET --" at bounding box center [466, 258] width 103 height 13
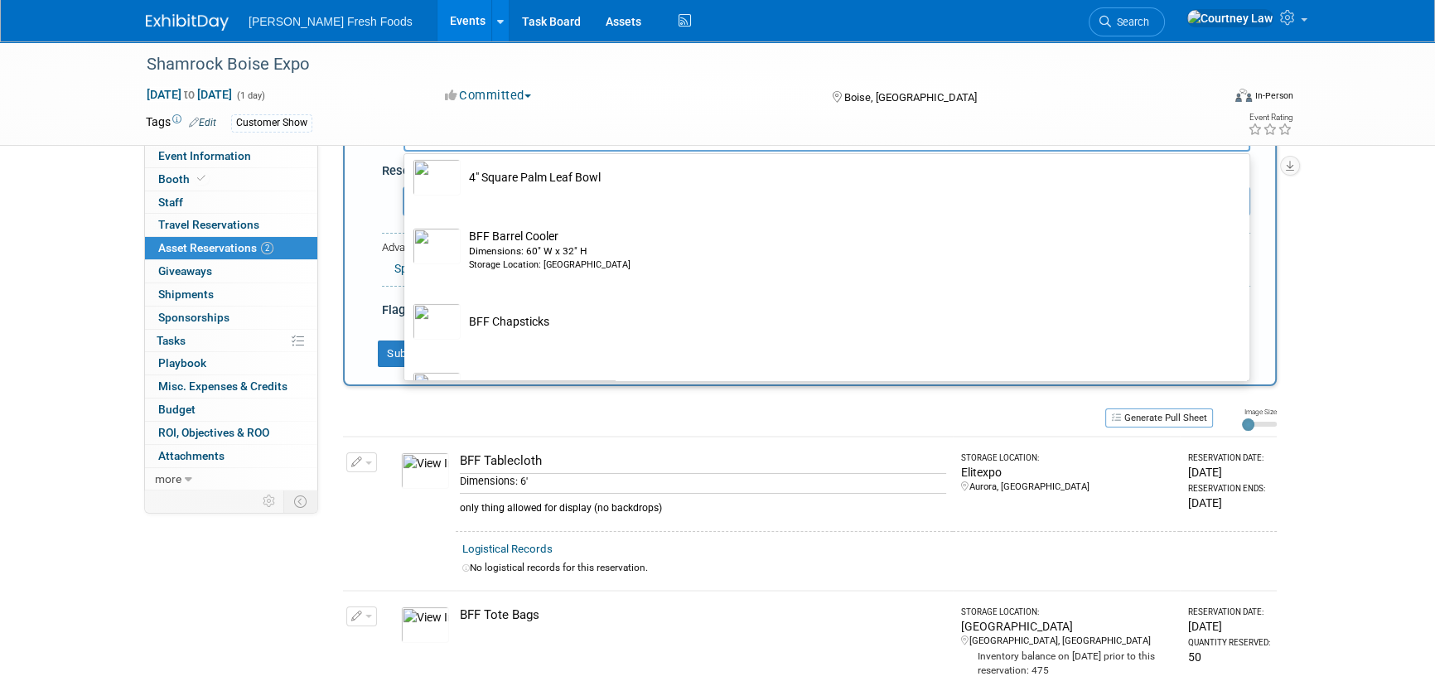
scroll to position [678, 0]
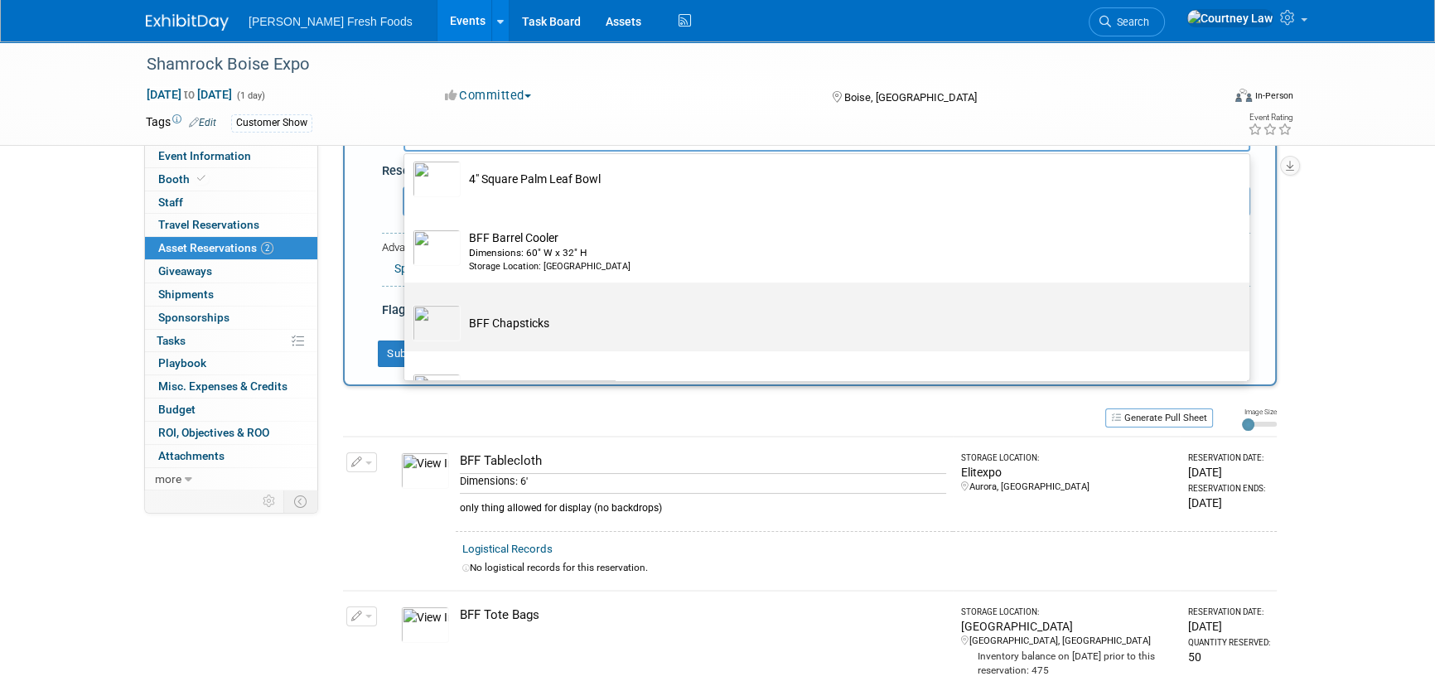
click at [539, 320] on td "BFF Chapsticks" at bounding box center [839, 323] width 756 height 36
click at [407, 302] on input "BFF Chapsticks" at bounding box center [401, 297] width 11 height 11
select select "10724398"
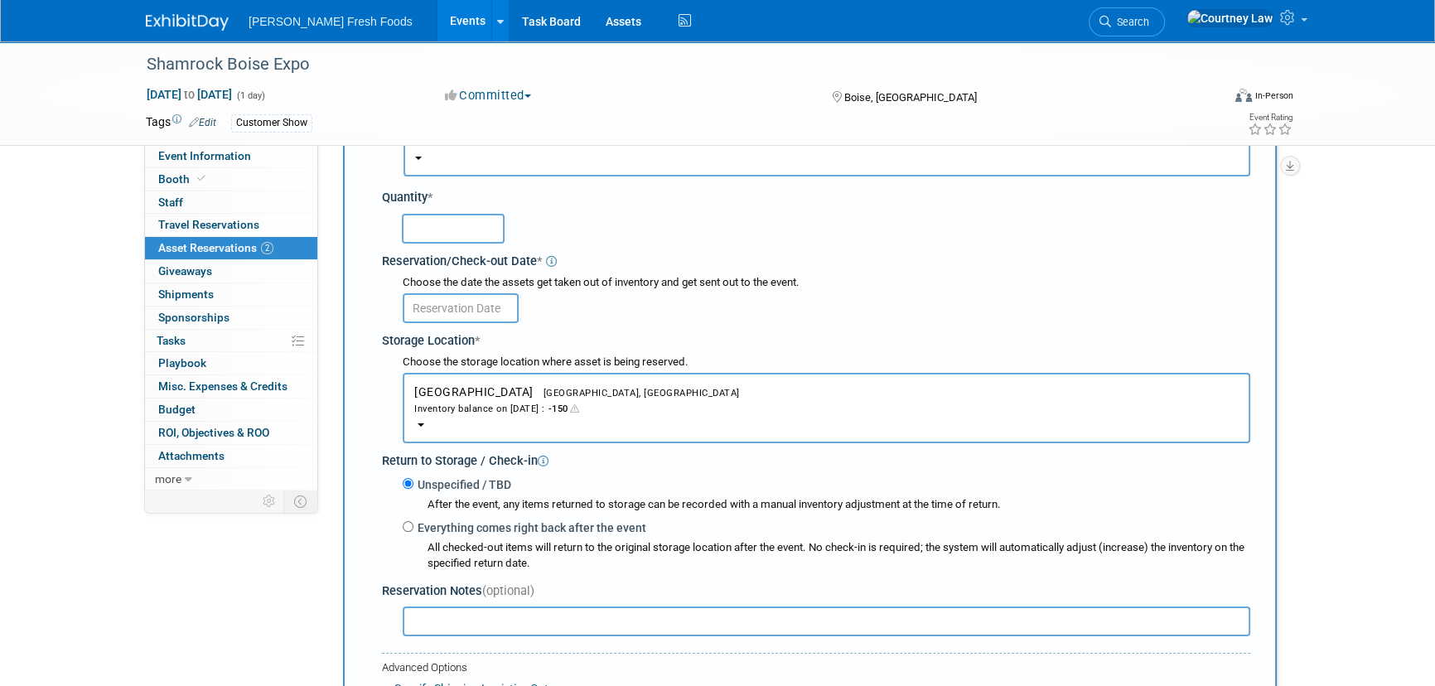
click at [457, 236] on input "text" at bounding box center [453, 229] width 103 height 30
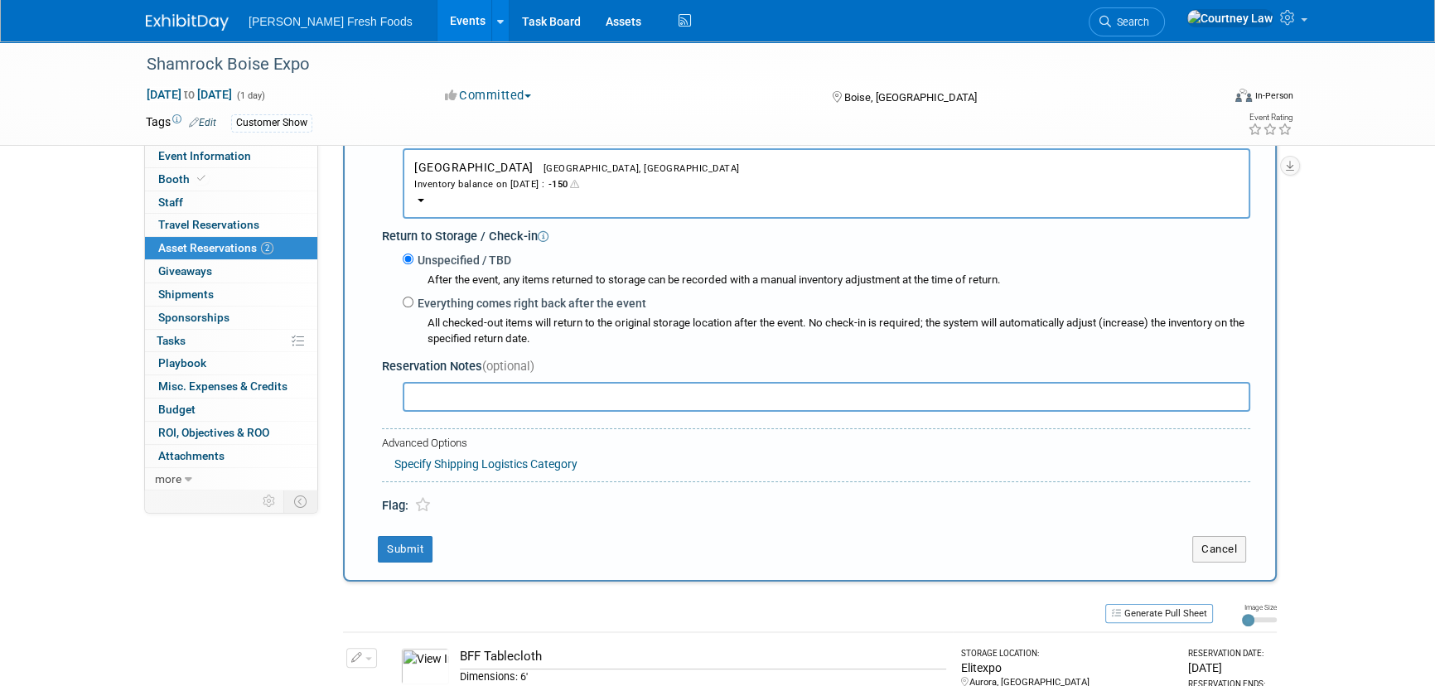
scroll to position [376, 0]
type input "100"
click at [381, 554] on button "Submit" at bounding box center [405, 547] width 55 height 27
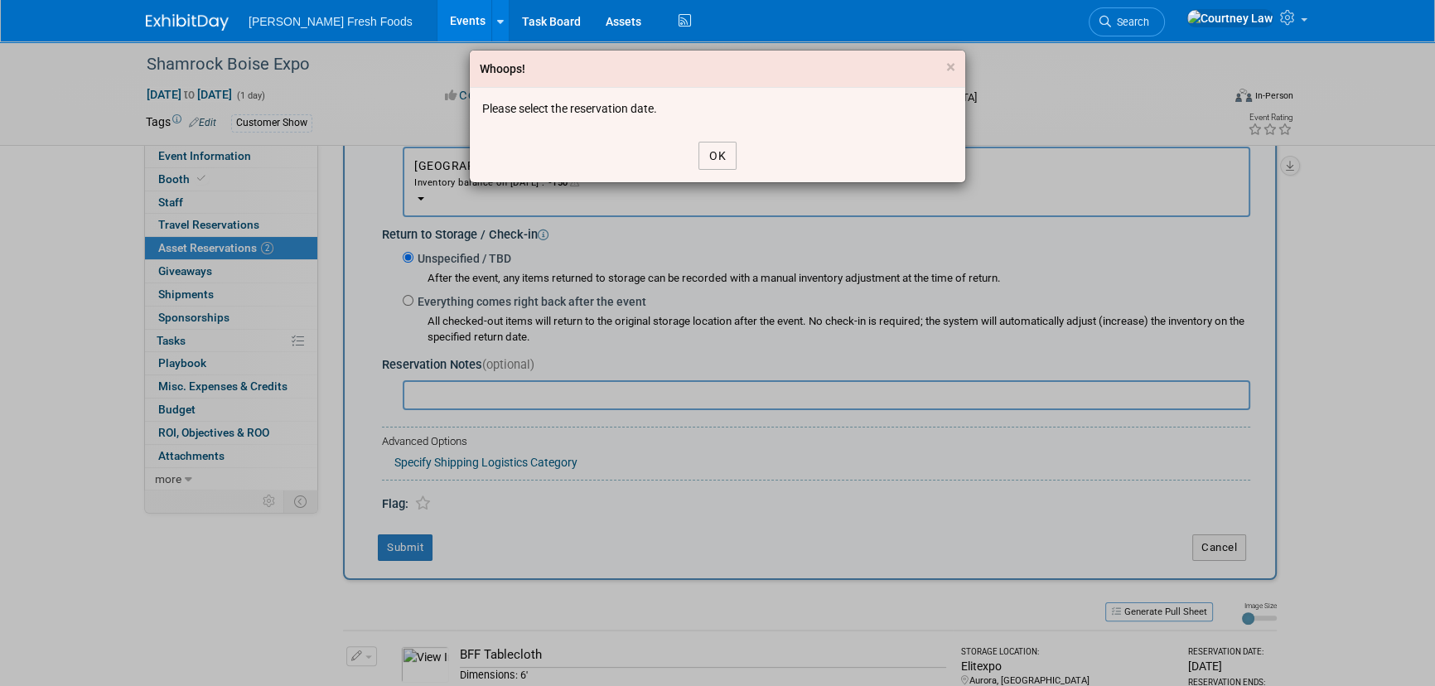
click at [708, 151] on button "OK" at bounding box center [717, 156] width 38 height 28
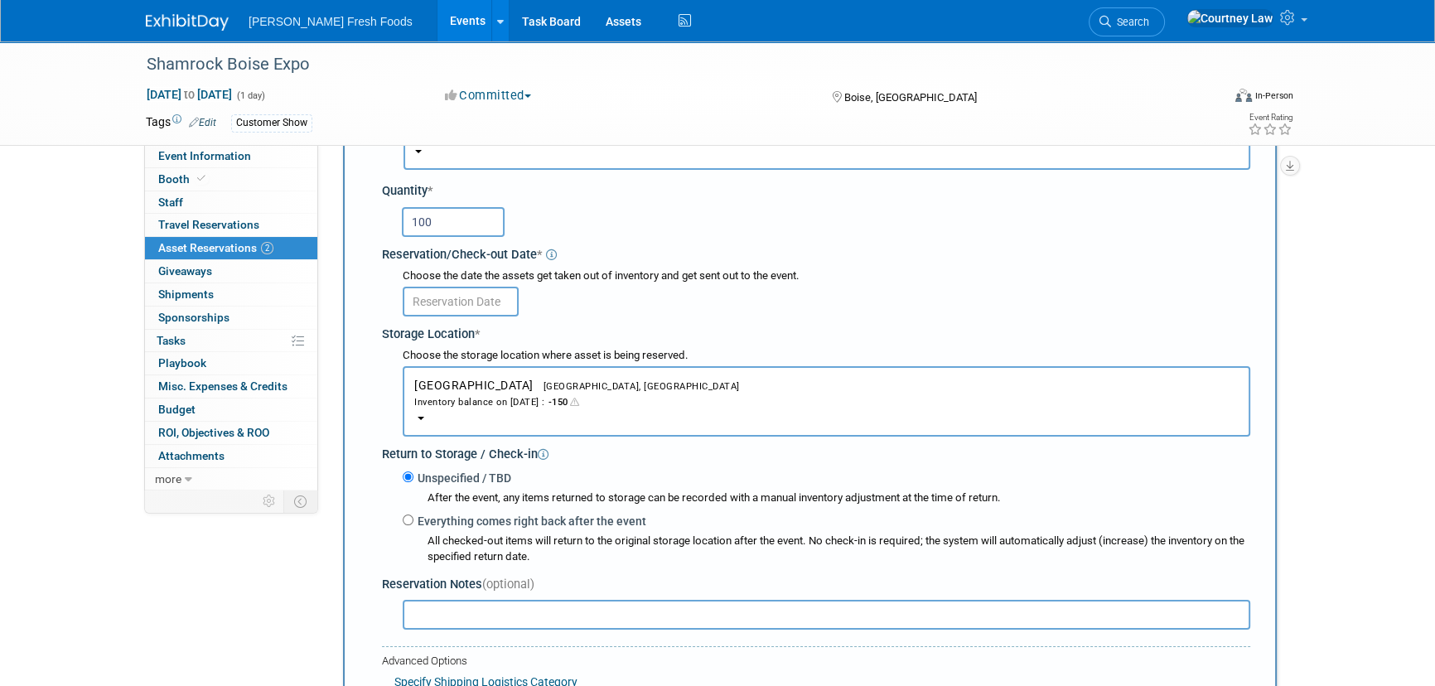
scroll to position [150, 0]
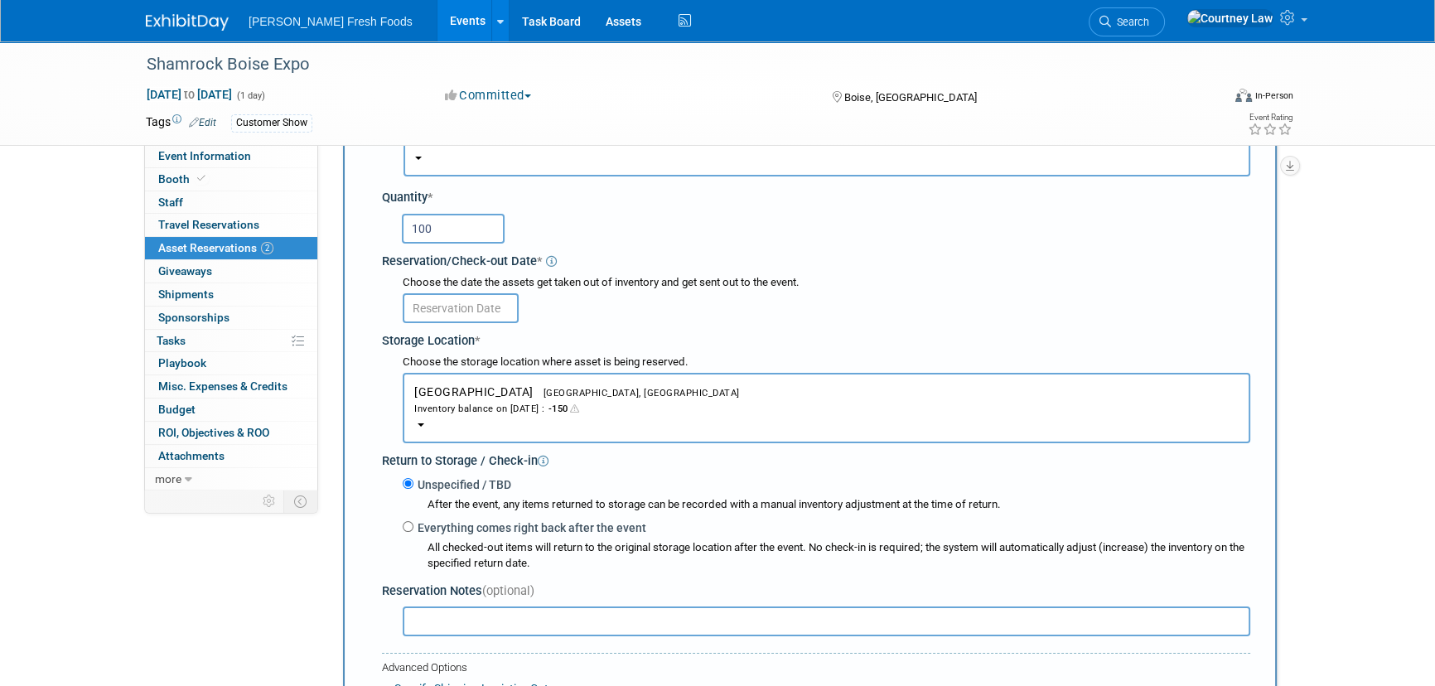
click at [491, 313] on input "text" at bounding box center [461, 308] width 116 height 30
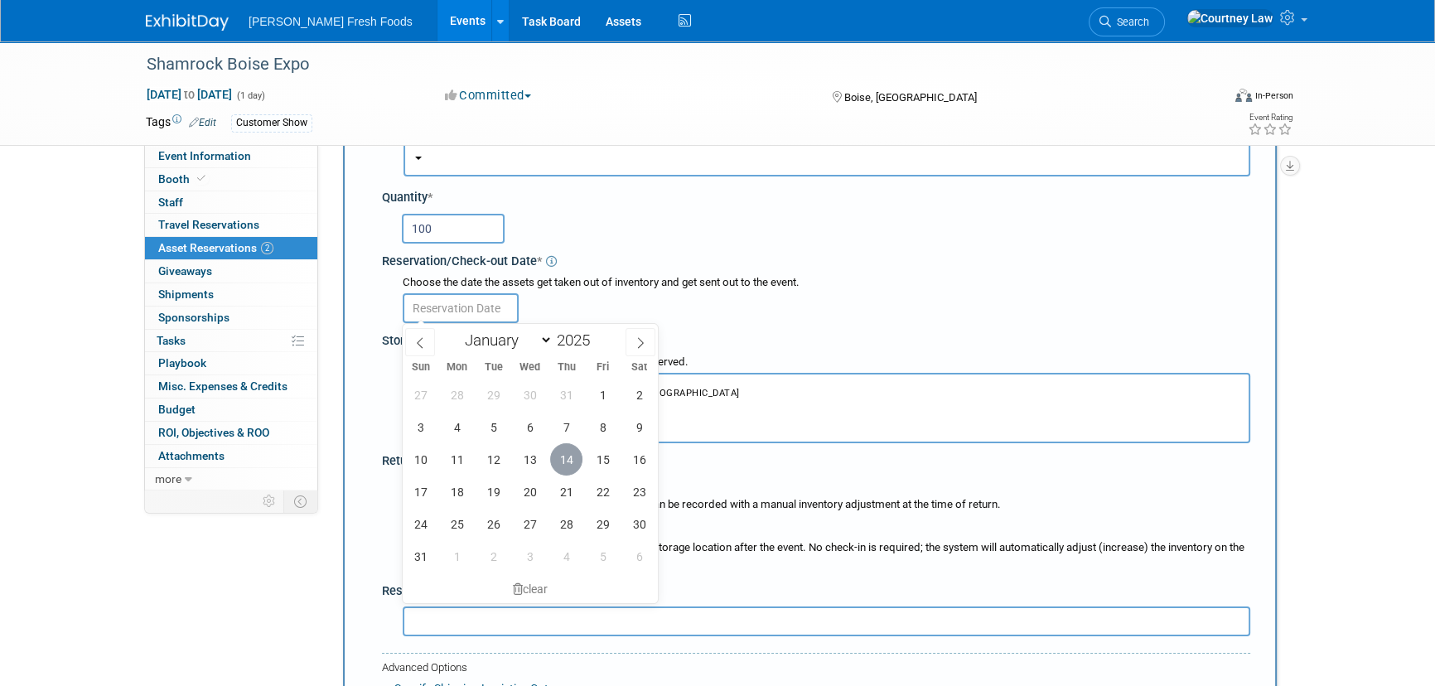
click at [573, 463] on span "14" at bounding box center [566, 459] width 32 height 32
type input "Aug 14, 2025"
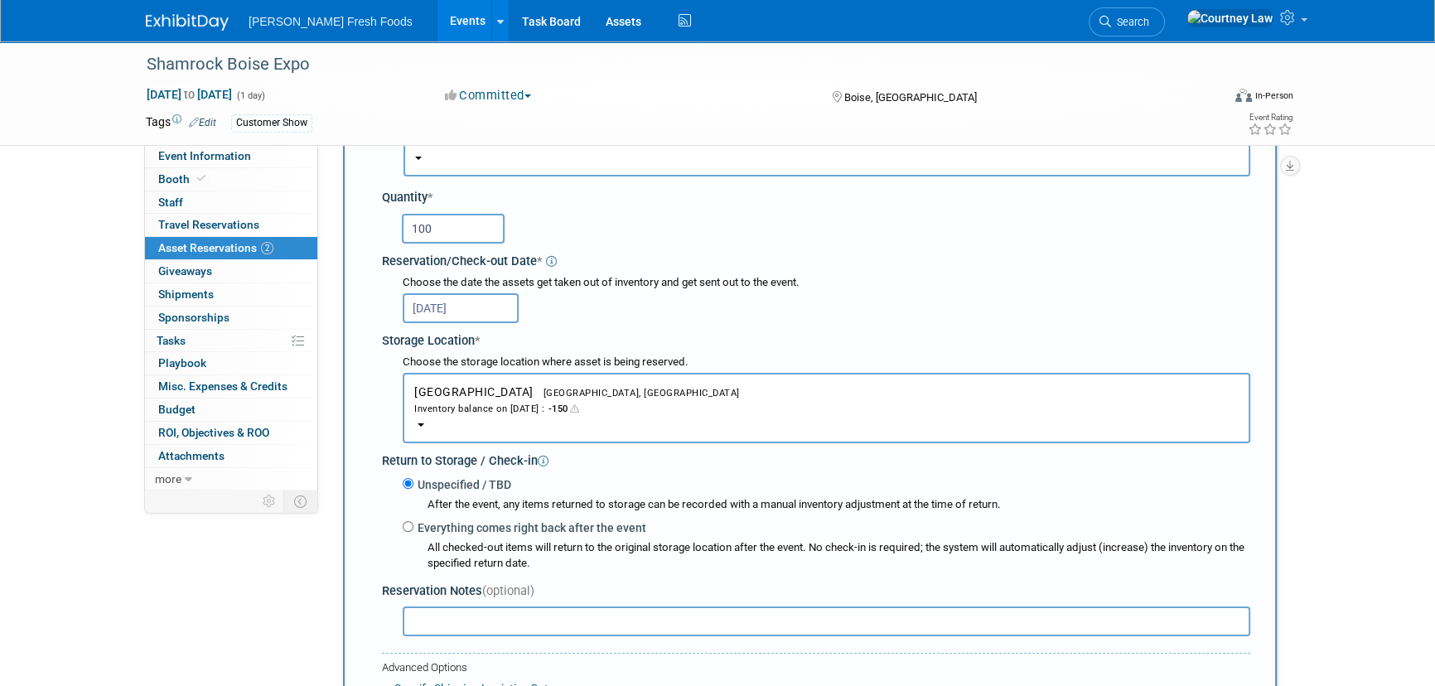
click at [573, 463] on div "Return to Storage / Check-in" at bounding box center [816, 458] width 868 height 22
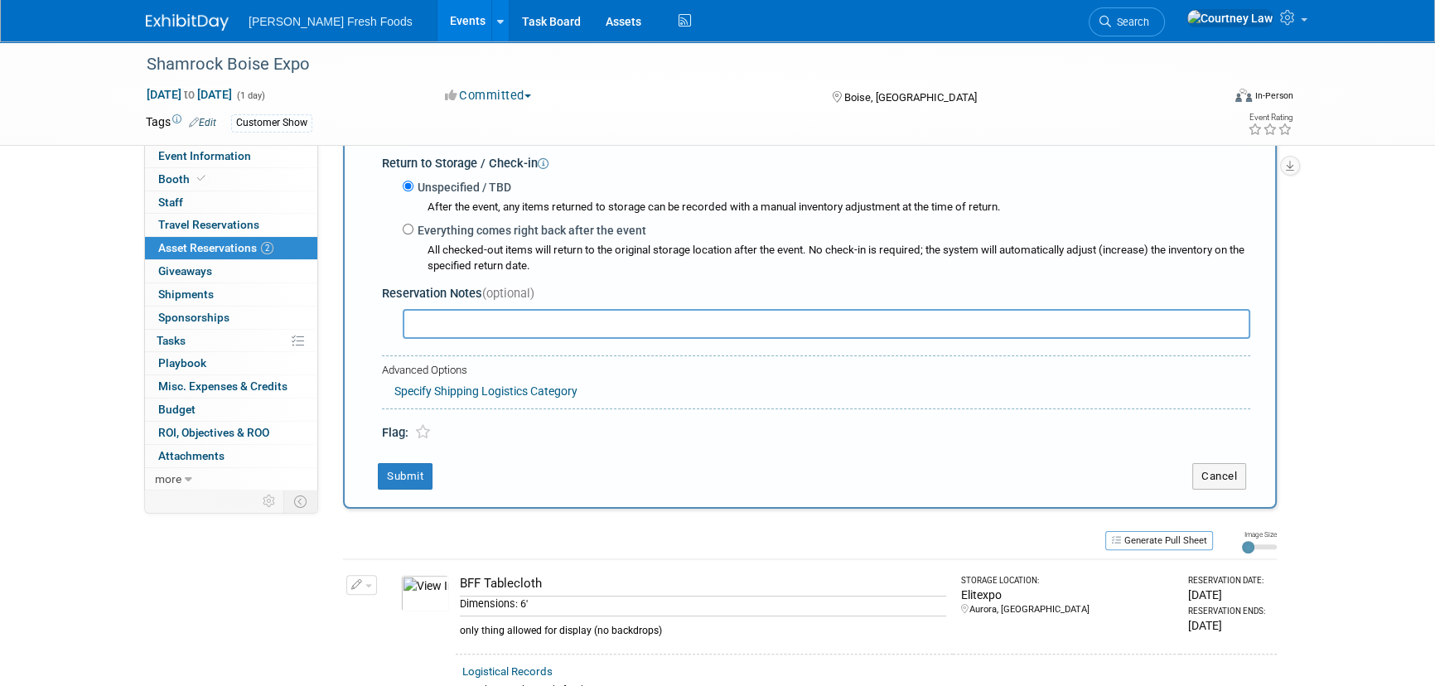
scroll to position [452, 0]
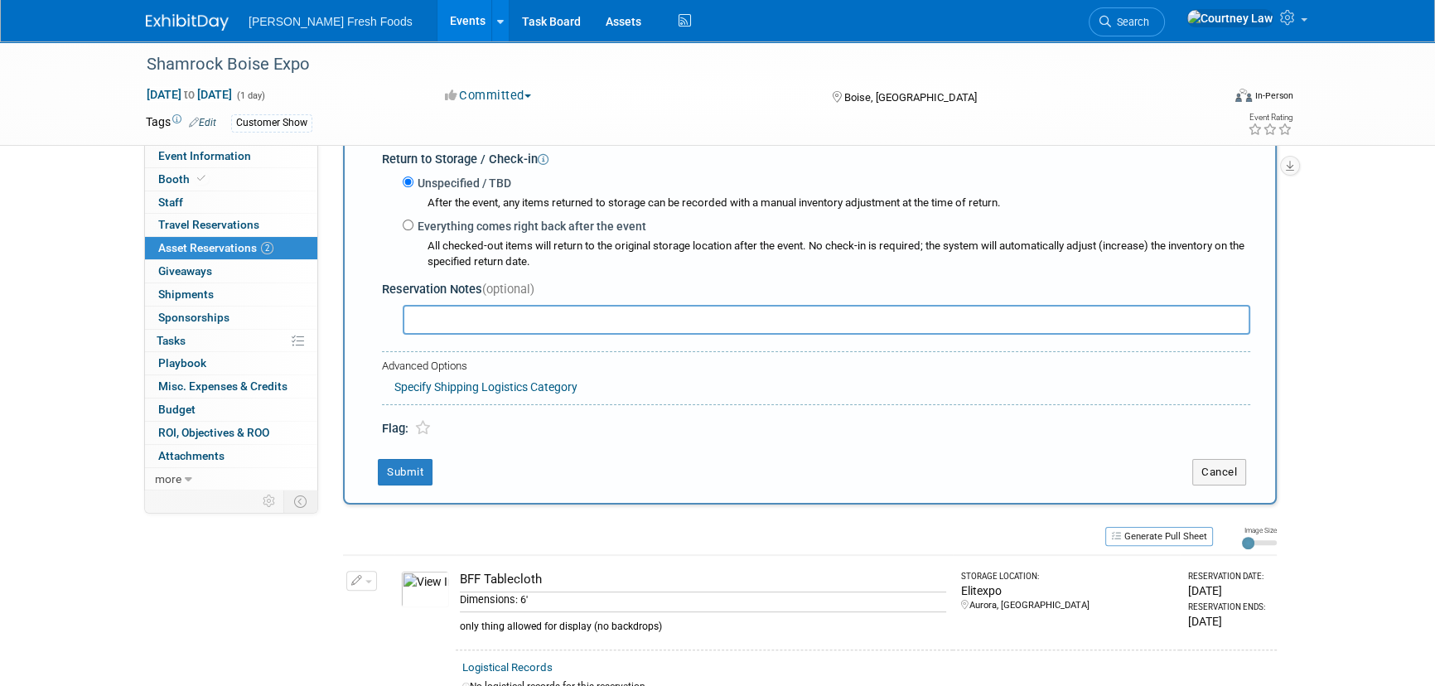
click at [413, 486] on div "New Reservation Asset * -- SELECT ASSET -- <table style='display: inline-block;…" at bounding box center [810, 110] width 934 height 789
click at [422, 471] on button "Submit" at bounding box center [405, 472] width 55 height 27
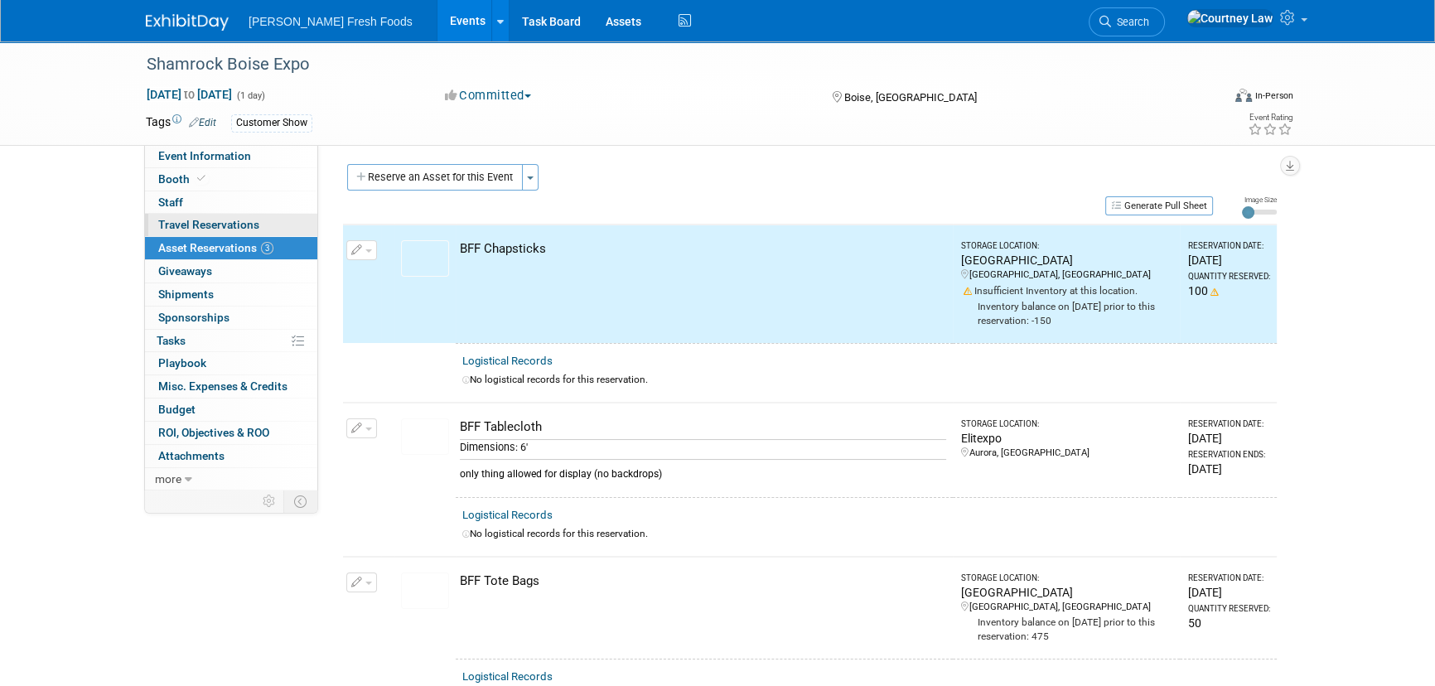
scroll to position [0, 0]
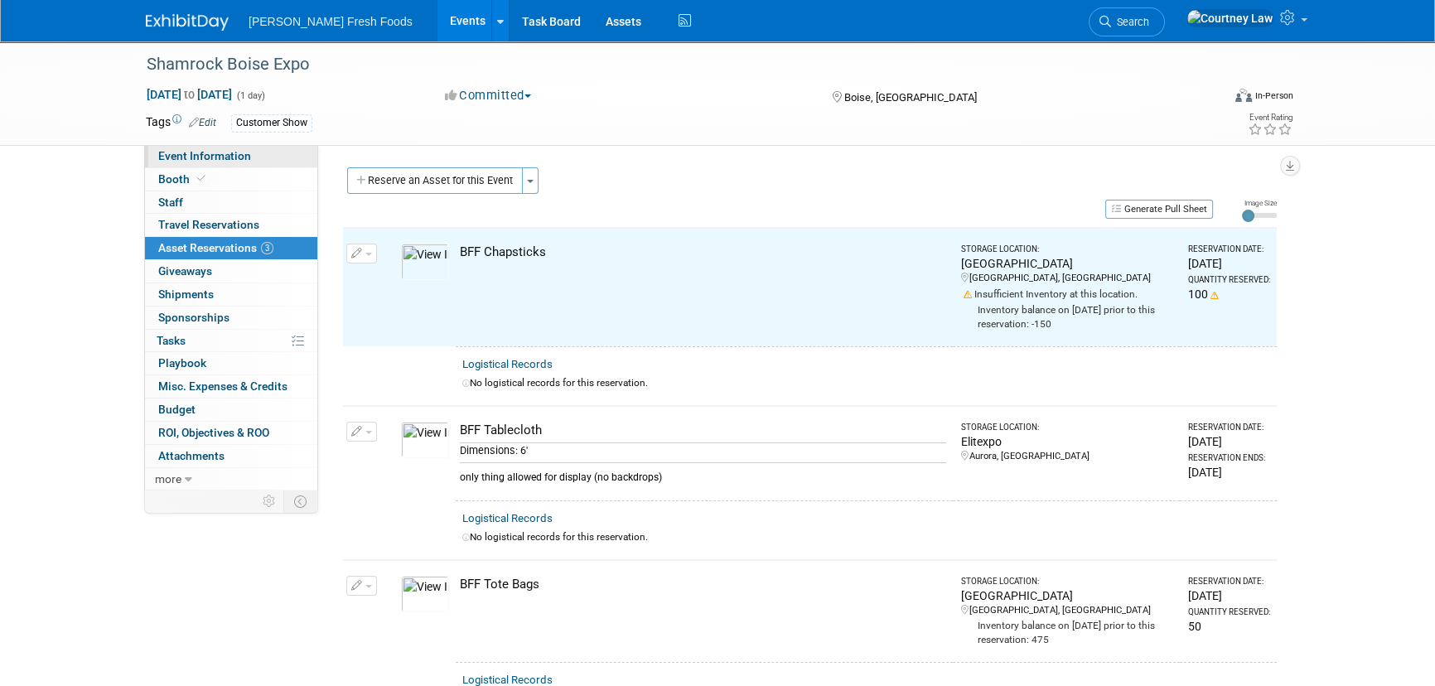
click at [221, 155] on span "Event Information" at bounding box center [204, 155] width 93 height 13
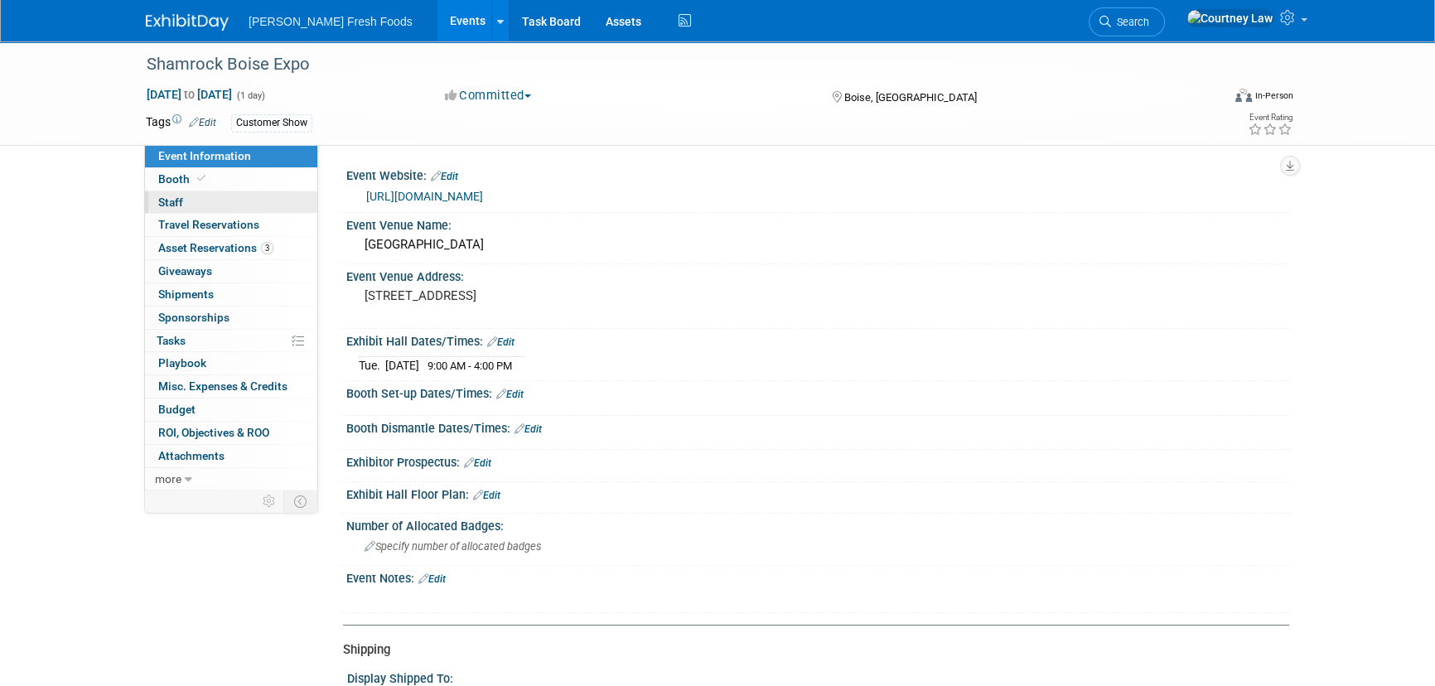
click at [209, 199] on link "0 Staff 0" at bounding box center [231, 202] width 172 height 22
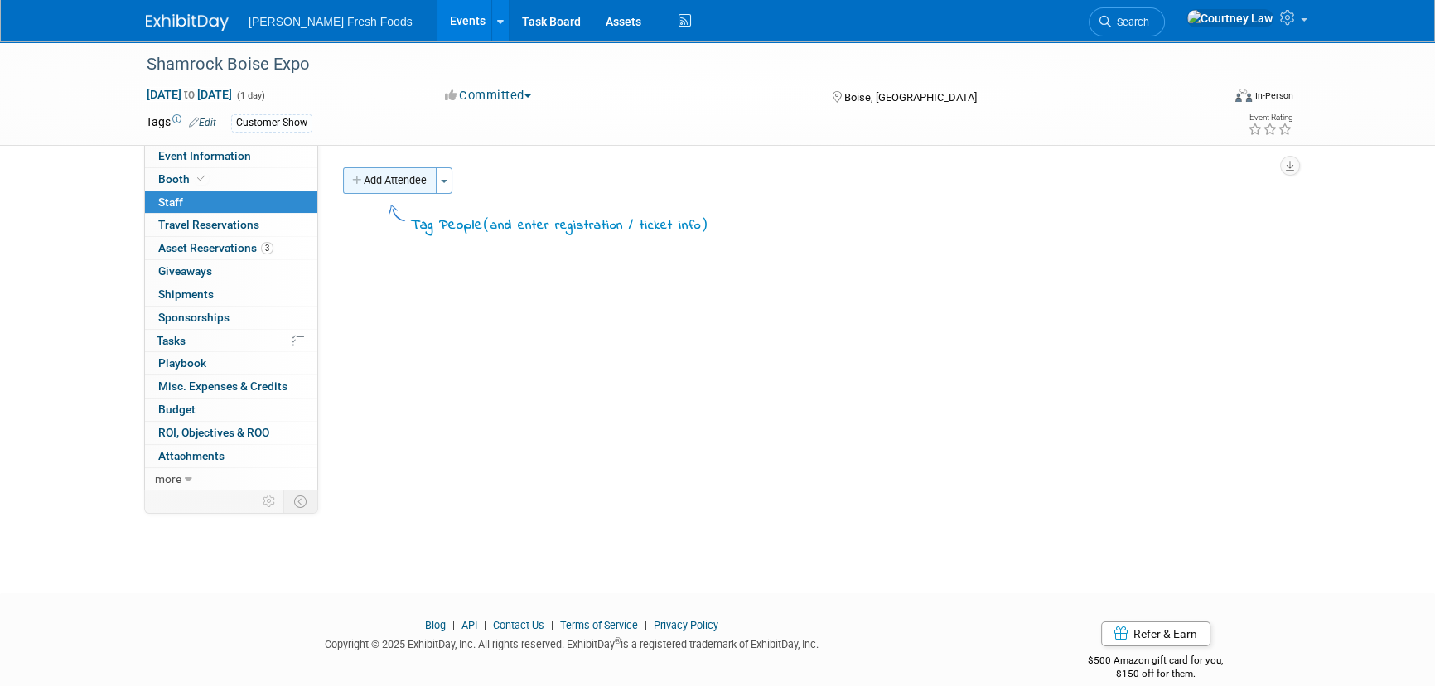
click at [384, 172] on button "Add Attendee" at bounding box center [390, 180] width 94 height 27
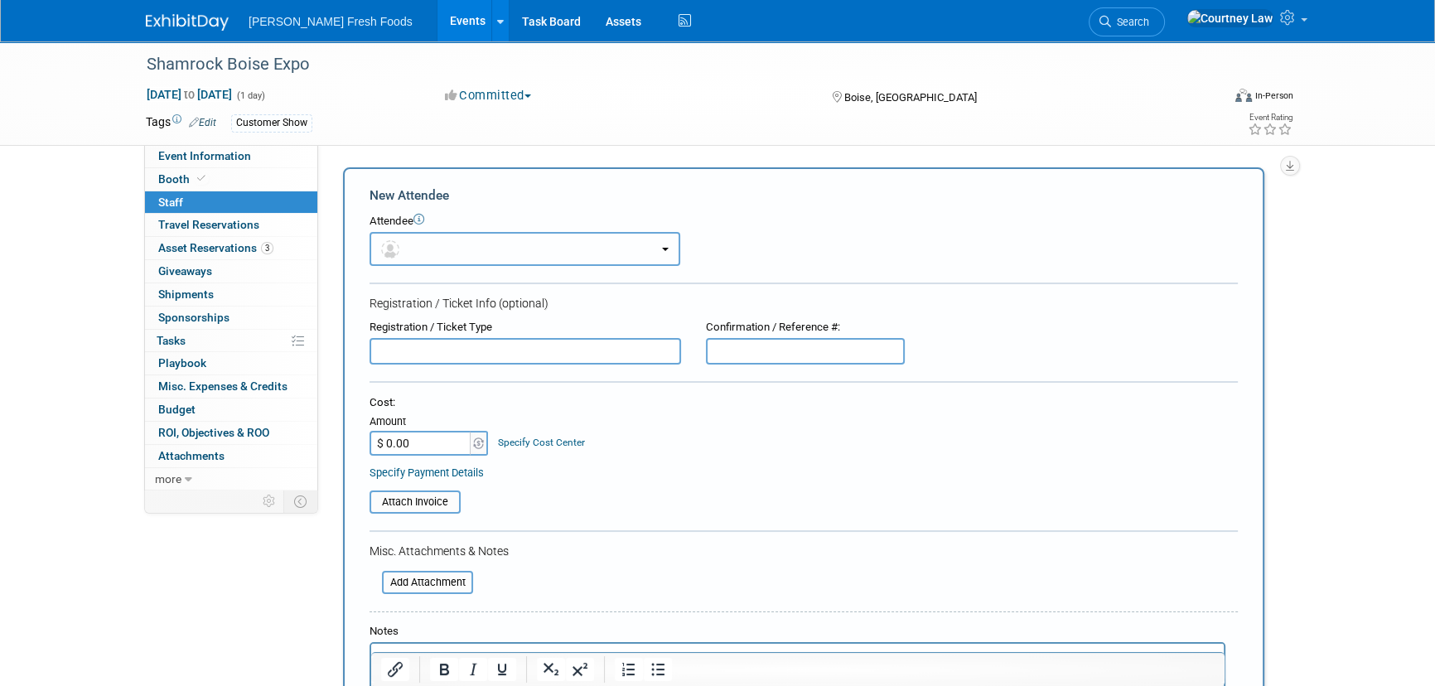
click at [418, 235] on button "button" at bounding box center [525, 249] width 311 height 34
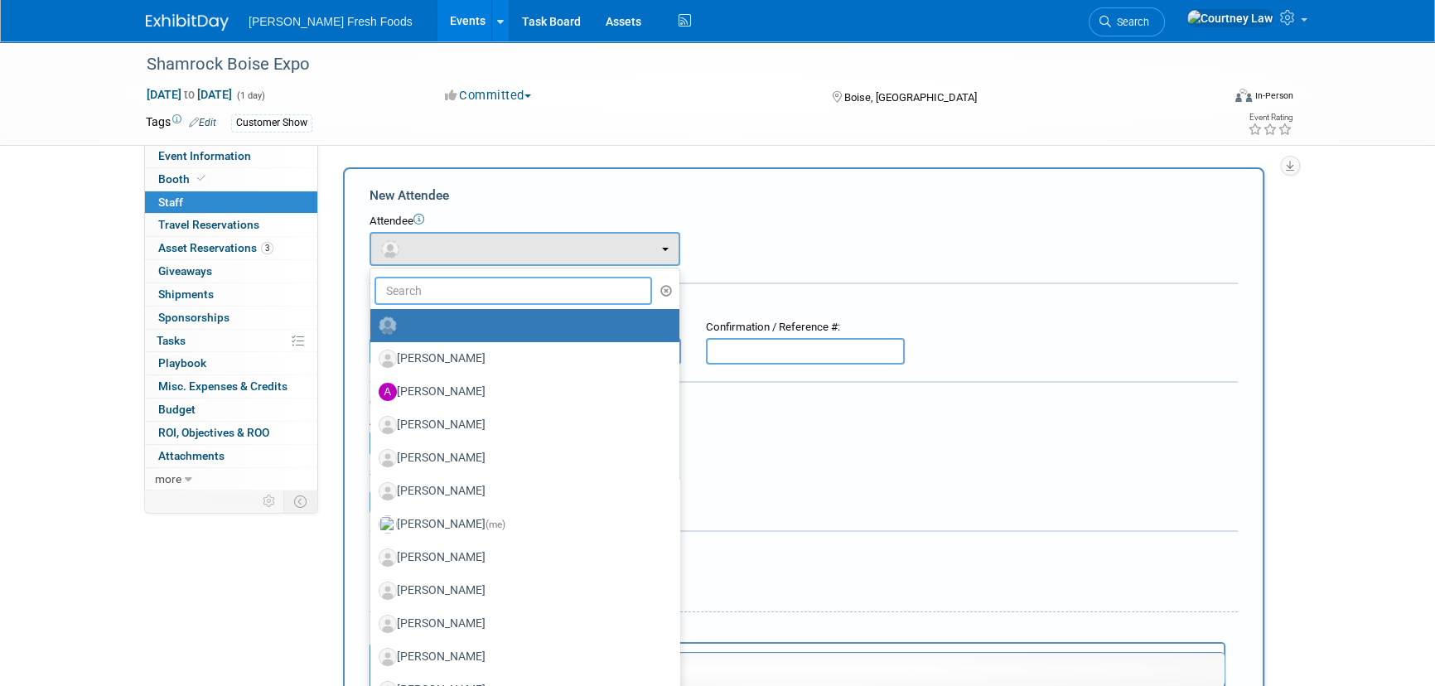
click at [472, 290] on input "text" at bounding box center [514, 291] width 278 height 28
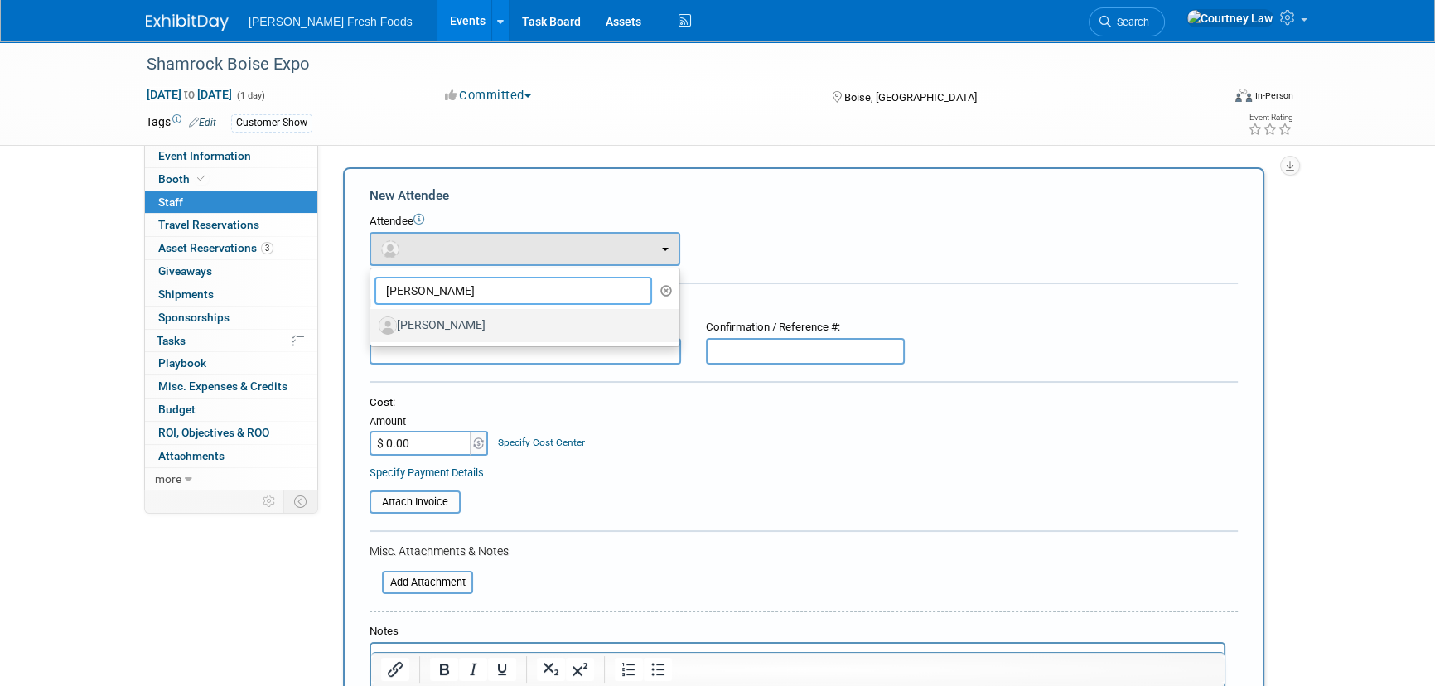
type input "jon"
click at [452, 317] on label "Jonathan Airada" at bounding box center [521, 325] width 284 height 27
click at [373, 318] on input "Jonathan Airada" at bounding box center [367, 323] width 11 height 11
select select "c0a01b24-cdf6-4f96-af44-9a5be24845fe"
select select "4"
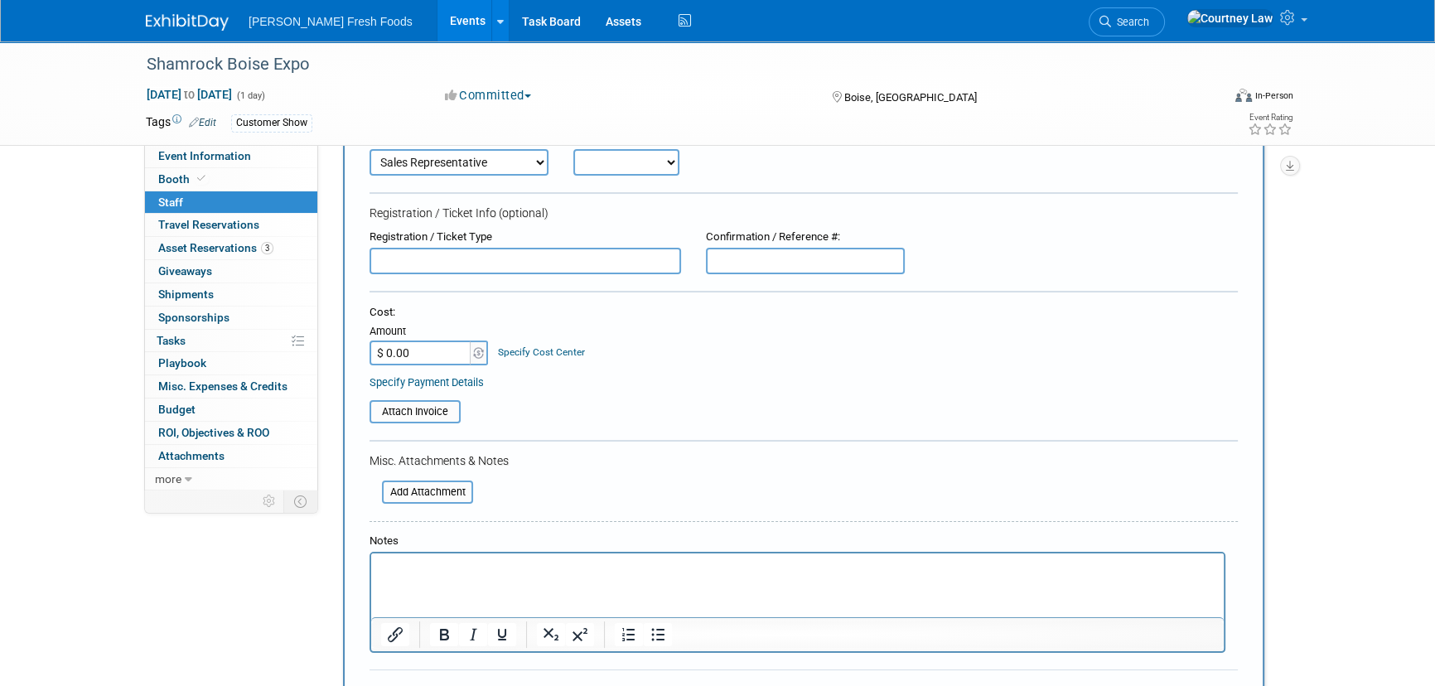
scroll to position [150, 0]
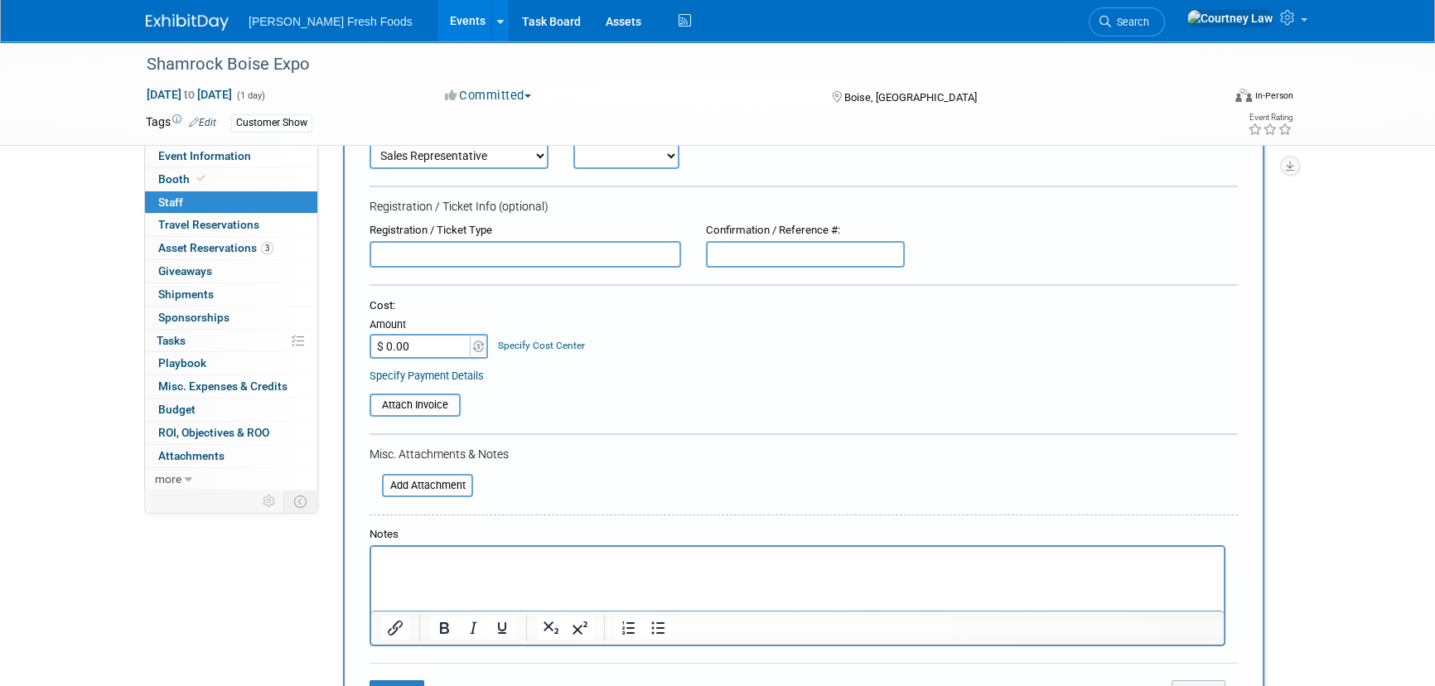
click at [436, 559] on p "Rich Text Area. Press ALT-0 for help." at bounding box center [798, 561] width 834 height 17
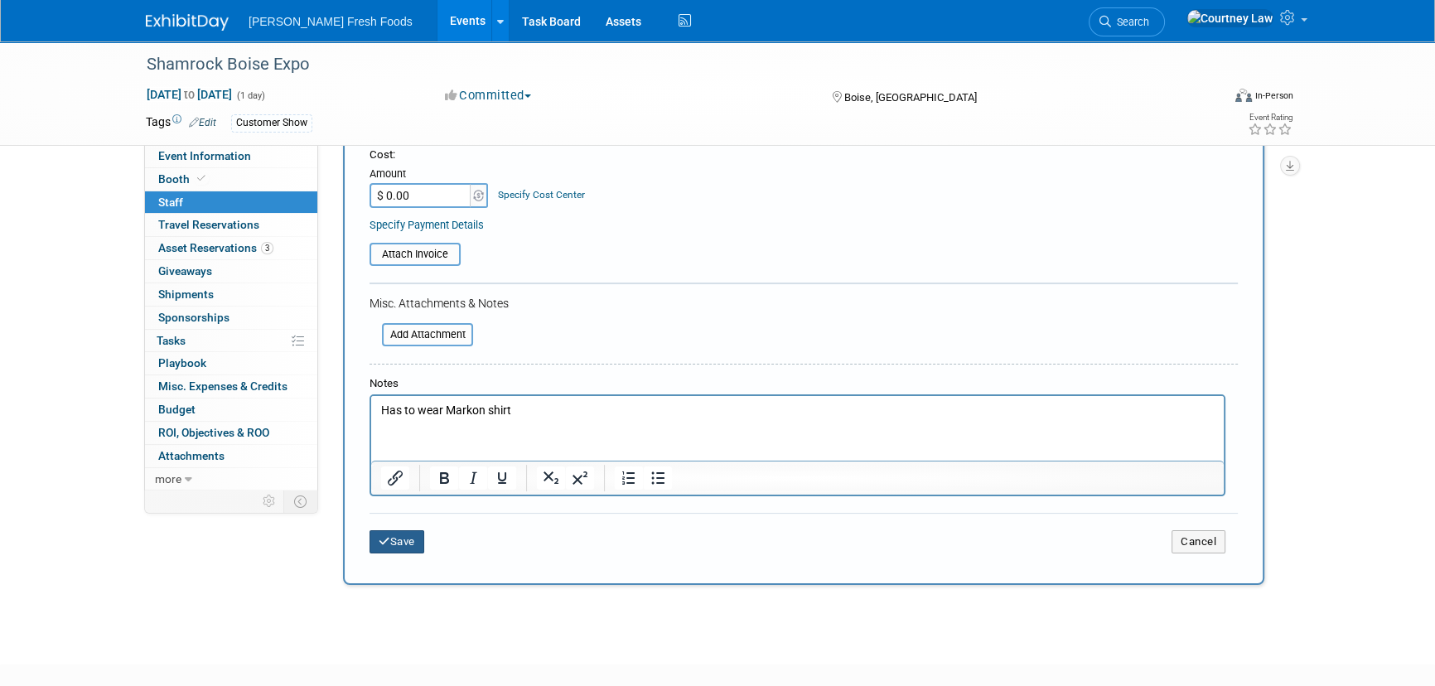
click at [386, 540] on icon "submit" at bounding box center [385, 541] width 12 height 11
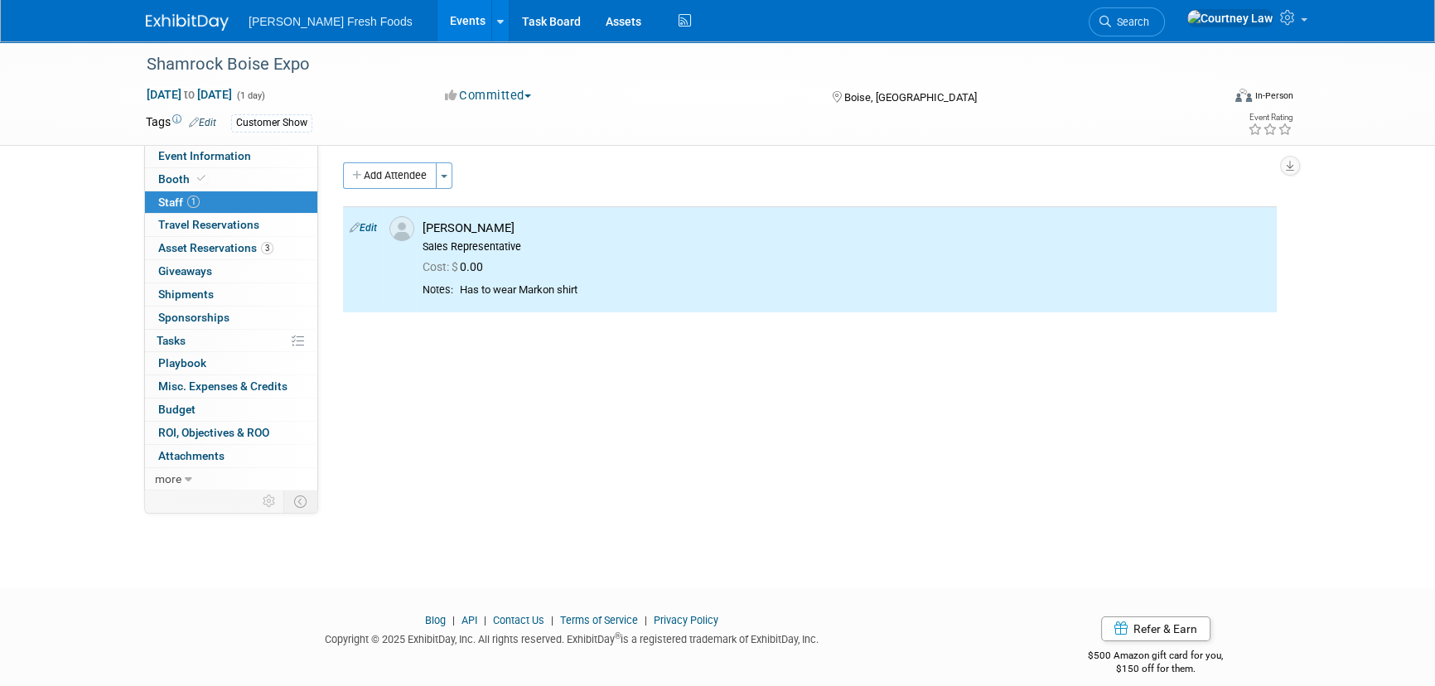
scroll to position [0, 0]
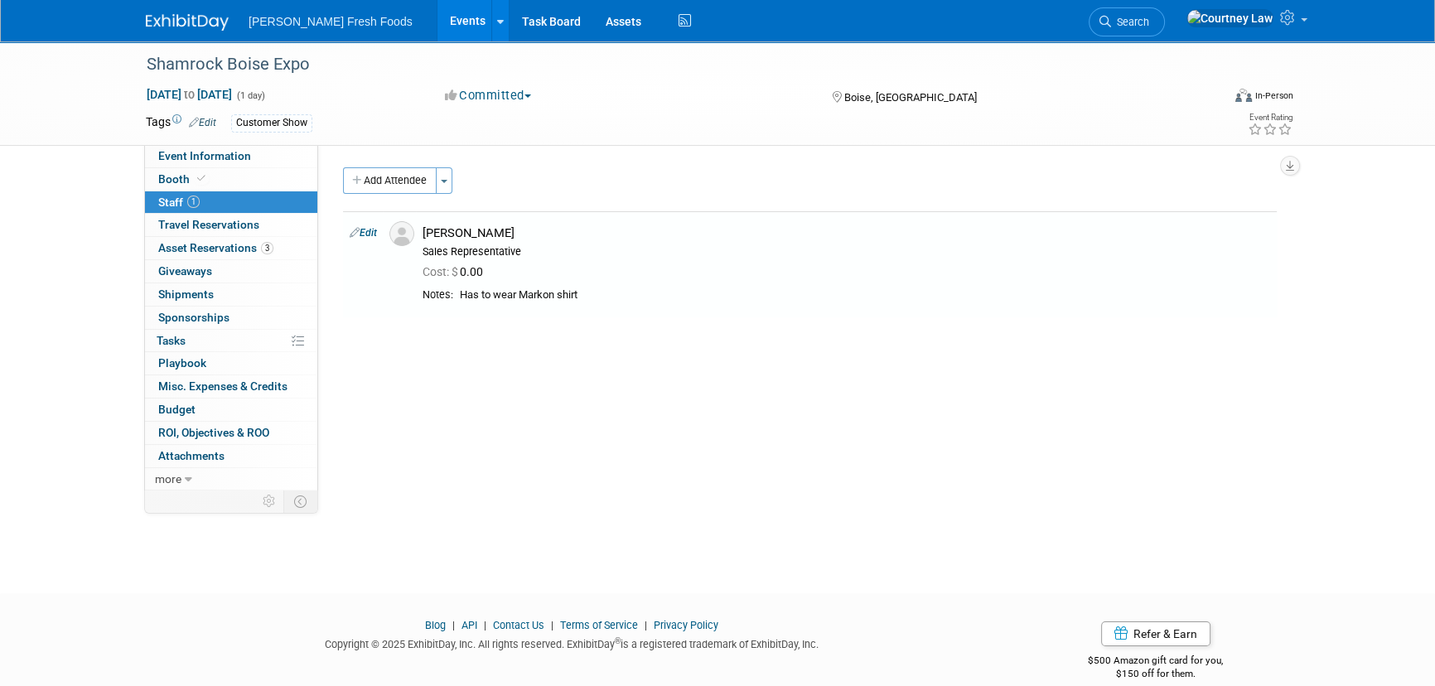
click at [202, 31] on div "Bolthouse Fresh Foods Events Add Event Bulk Upload Events Shareable Event Board…" at bounding box center [717, 20] width 1143 height 41
click at [203, 27] on img at bounding box center [187, 22] width 83 height 17
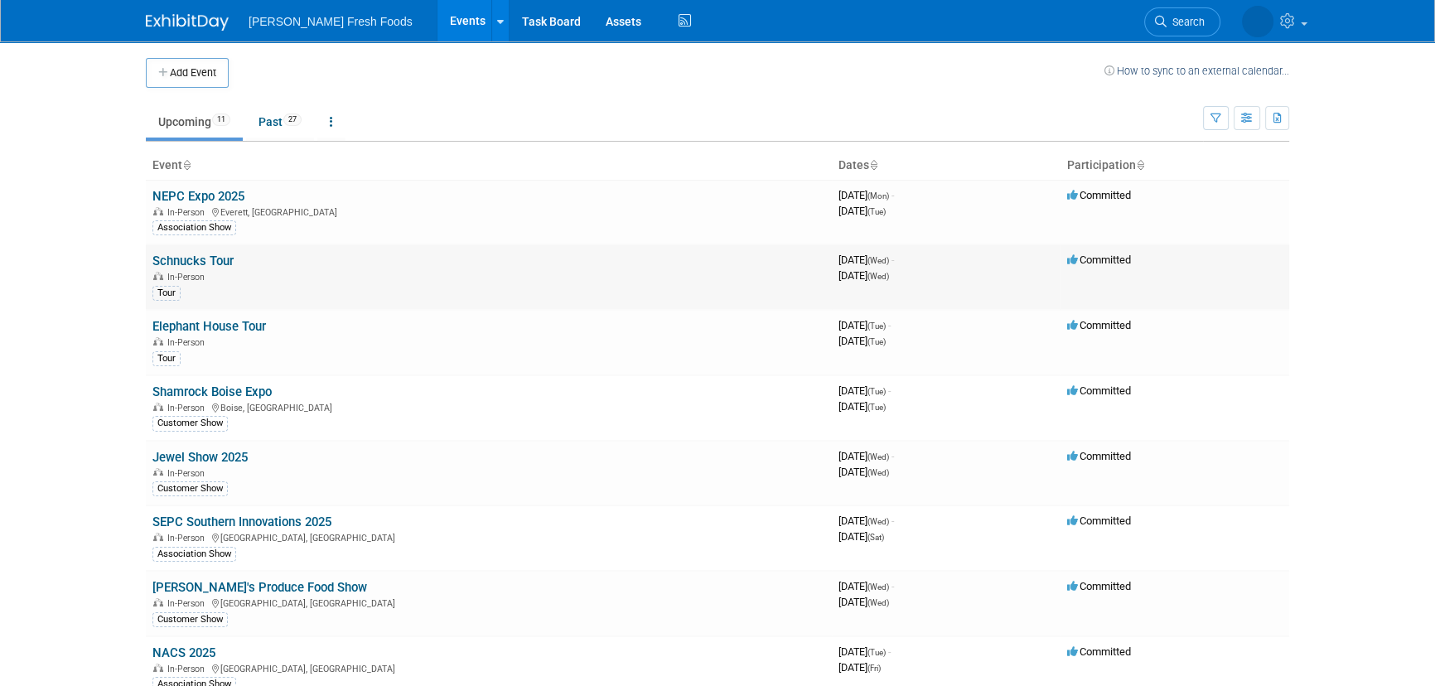
click at [216, 255] on link "Schnucks Tour" at bounding box center [192, 261] width 81 height 15
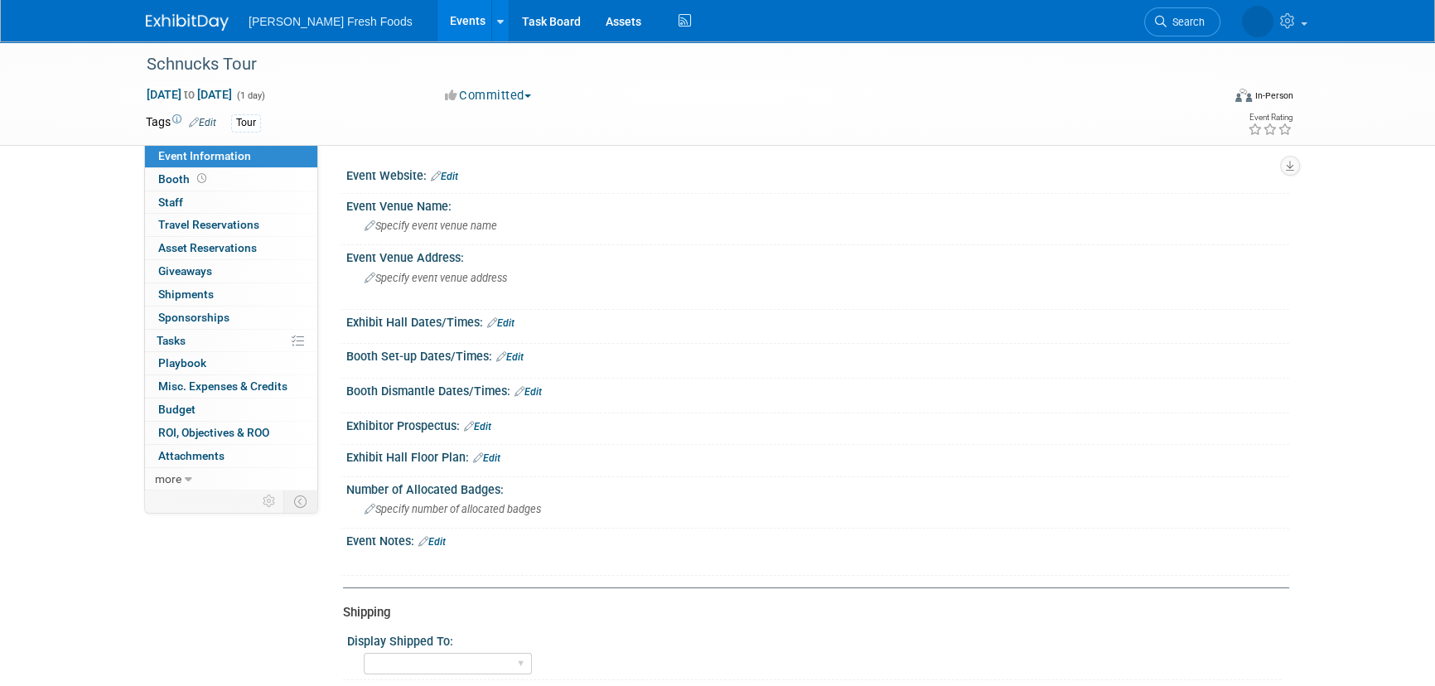
click at [211, 11] on link at bounding box center [197, 13] width 103 height 13
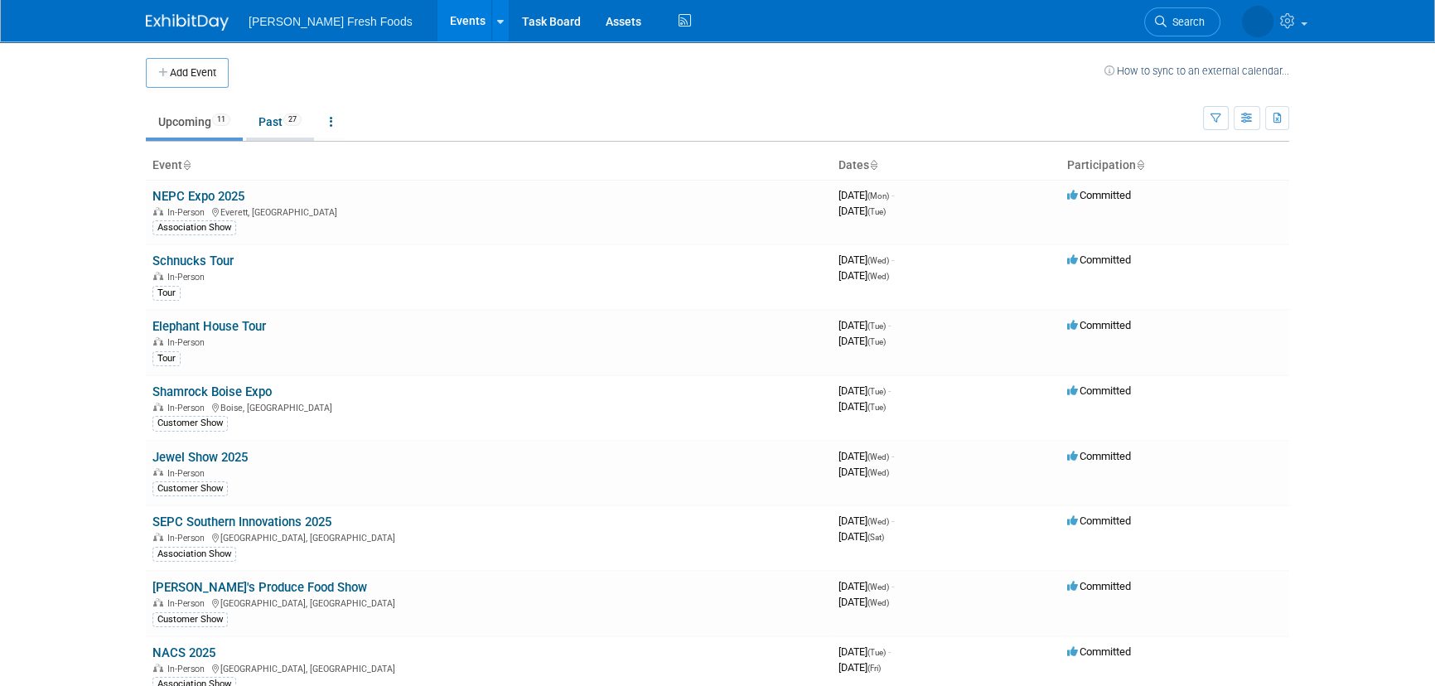
click at [262, 123] on link "Past 27" at bounding box center [280, 121] width 68 height 31
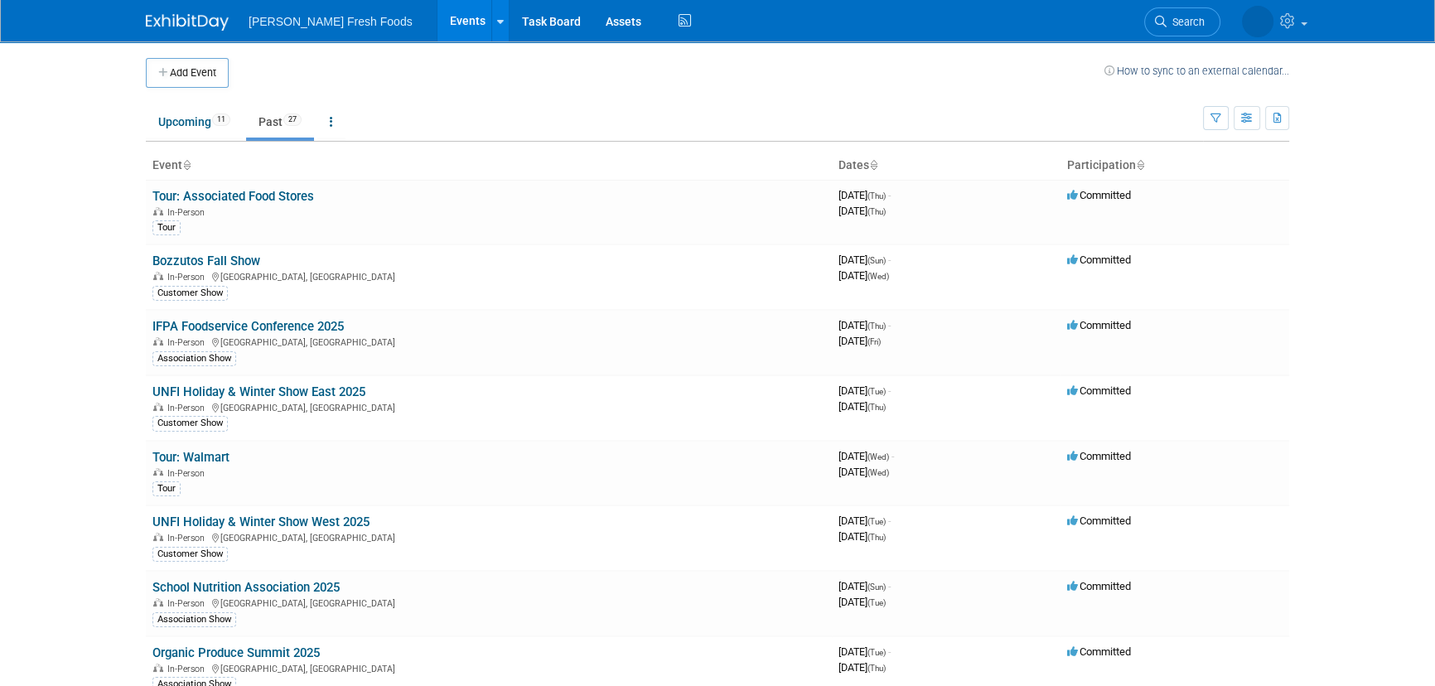
click at [170, 20] on img at bounding box center [187, 22] width 83 height 17
click at [217, 116] on span "11" at bounding box center [221, 120] width 18 height 12
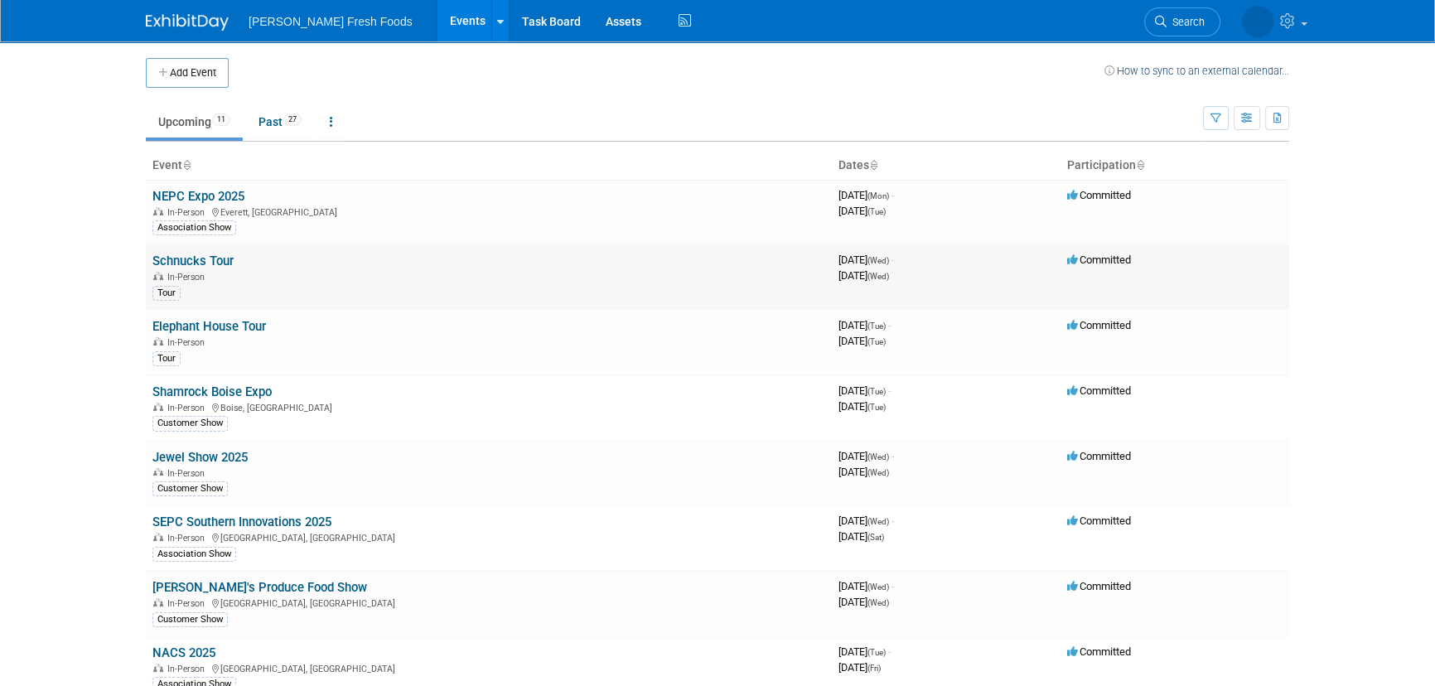
click at [198, 251] on td "Schnucks Tour In-Person Tour" at bounding box center [489, 276] width 686 height 65
click at [198, 262] on link "Schnucks Tour" at bounding box center [192, 261] width 81 height 15
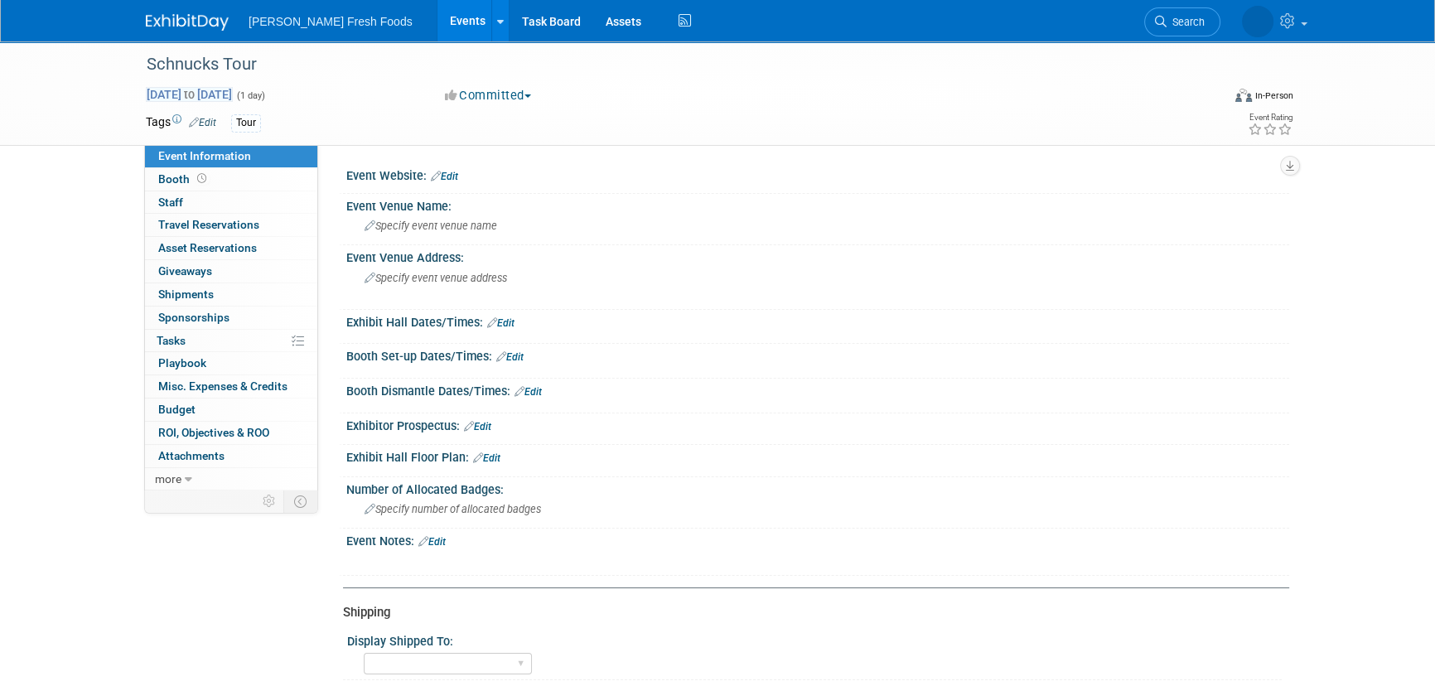
click at [233, 99] on span "[DATE] to [DATE]" at bounding box center [189, 94] width 87 height 15
type input "[DATE]"
click at [226, 75] on div "Schnucks Tour" at bounding box center [668, 65] width 1055 height 30
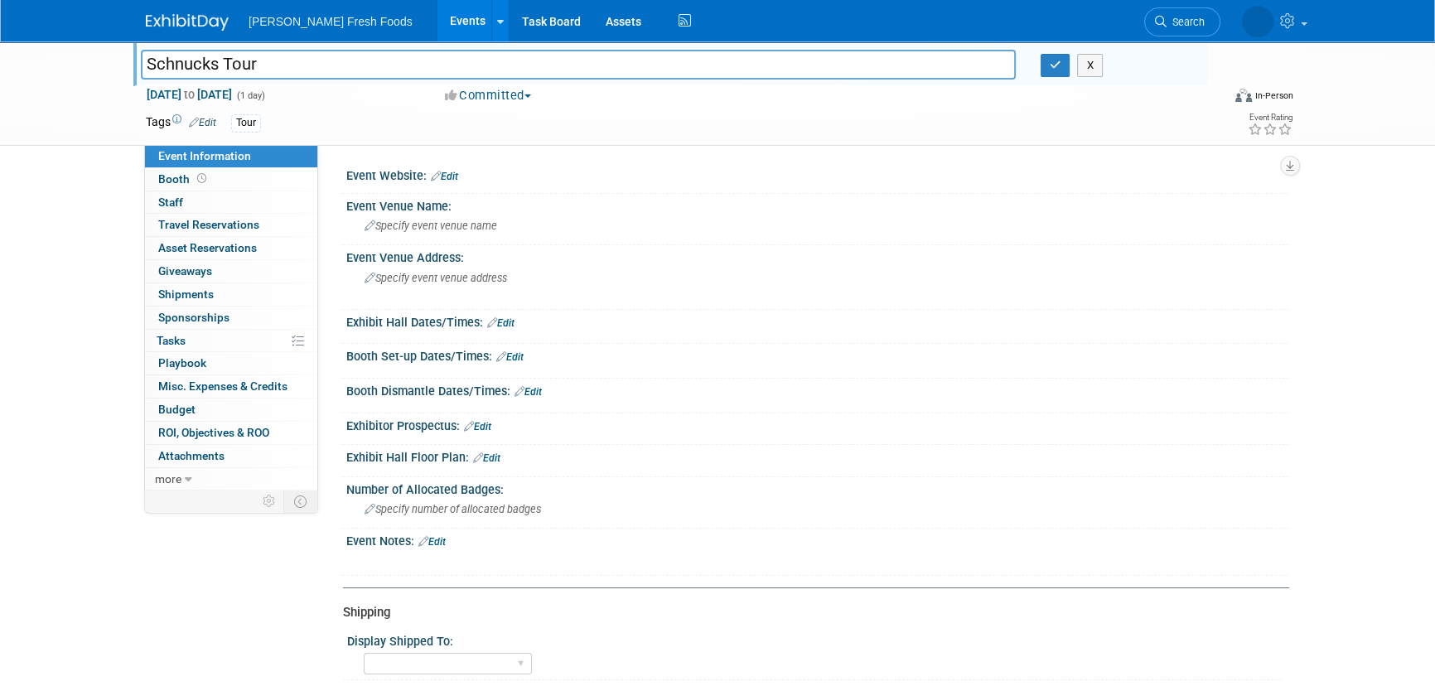
click at [226, 75] on input "Schnucks Tour" at bounding box center [578, 64] width 875 height 29
type input "Tour: Schnucks"
click at [1064, 63] on button "button" at bounding box center [1056, 65] width 30 height 23
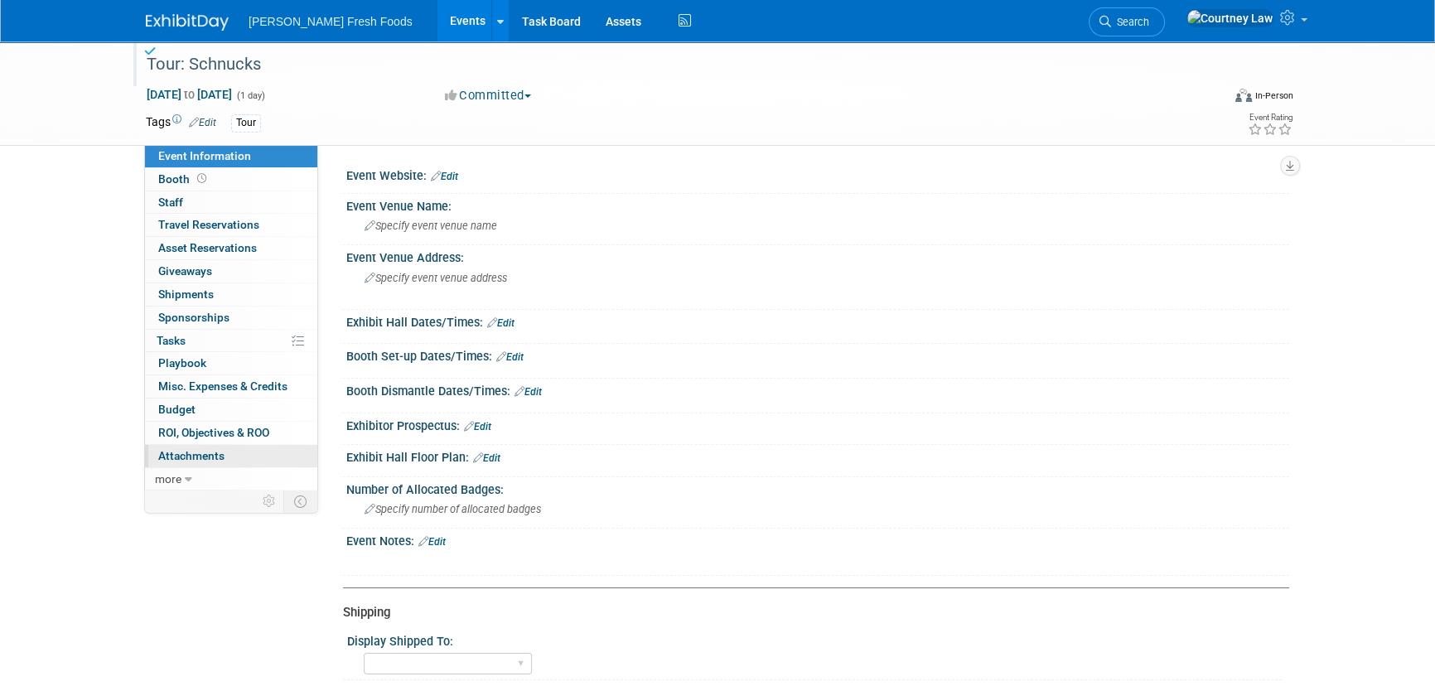
click at [166, 449] on span "Attachments 0" at bounding box center [191, 455] width 66 height 13
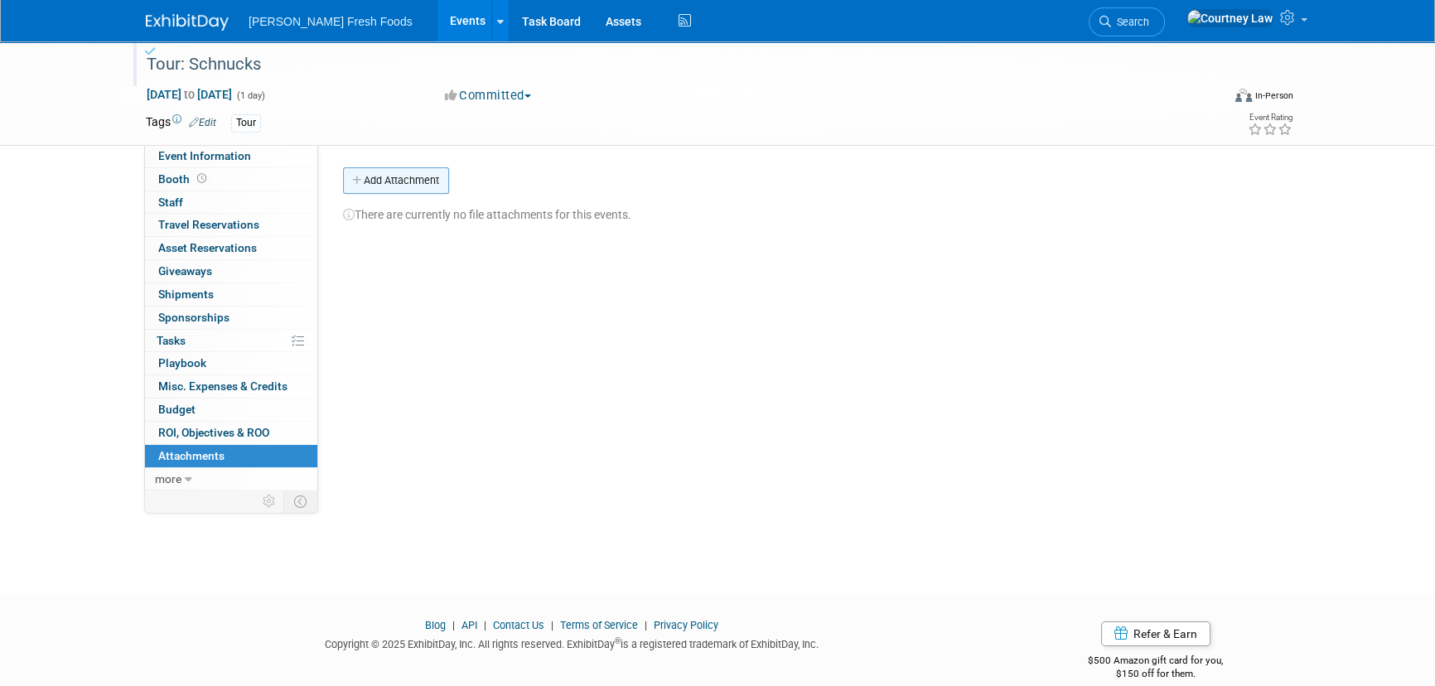
click at [442, 187] on button "Add Attachment" at bounding box center [396, 180] width 106 height 27
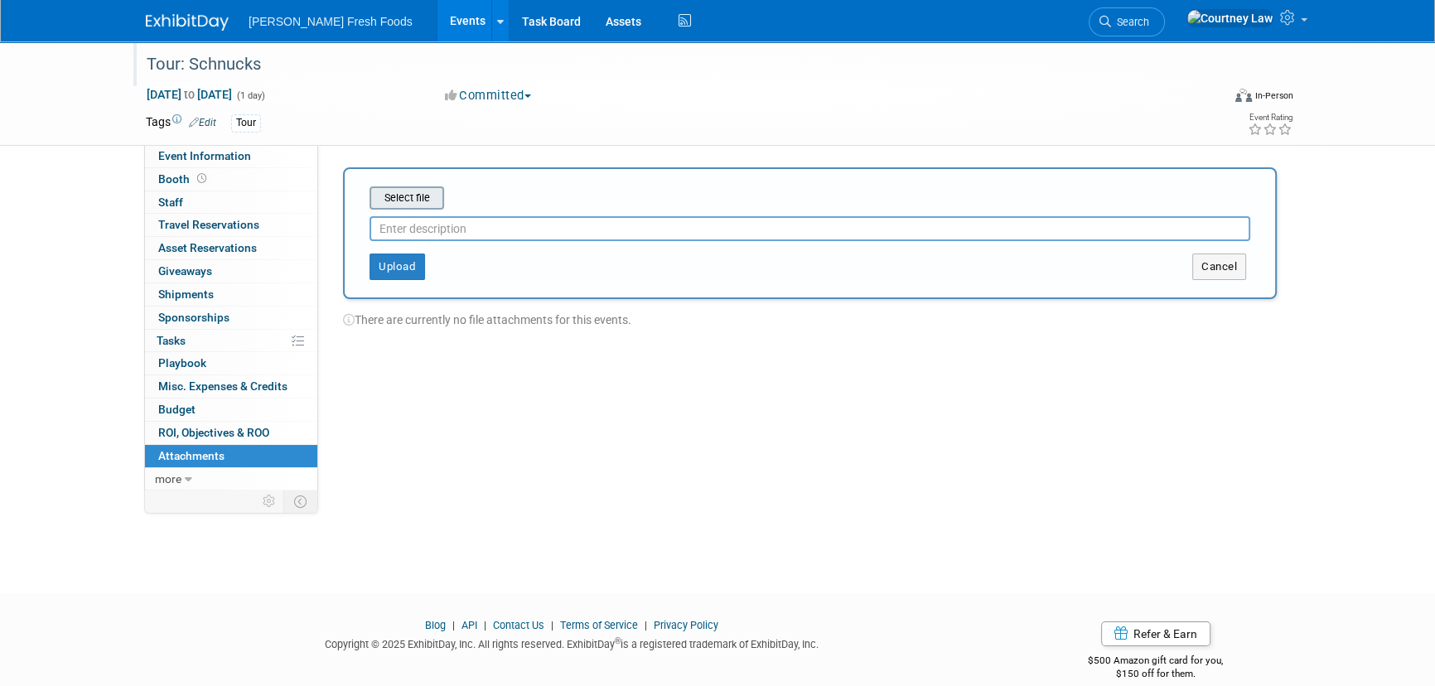
click at [422, 203] on input "file" at bounding box center [343, 198] width 197 height 20
click at [413, 268] on button "Upload" at bounding box center [398, 260] width 56 height 27
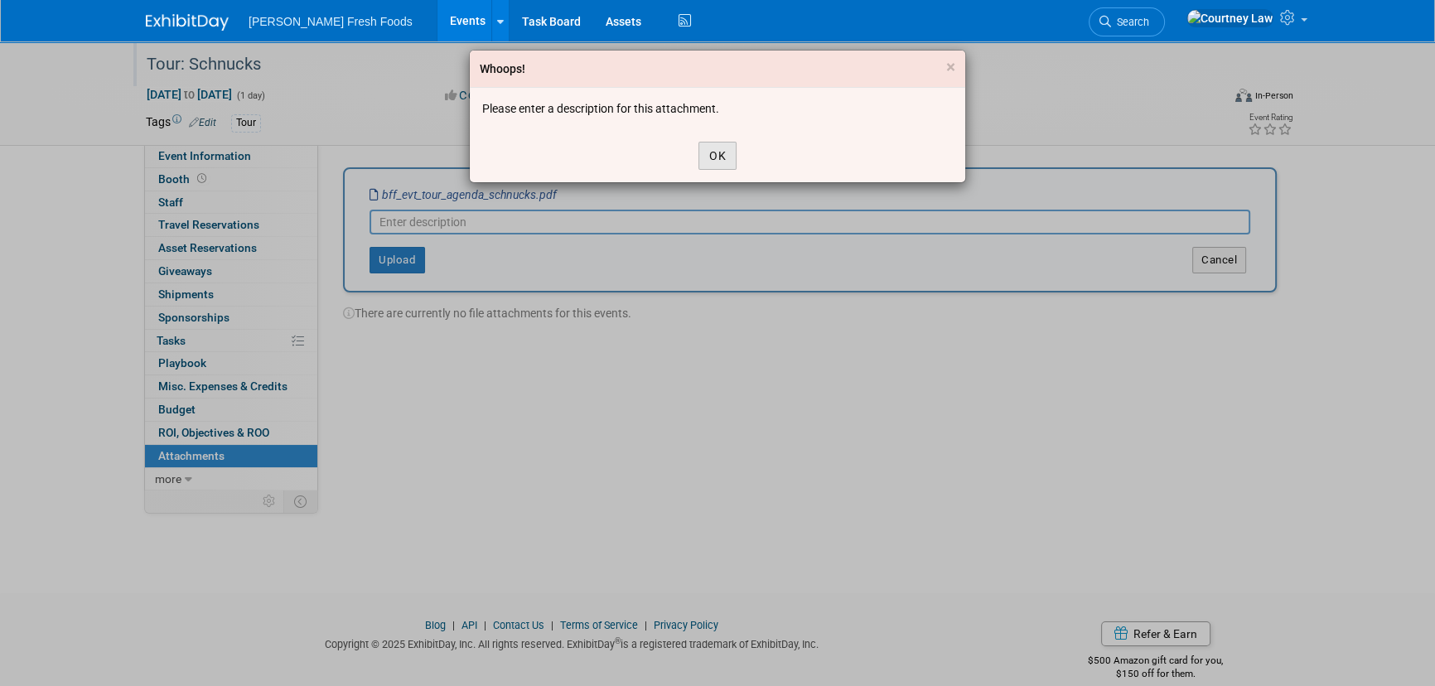
click at [703, 153] on button "OK" at bounding box center [717, 156] width 38 height 28
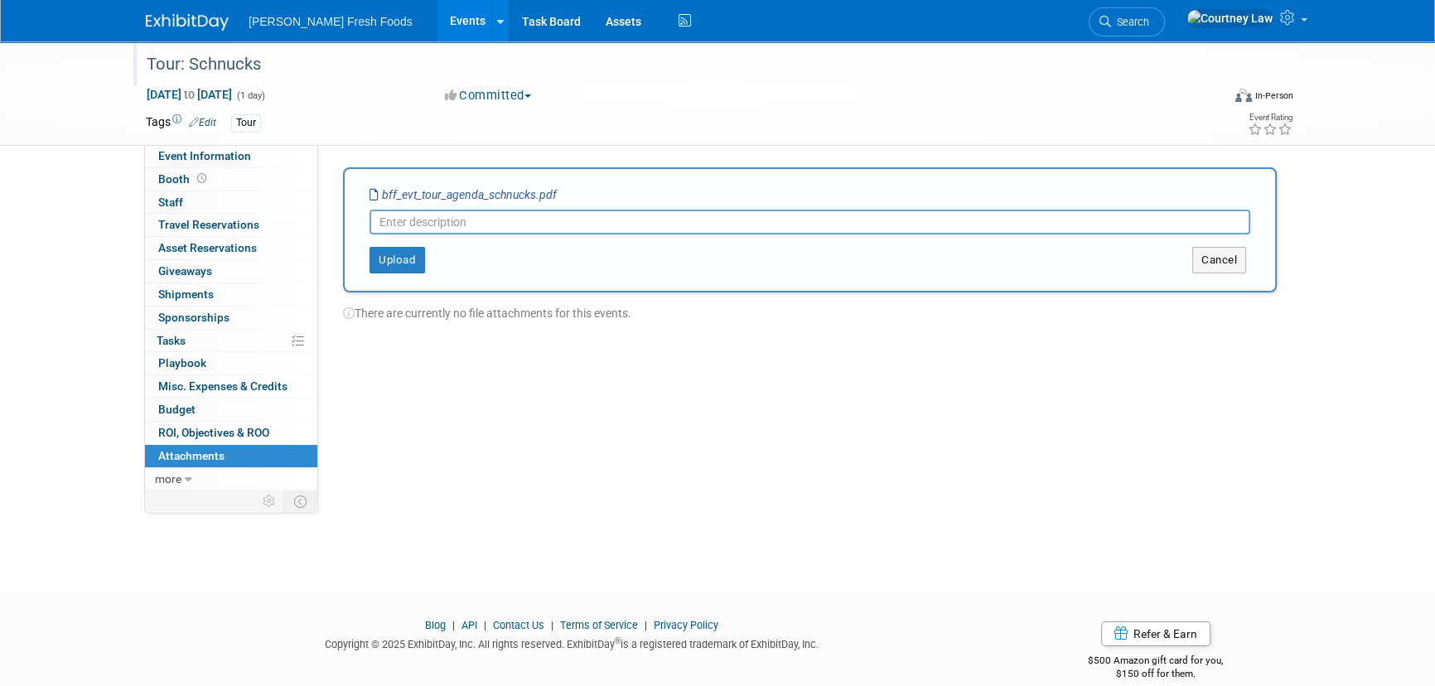
click at [385, 234] on div "Upload Cancel" at bounding box center [810, 253] width 906 height 39
click at [398, 220] on input "text" at bounding box center [810, 222] width 881 height 25
type input "agenda"
click at [389, 248] on button "Upload" at bounding box center [398, 260] width 56 height 27
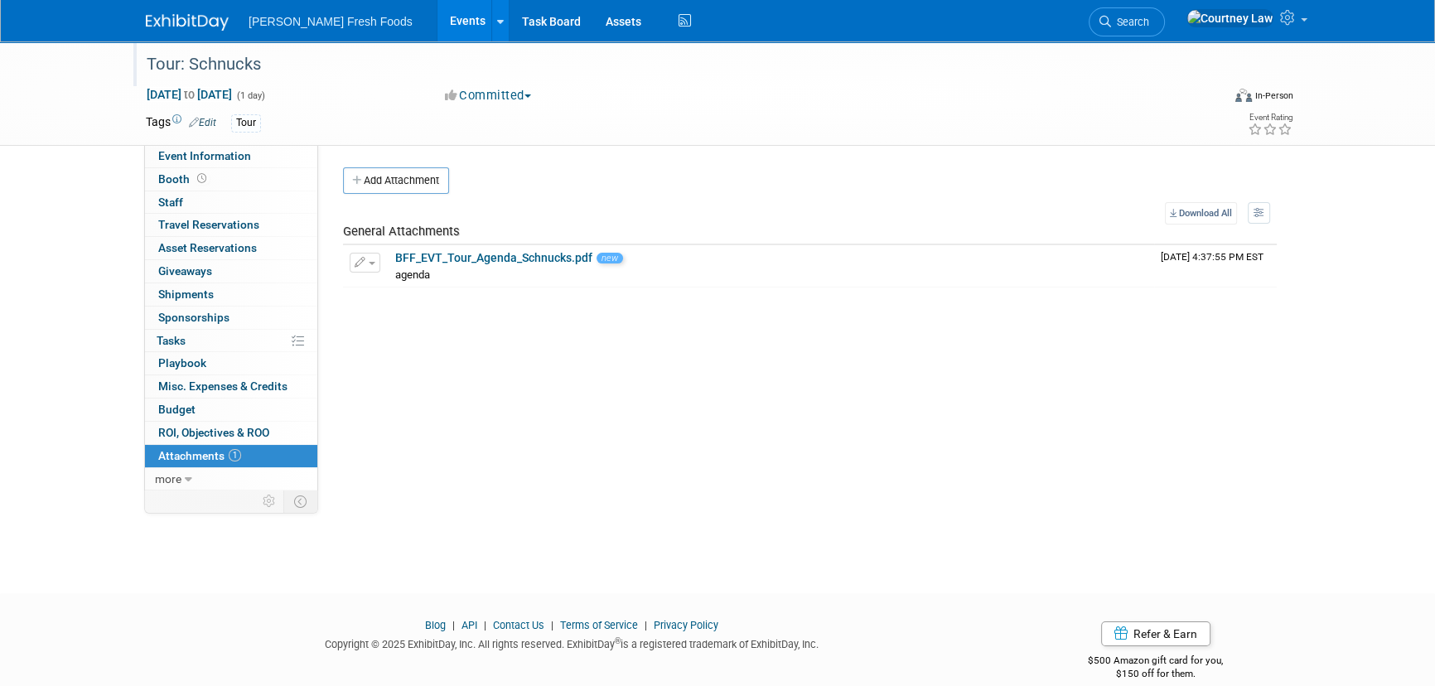
click at [204, 28] on img at bounding box center [187, 22] width 83 height 17
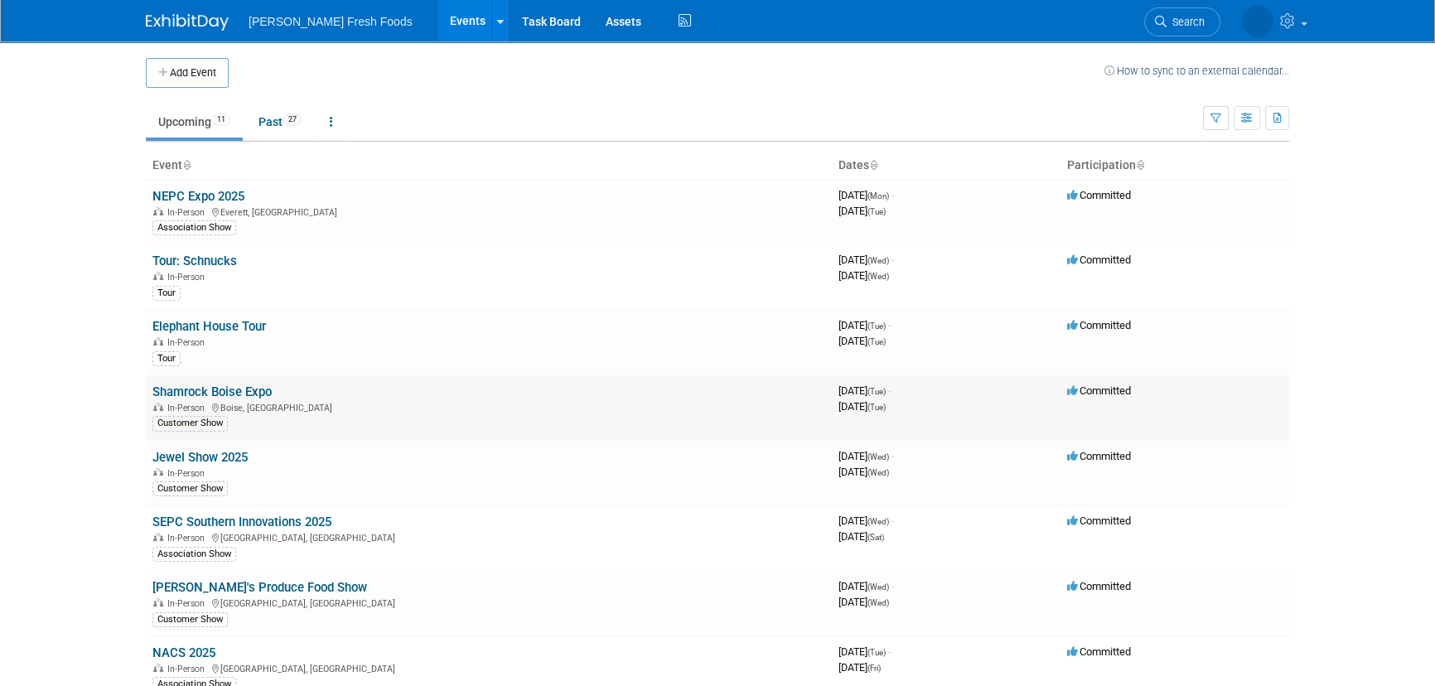
click at [265, 392] on link "Shamrock Boise Expo" at bounding box center [211, 391] width 119 height 15
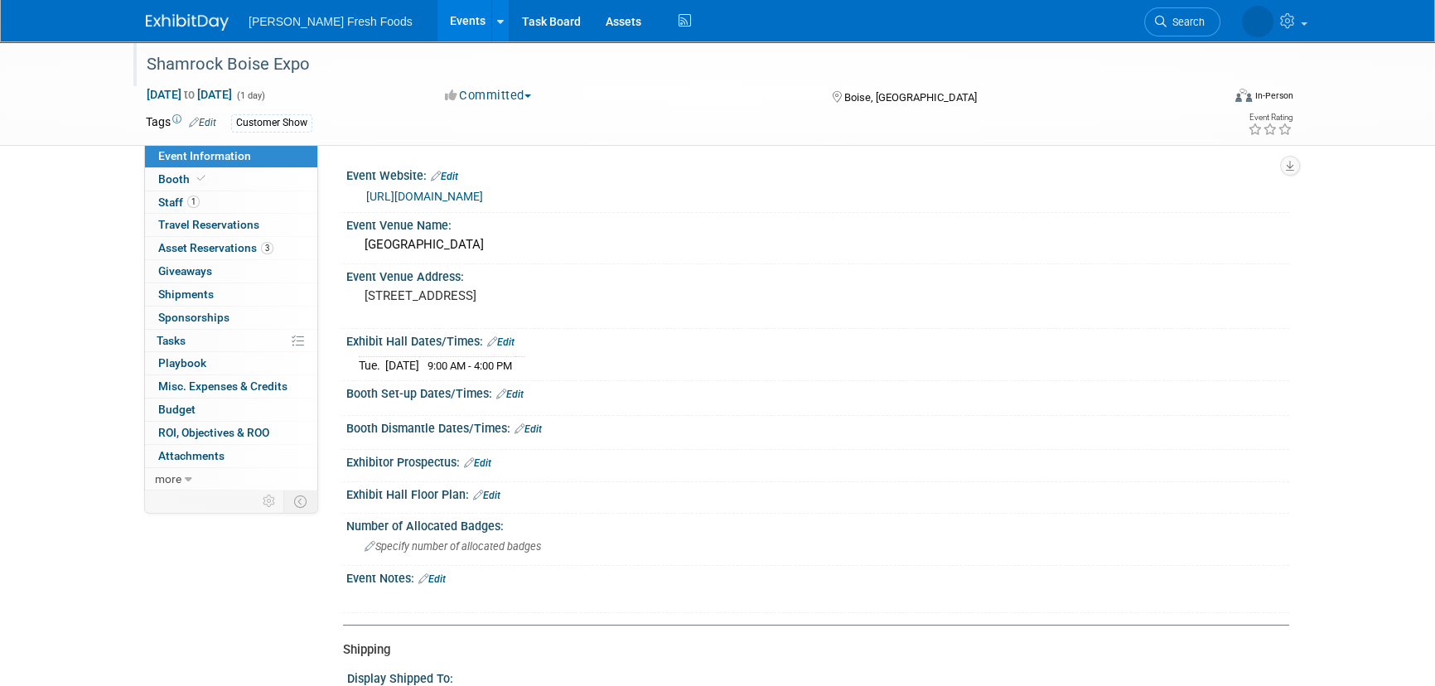
click at [340, 64] on div "Shamrock Boise Expo" at bounding box center [668, 65] width 1055 height 30
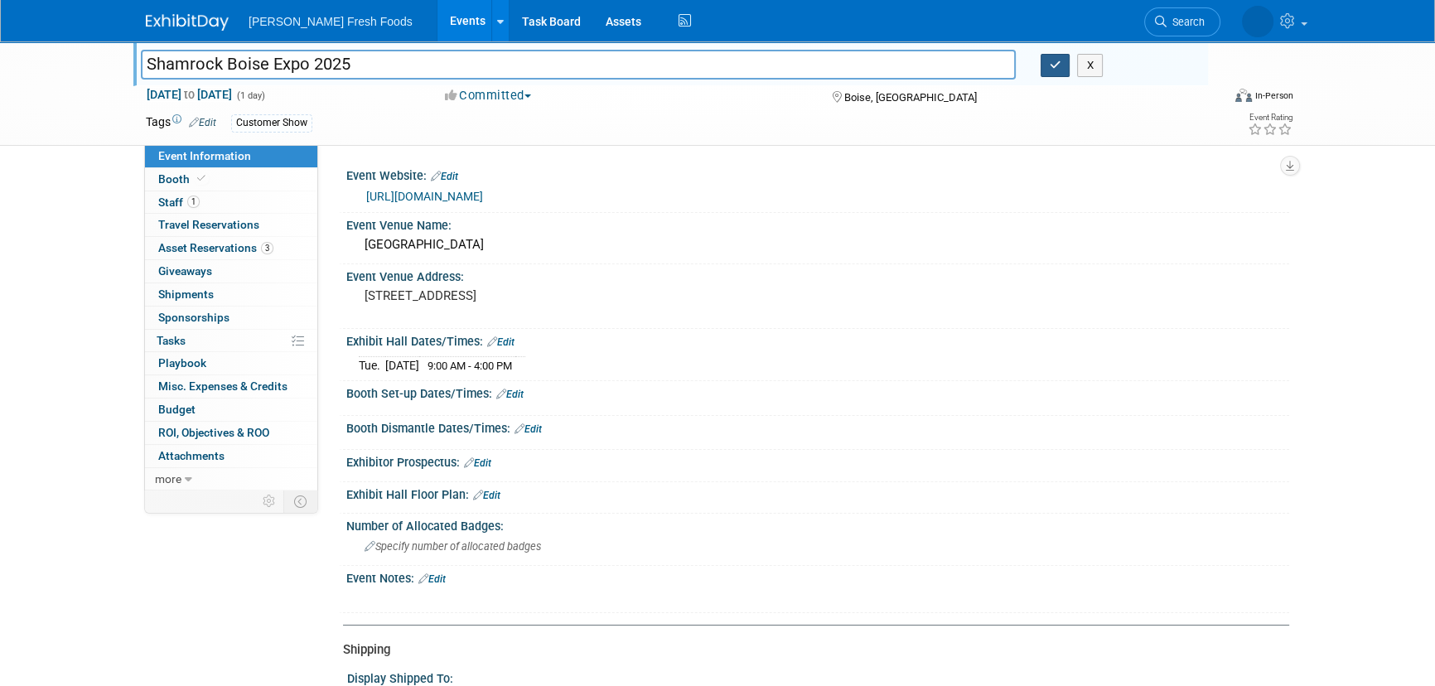
type input "Shamrock Boise Expo 2025"
click at [1045, 69] on button "button" at bounding box center [1056, 65] width 30 height 23
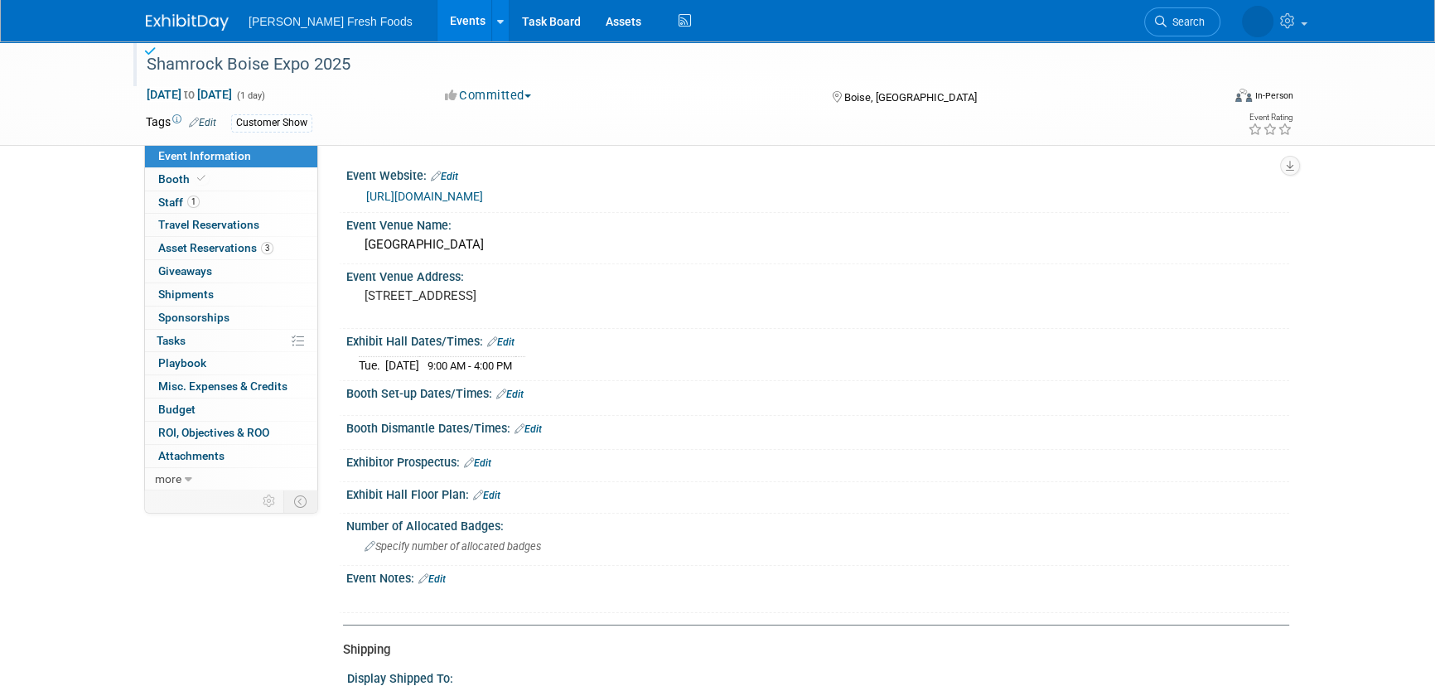
click at [191, 17] on img at bounding box center [187, 22] width 83 height 17
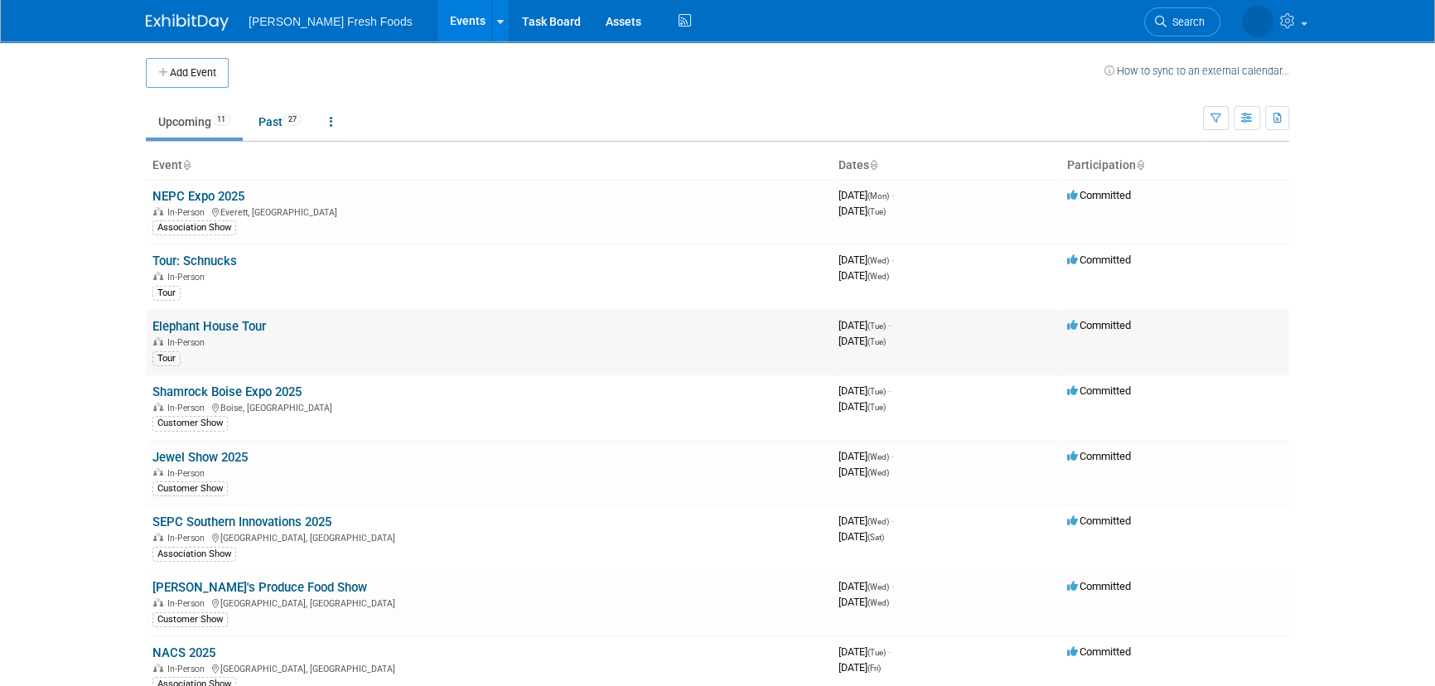
click at [210, 328] on link "Elephant House Tour" at bounding box center [209, 326] width 114 height 15
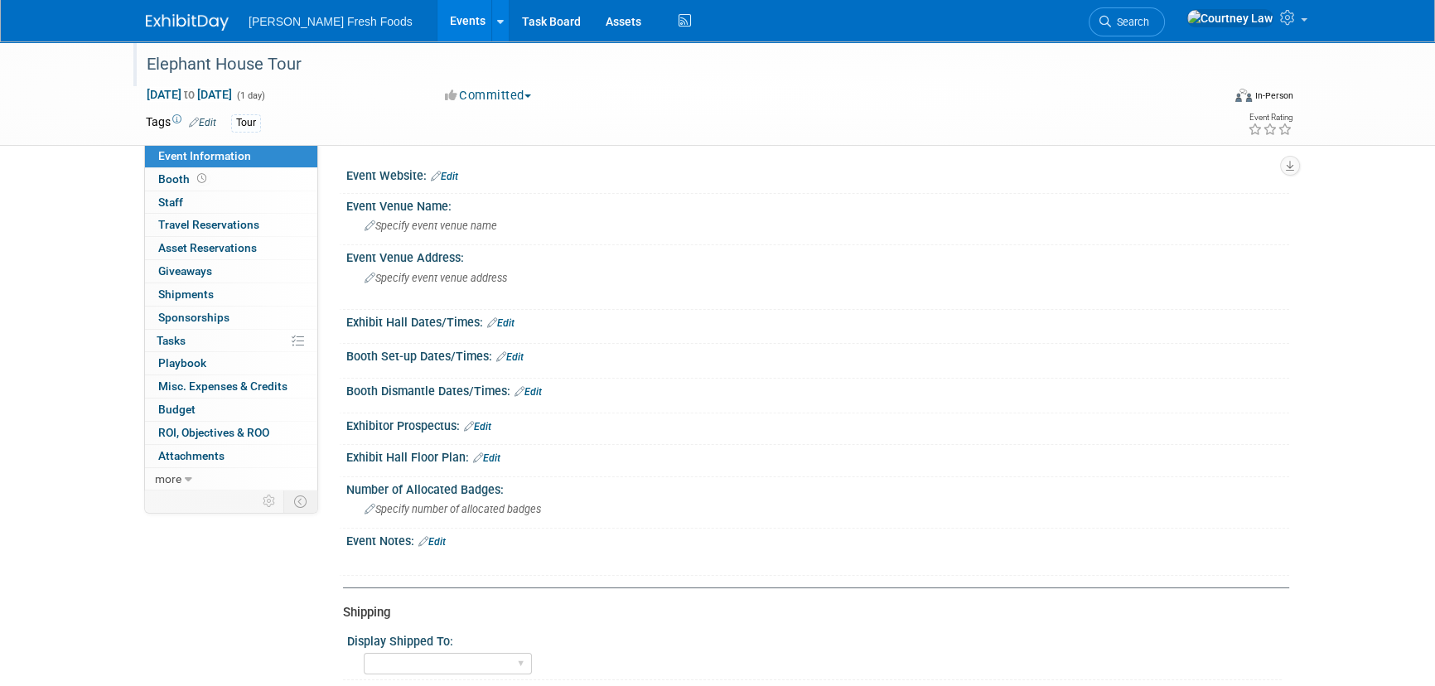
click at [238, 66] on div "Elephant House Tour" at bounding box center [668, 65] width 1055 height 30
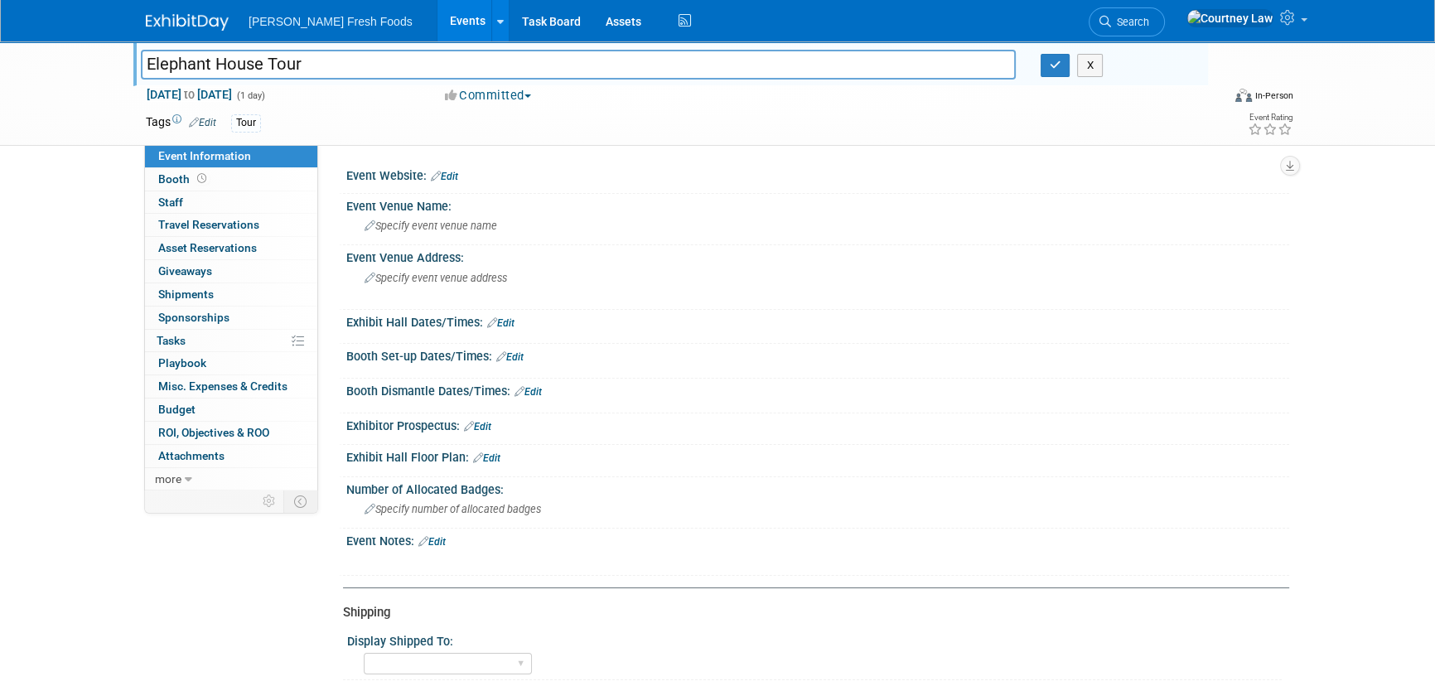
click at [238, 66] on input "Elephant House Tour" at bounding box center [578, 64] width 875 height 29
type input "Tour: [GEOGRAPHIC_DATA]"
click at [1051, 56] on button "button" at bounding box center [1056, 65] width 30 height 23
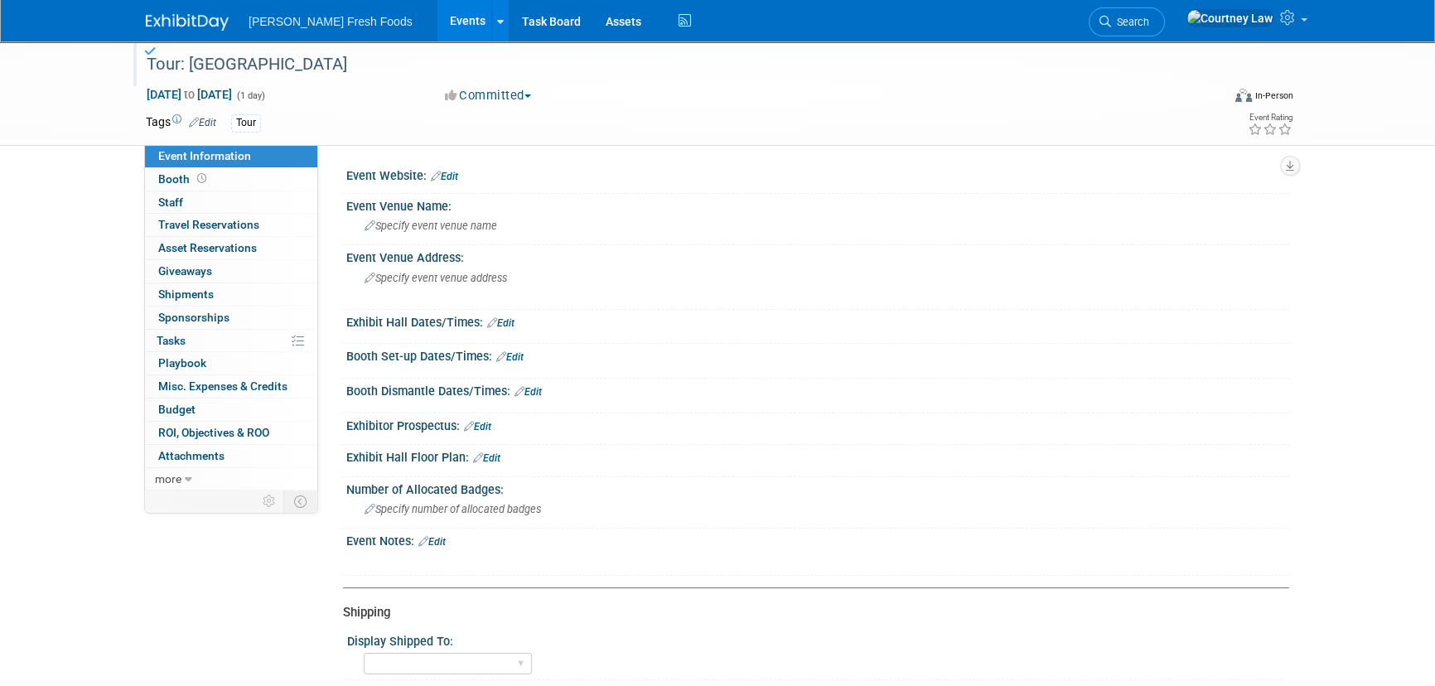
click at [188, 28] on img at bounding box center [187, 22] width 83 height 17
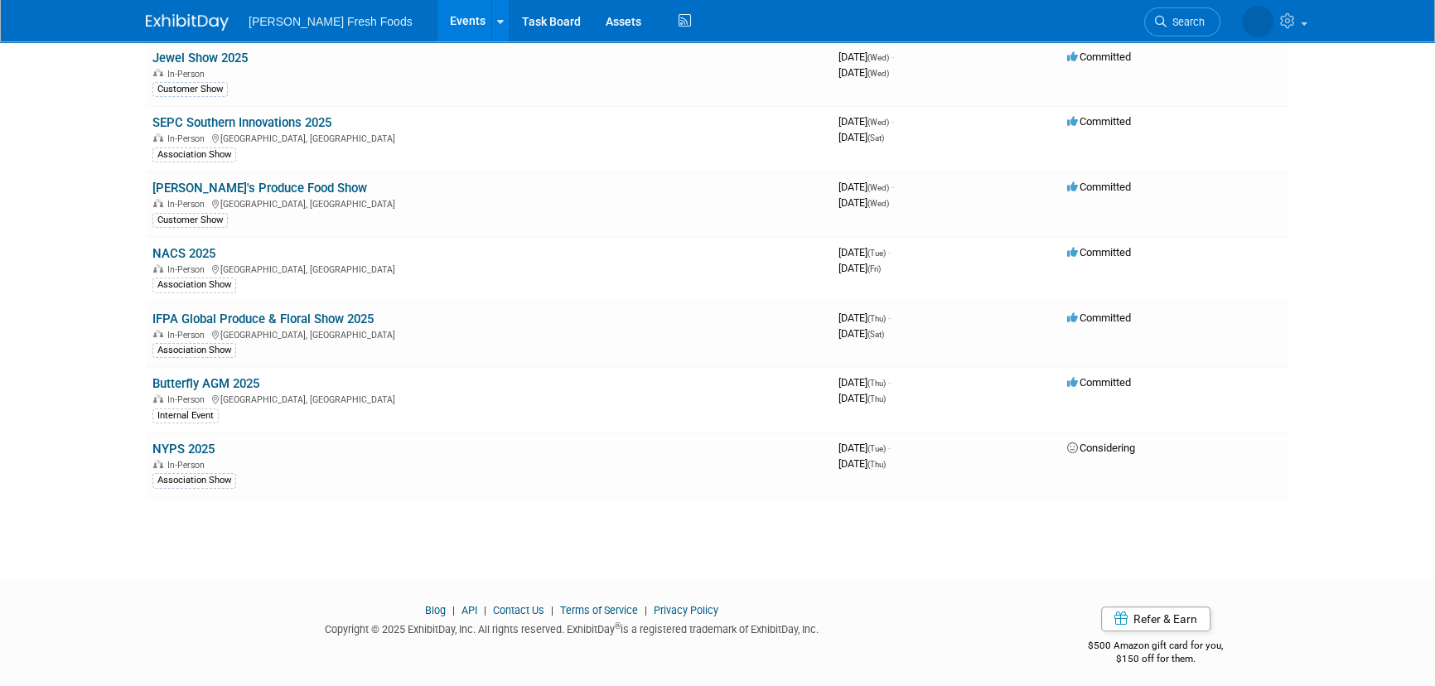
scroll to position [404, 0]
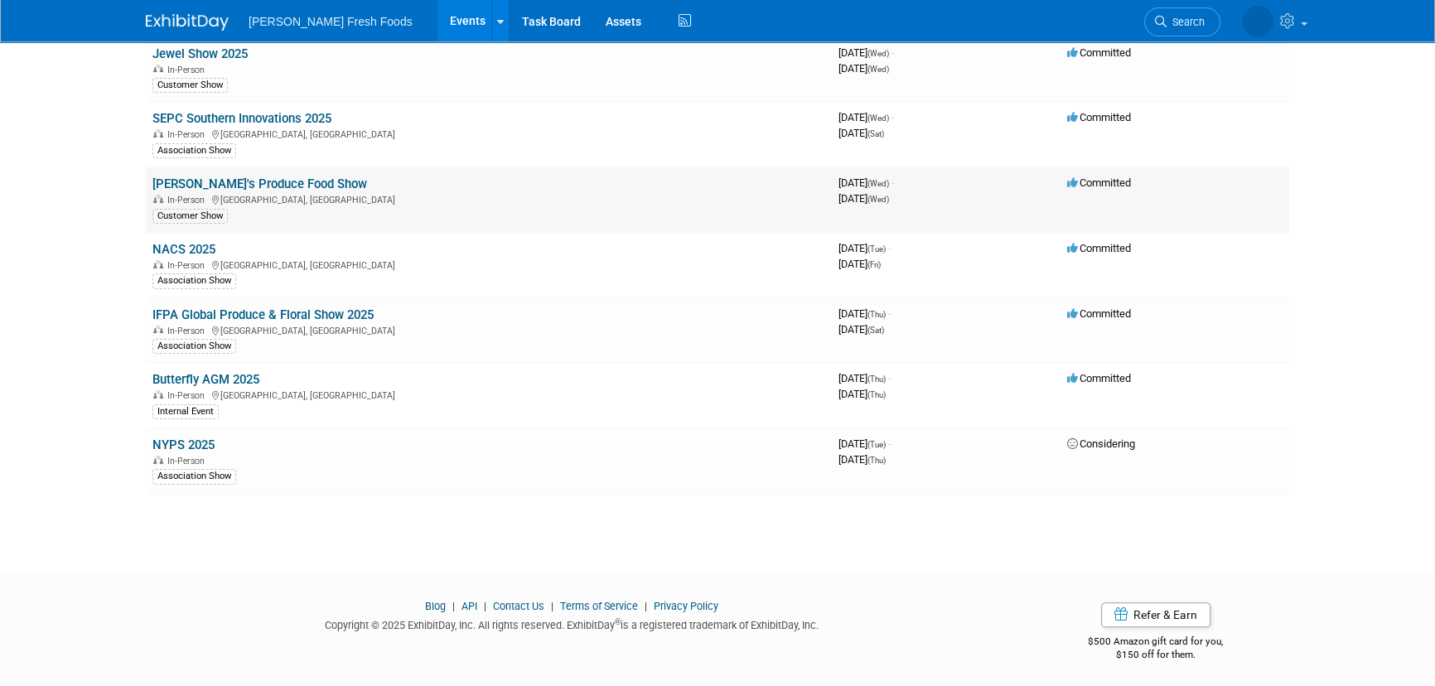
click at [234, 176] on link "[PERSON_NAME]'s Produce Food Show" at bounding box center [259, 183] width 215 height 15
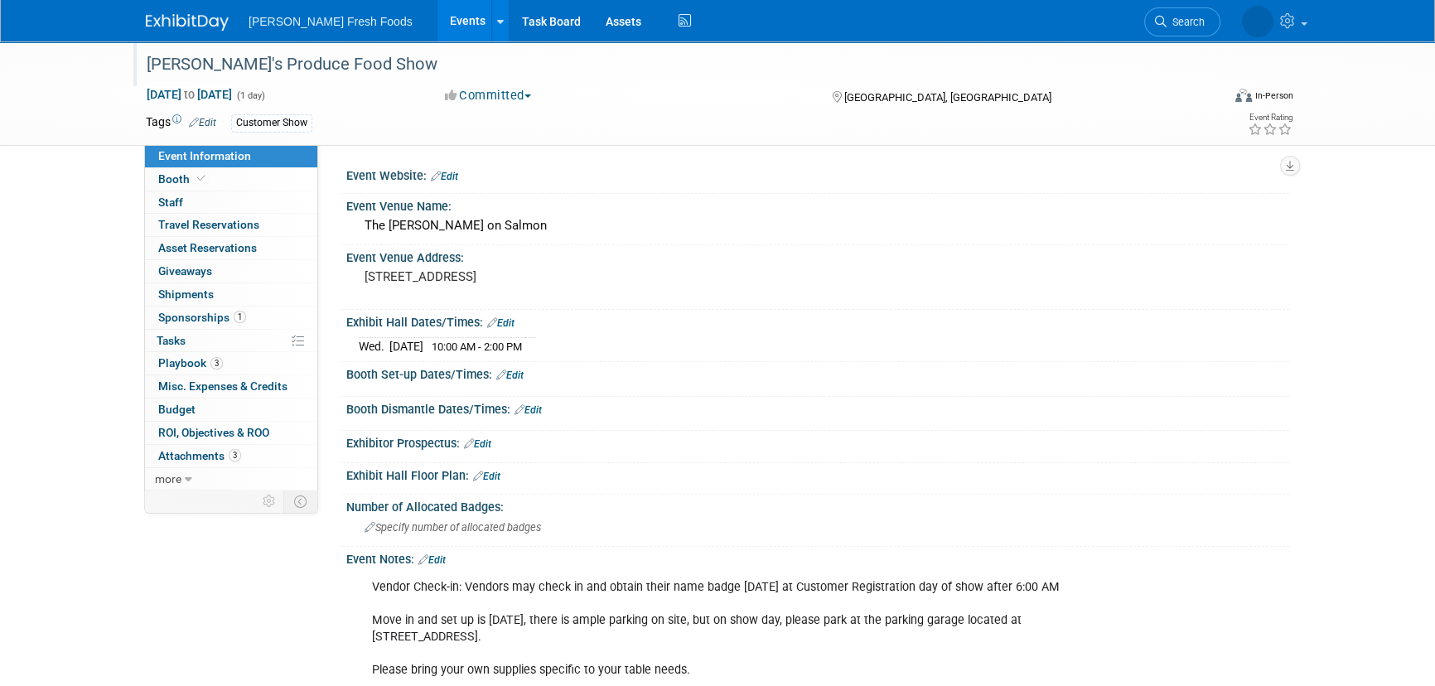
click at [365, 63] on div "[PERSON_NAME]'s Produce Food Show" at bounding box center [668, 65] width 1055 height 30
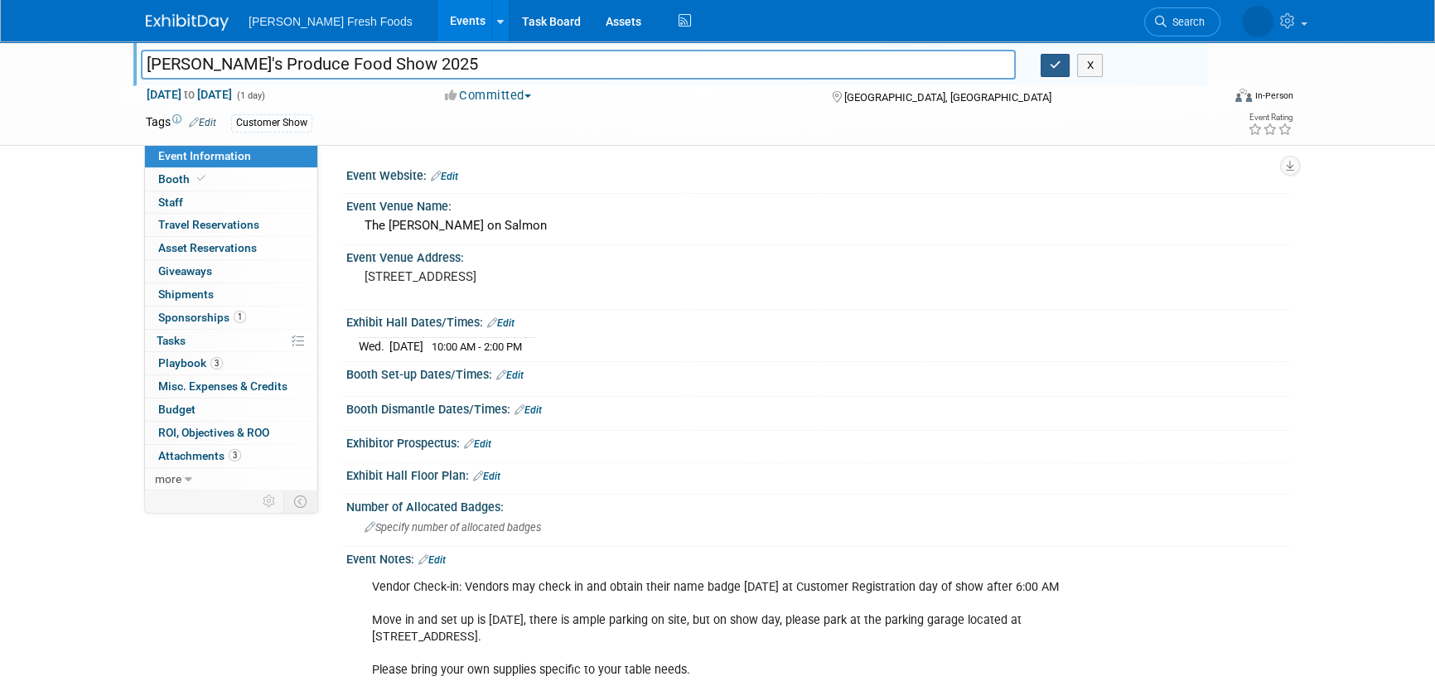
type input "Charlie's Produce Food Show 2025"
click at [1064, 71] on button "button" at bounding box center [1056, 65] width 30 height 23
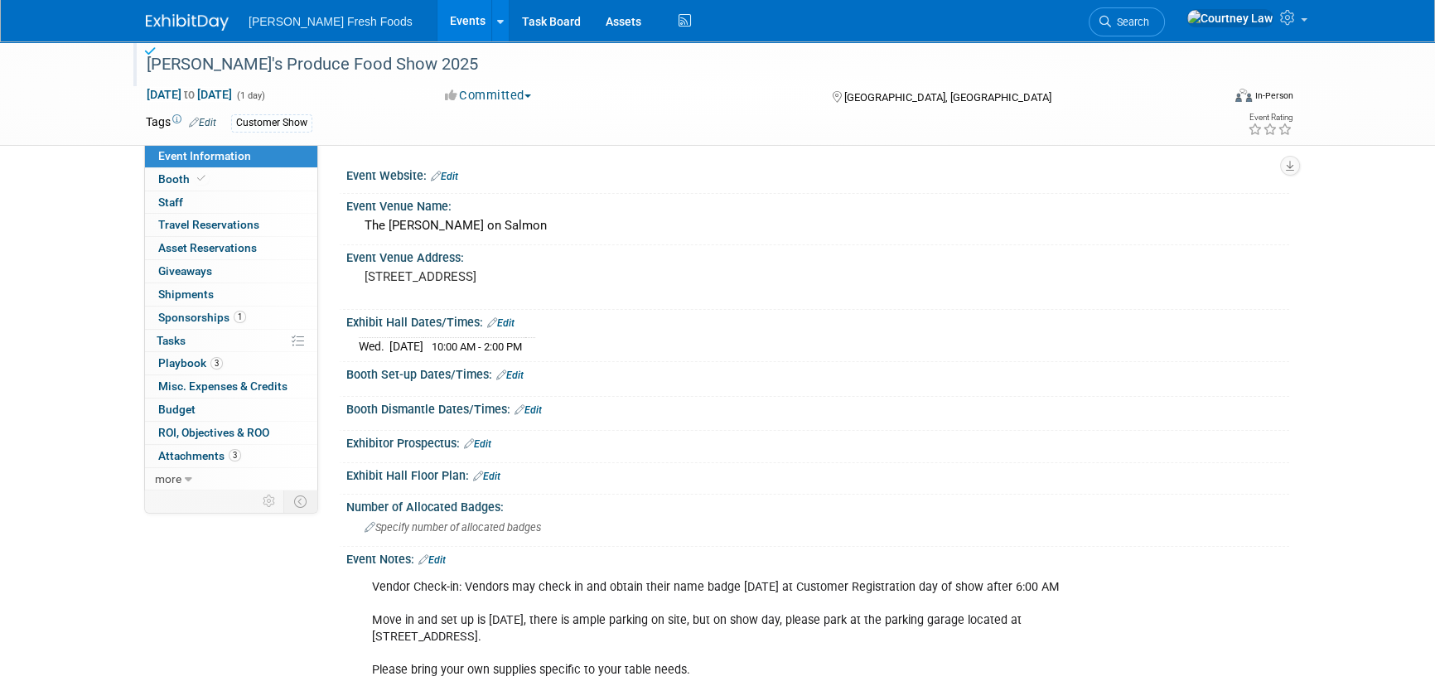
click at [201, 31] on img at bounding box center [187, 22] width 83 height 17
